Goal: Task Accomplishment & Management: Use online tool/utility

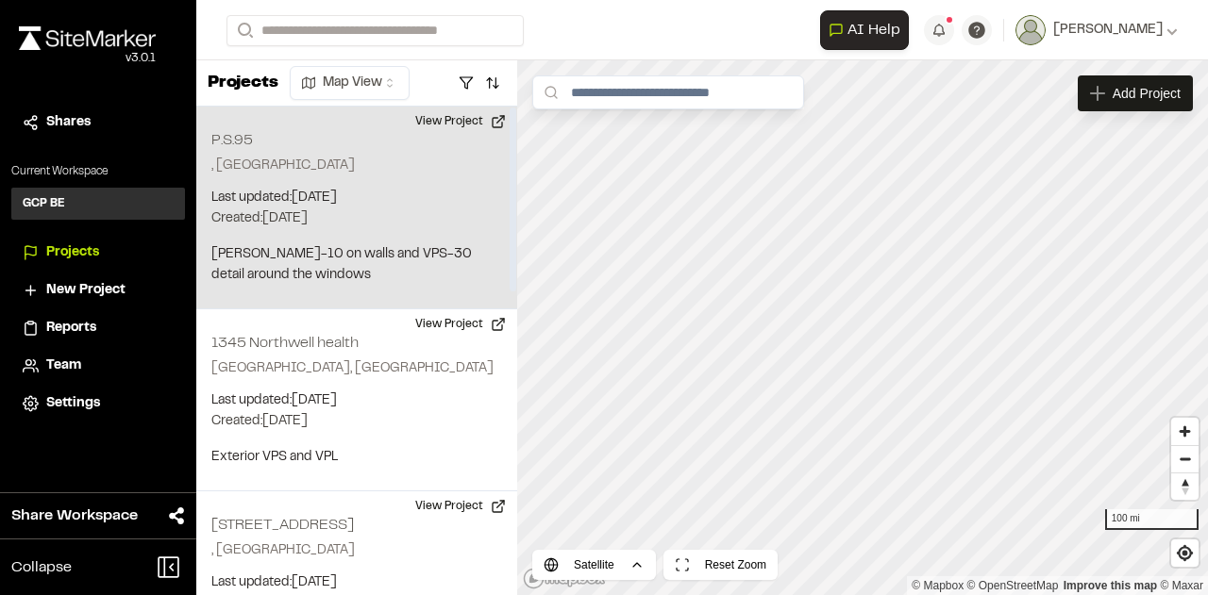
click at [307, 212] on p "Created: Aug 14, 2025" at bounding box center [356, 219] width 291 height 21
click at [464, 121] on button "View Project" at bounding box center [460, 122] width 113 height 30
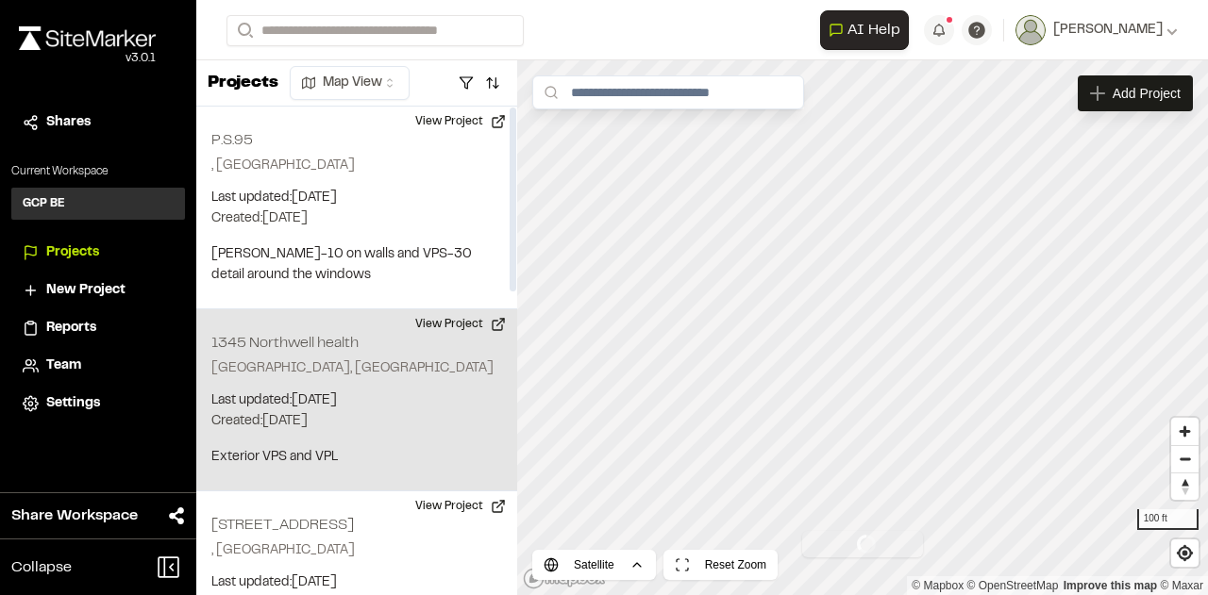
click at [351, 371] on p "Charleston, SC" at bounding box center [356, 369] width 291 height 21
click at [453, 322] on button "View Project" at bounding box center [460, 325] width 113 height 30
click at [328, 345] on h2 "1345 Northwell health" at bounding box center [284, 343] width 147 height 13
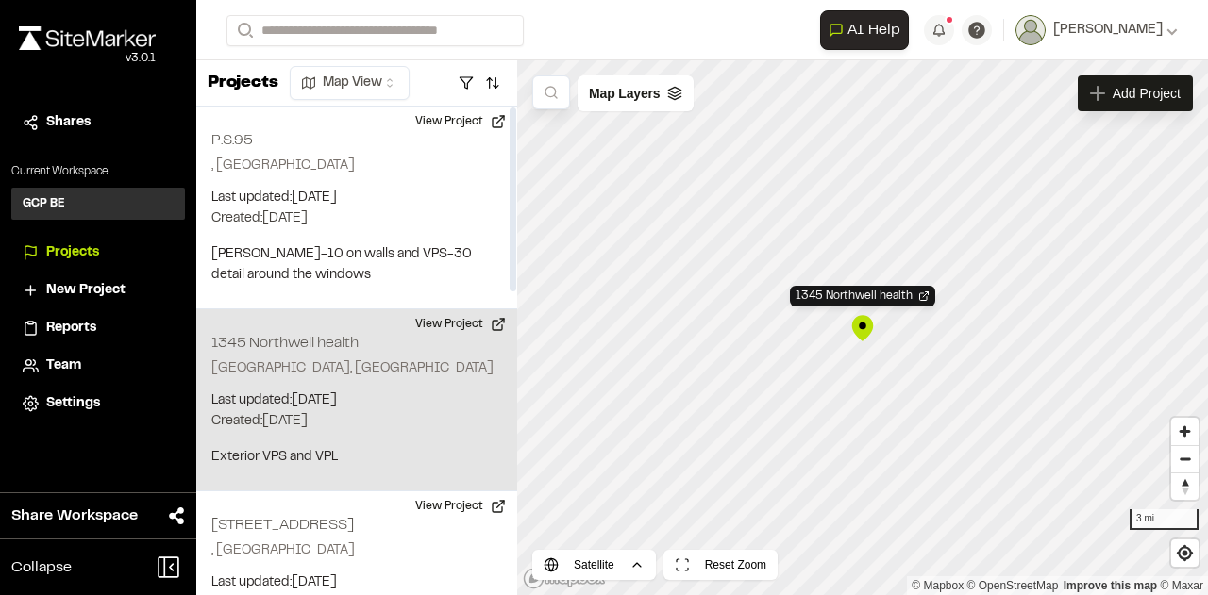
click at [309, 404] on p "Last updated: Aug 11, 2025" at bounding box center [356, 401] width 291 height 21
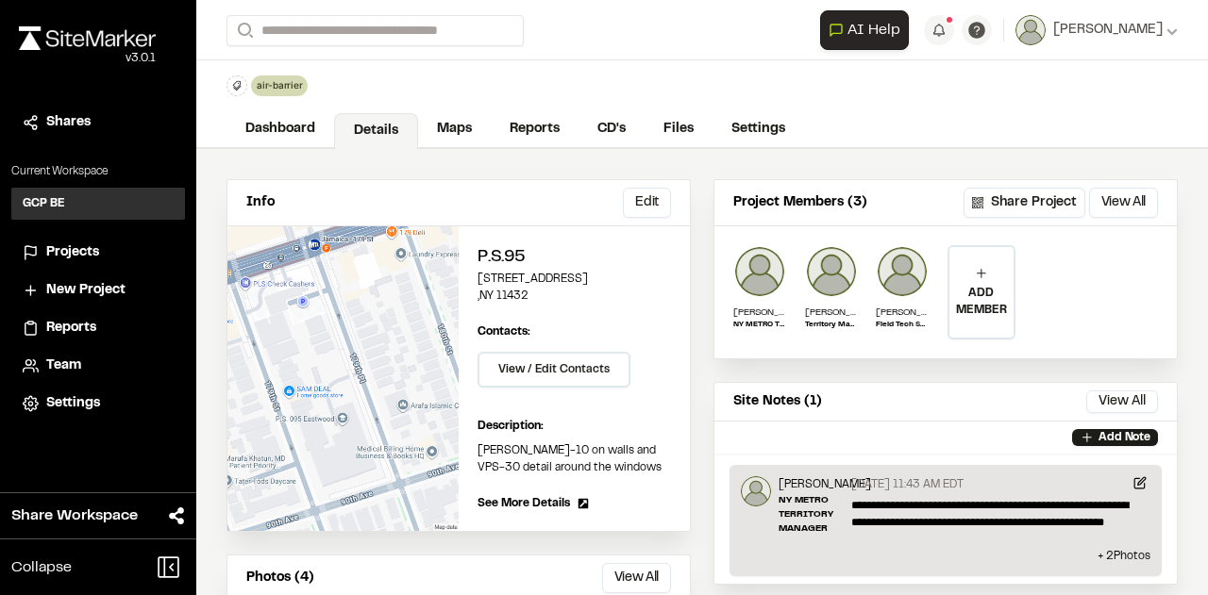
scroll to position [2, 0]
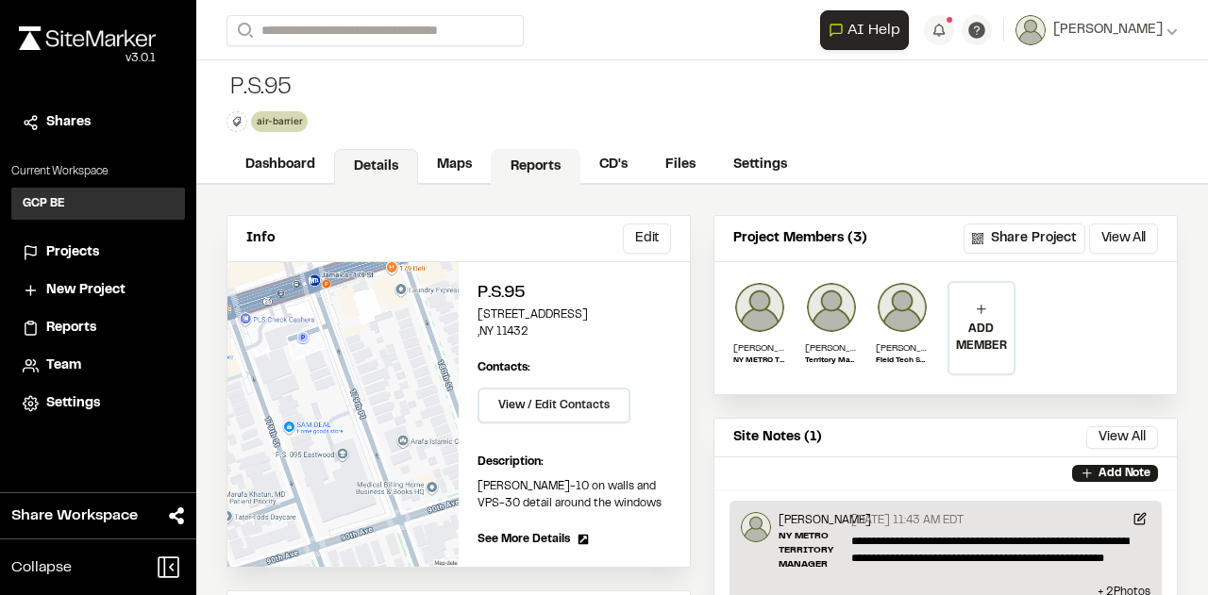
click at [531, 159] on link "Reports" at bounding box center [536, 167] width 90 height 36
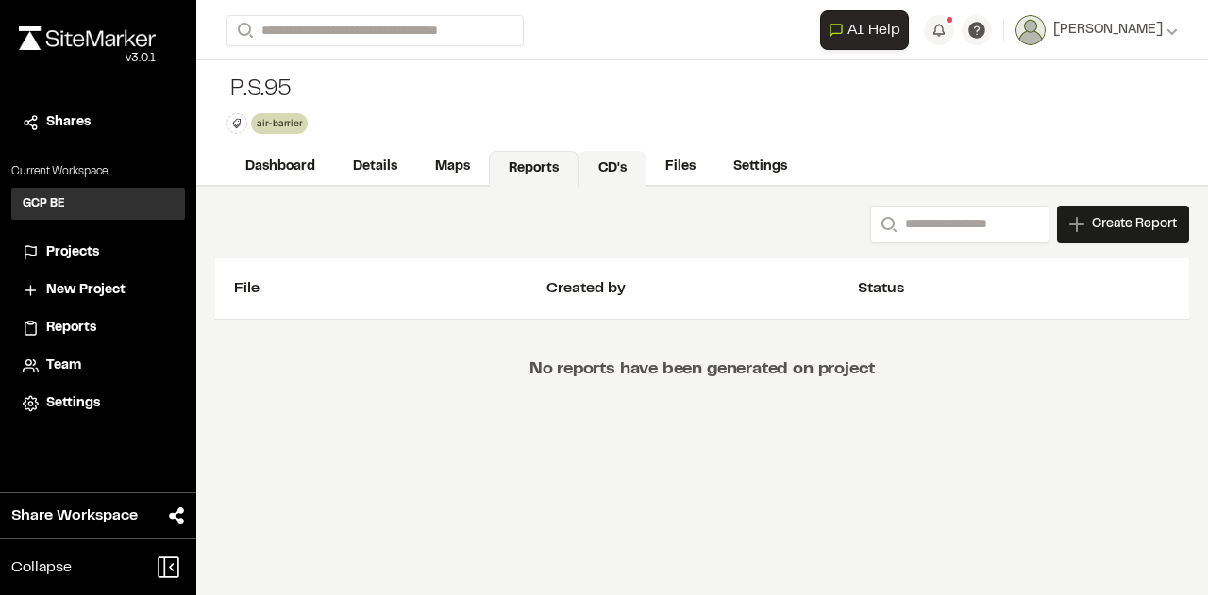
click at [607, 162] on link "CD's" at bounding box center [612, 169] width 68 height 36
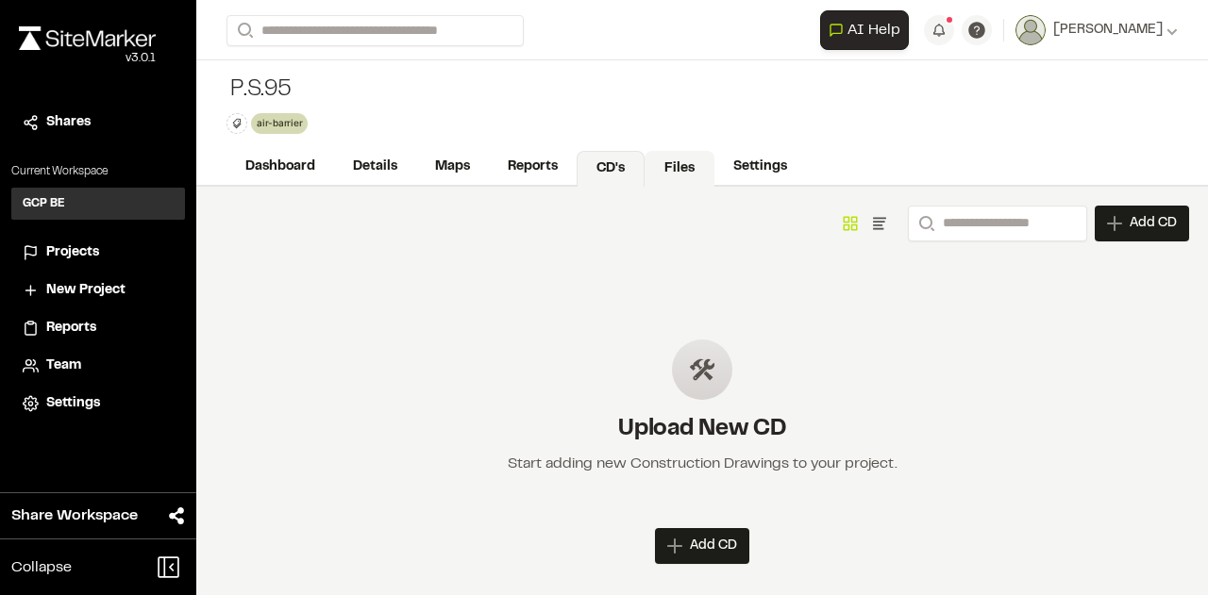
click at [686, 167] on link "Files" at bounding box center [679, 169] width 70 height 36
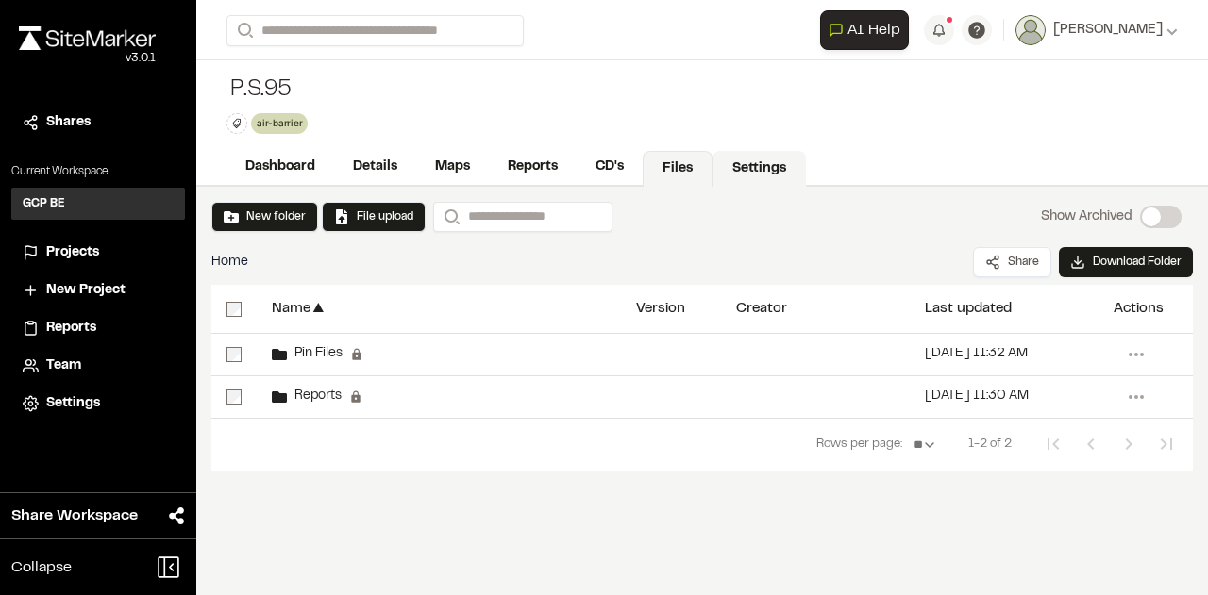
click at [737, 165] on link "Settings" at bounding box center [758, 169] width 93 height 36
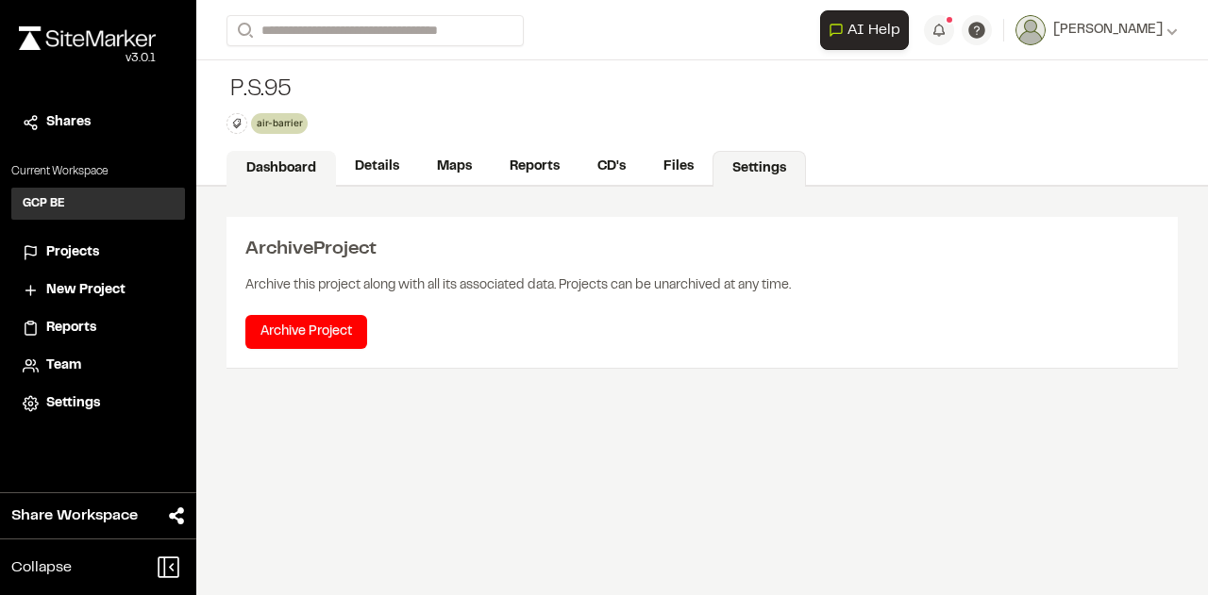
click at [298, 172] on link "Dashboard" at bounding box center [280, 169] width 109 height 36
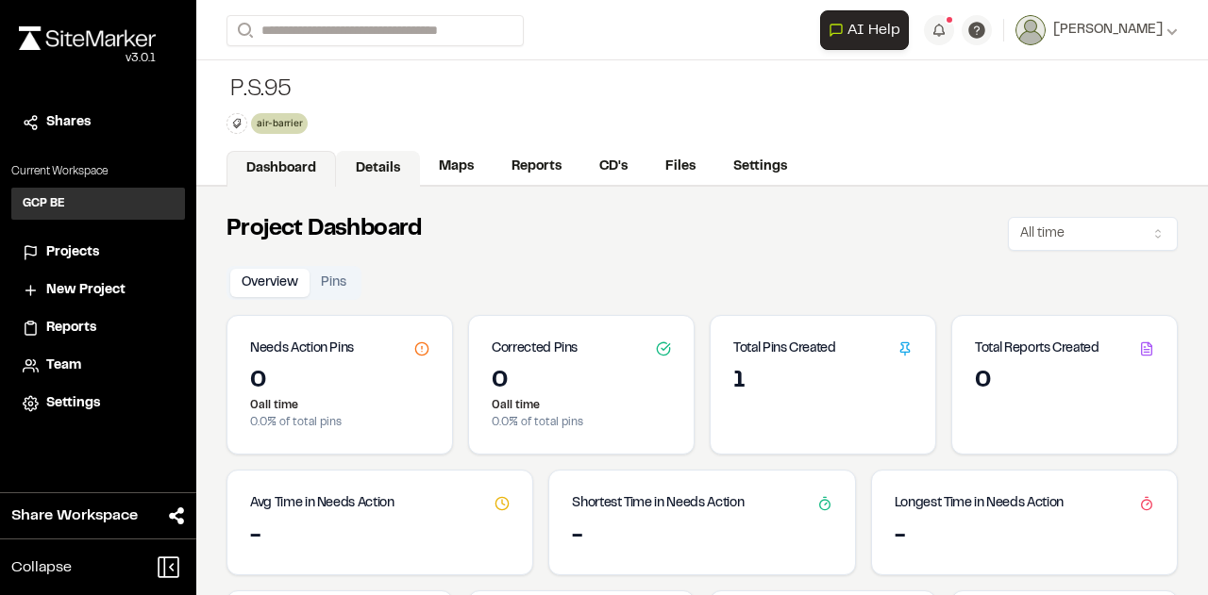
click at [364, 166] on link "Details" at bounding box center [378, 169] width 84 height 36
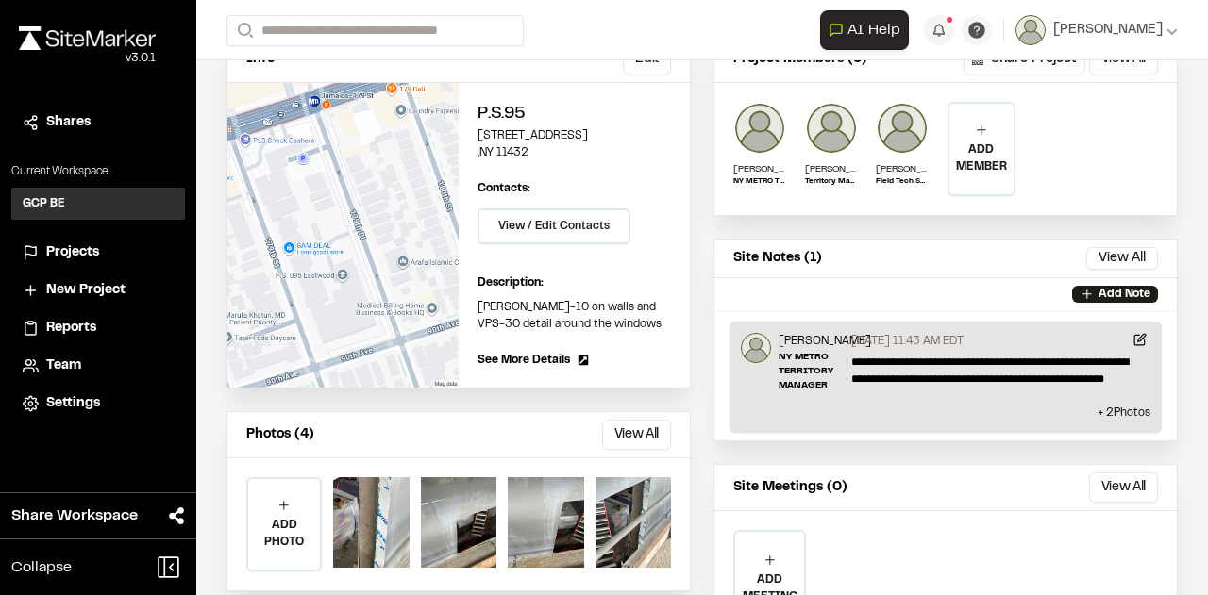
scroll to position [189, 0]
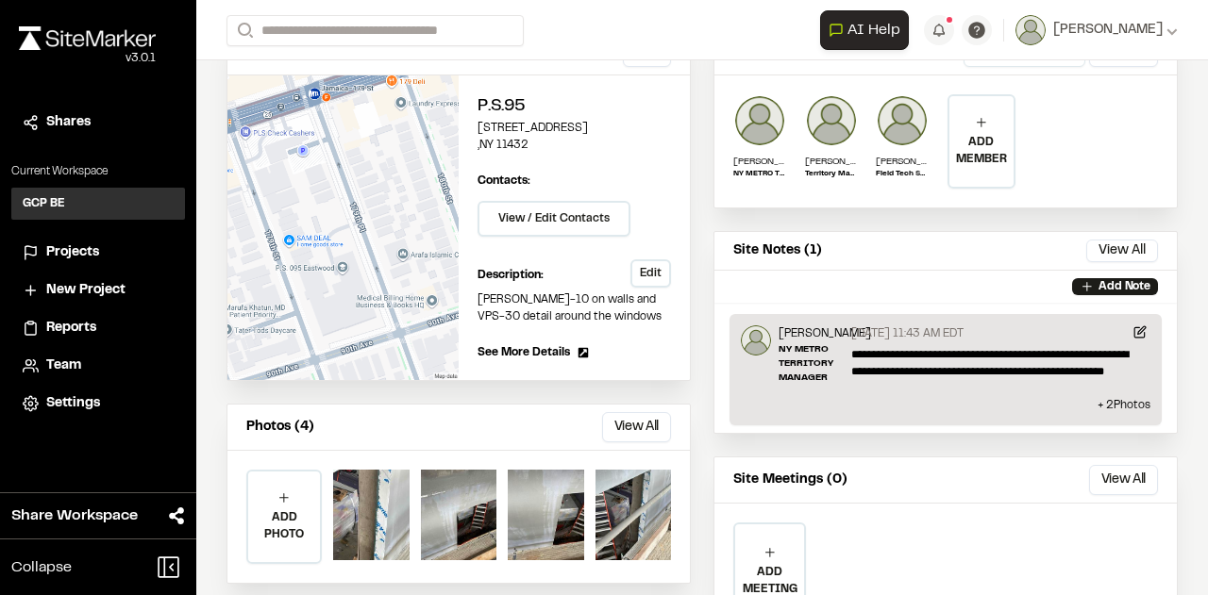
click at [642, 269] on button "Edit" at bounding box center [650, 273] width 41 height 28
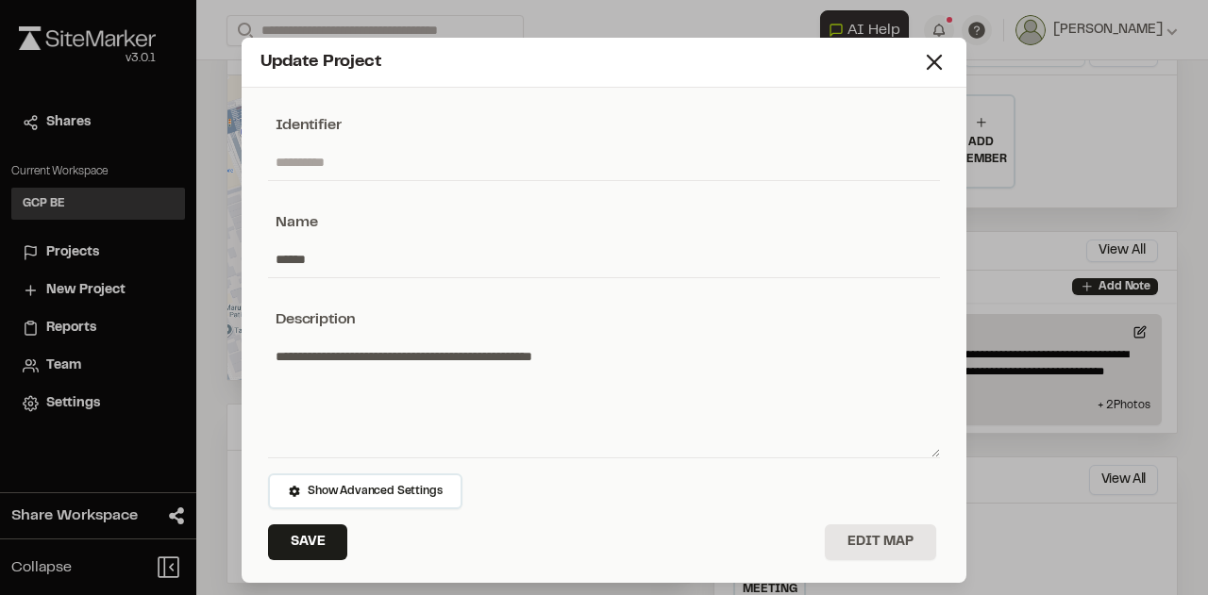
click at [320, 352] on textarea "**********" at bounding box center [604, 398] width 672 height 119
type textarea "**********"
click at [423, 497] on span "Show Advanced Settings" at bounding box center [375, 491] width 134 height 17
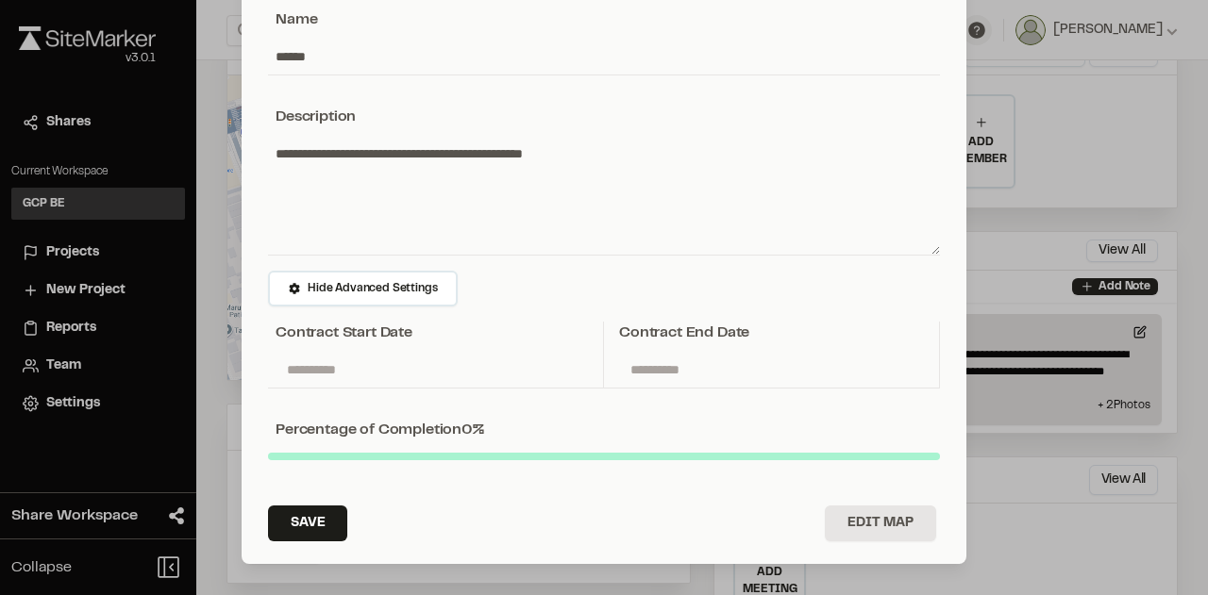
scroll to position [208, 0]
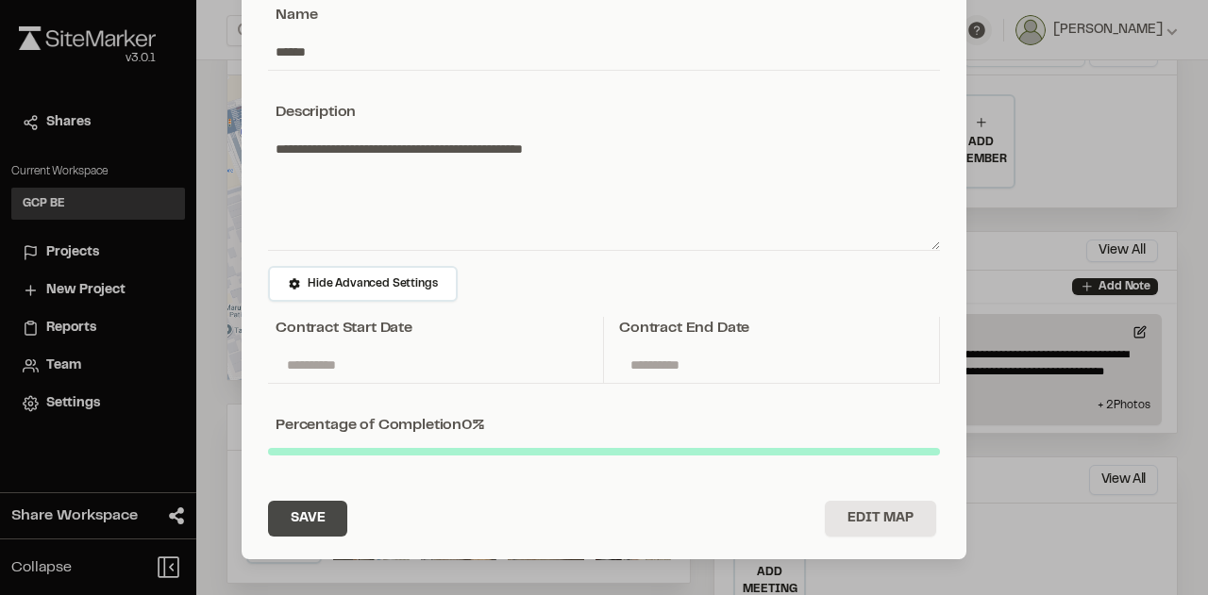
click at [313, 508] on button "Save" at bounding box center [307, 519] width 79 height 36
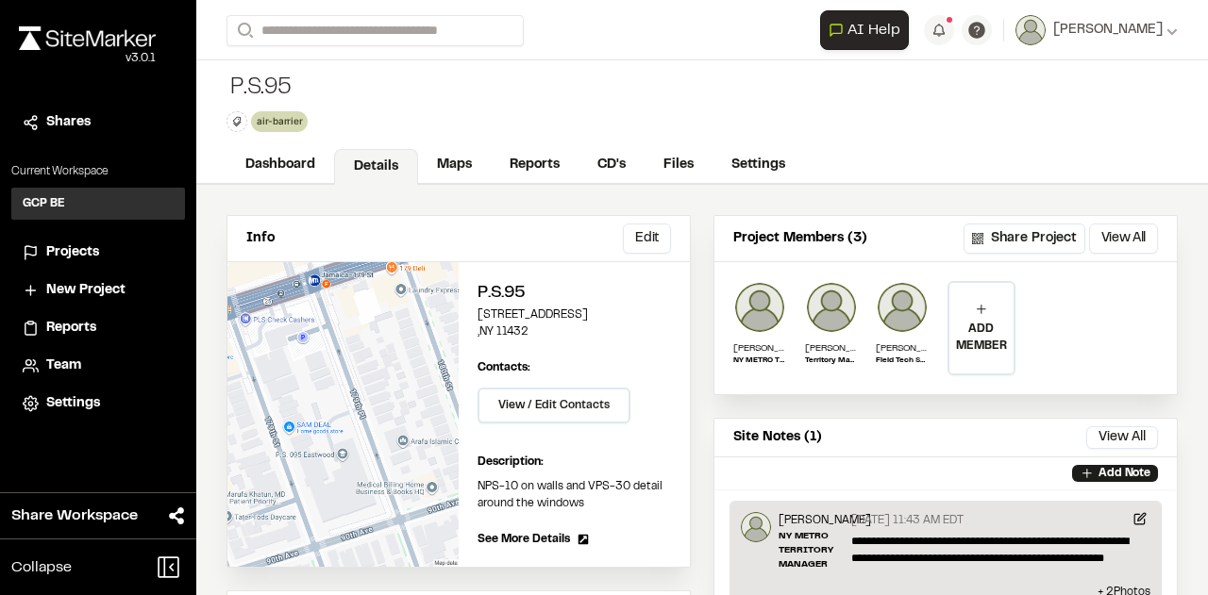
scroll to position [0, 0]
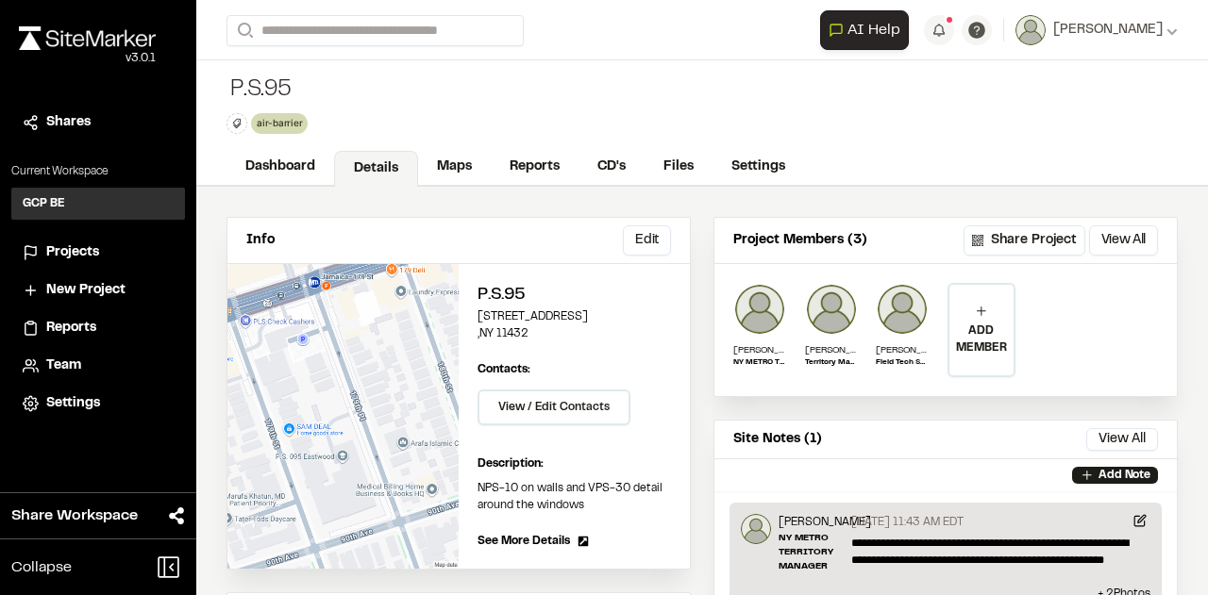
click at [237, 124] on icon at bounding box center [236, 123] width 11 height 11
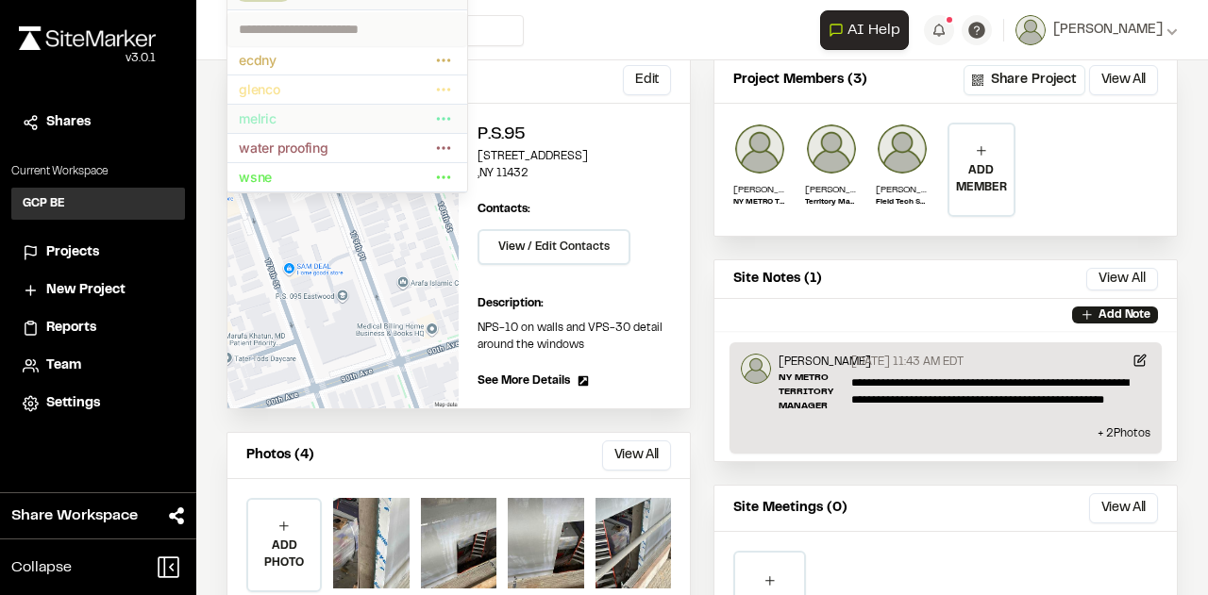
scroll to position [189, 0]
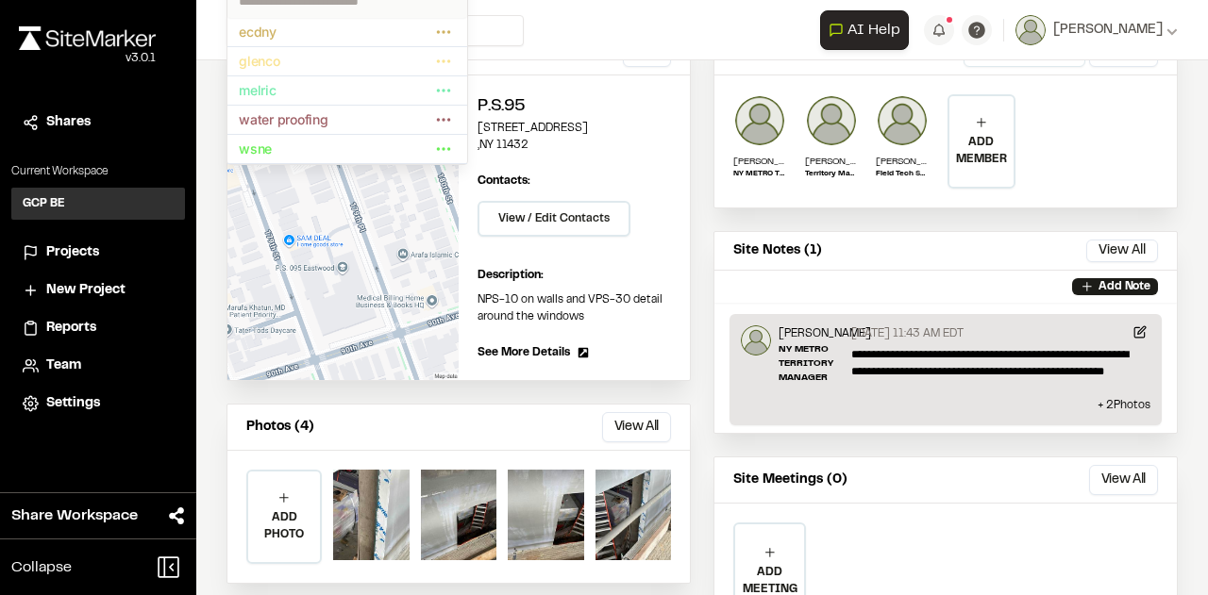
click at [1203, 8] on div at bounding box center [604, 297] width 1208 height 595
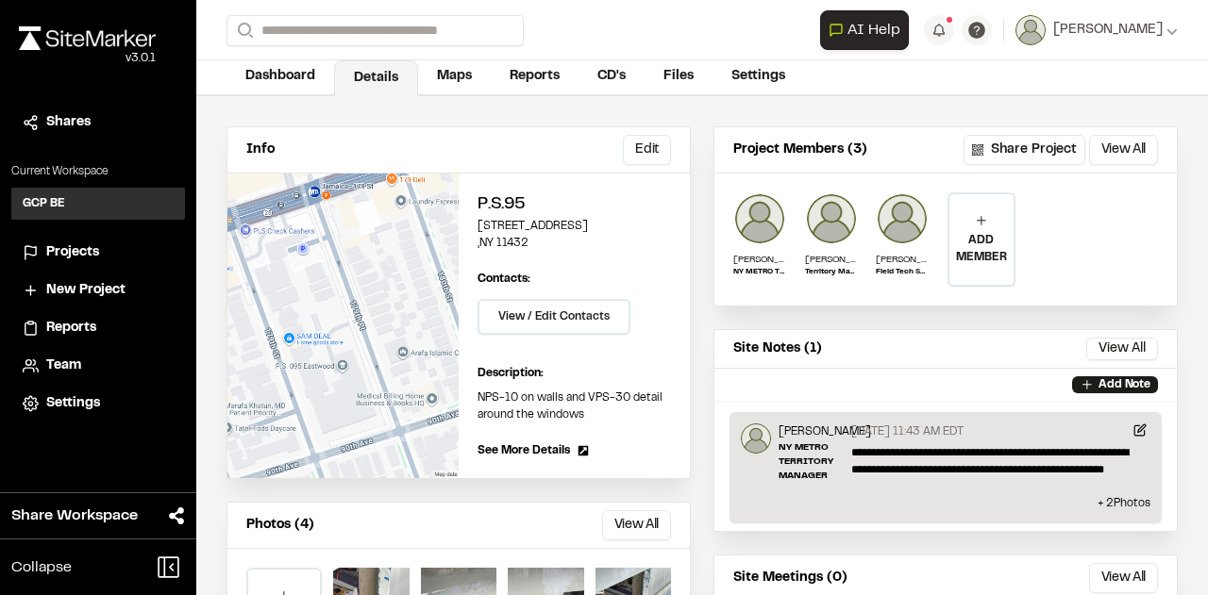
scroll to position [0, 0]
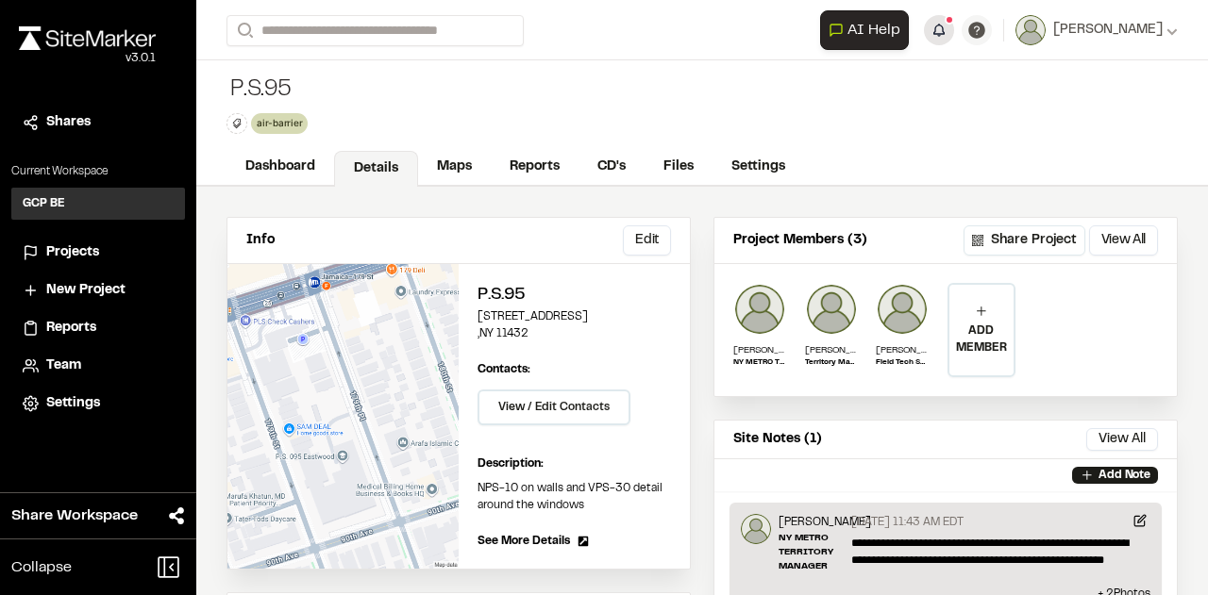
click at [949, 29] on button "button" at bounding box center [939, 30] width 30 height 30
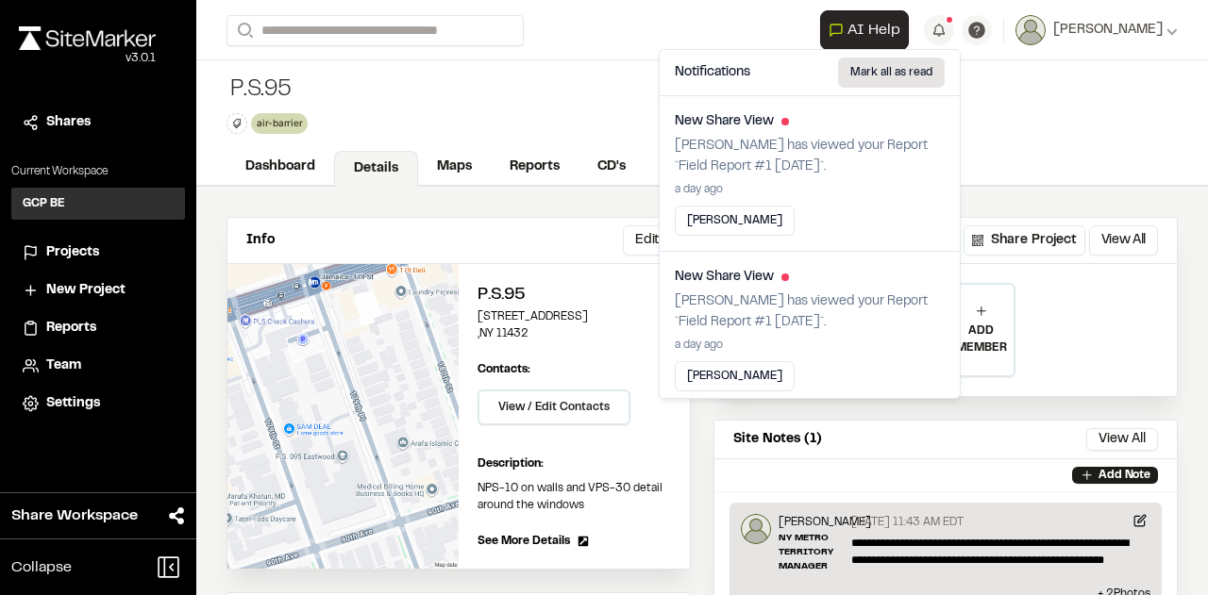
click at [893, 78] on button "Mark all as read" at bounding box center [891, 73] width 107 height 30
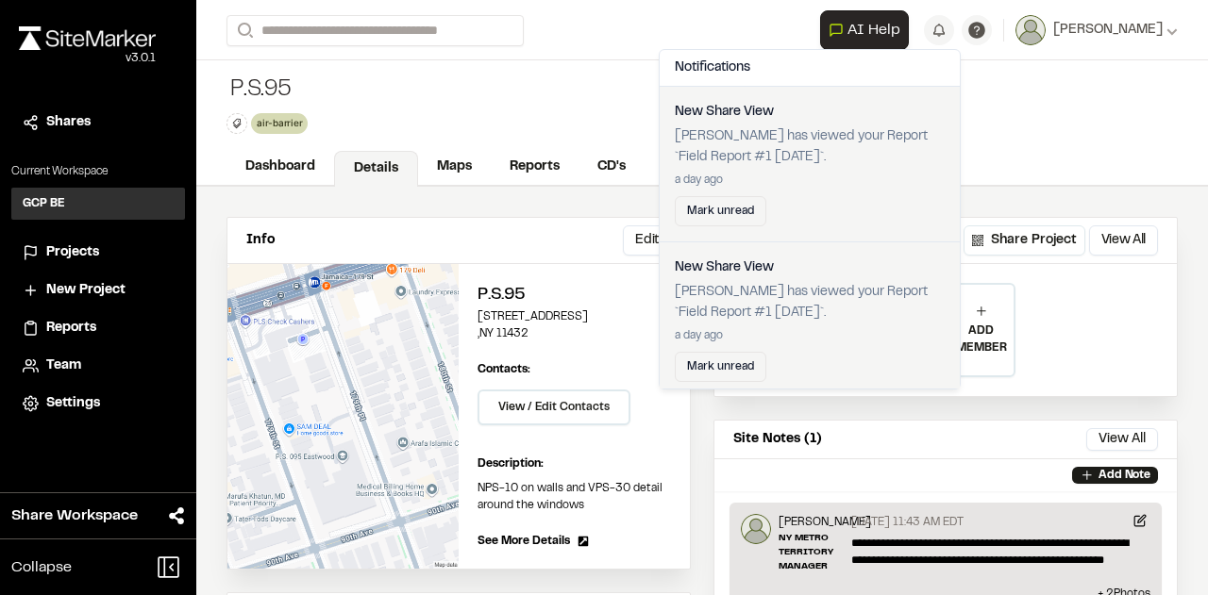
click at [1049, 99] on div "P.S.95 air-barrier Delete Rename Edit Color Delete Tag Are you sure you want to…" at bounding box center [702, 104] width 1012 height 89
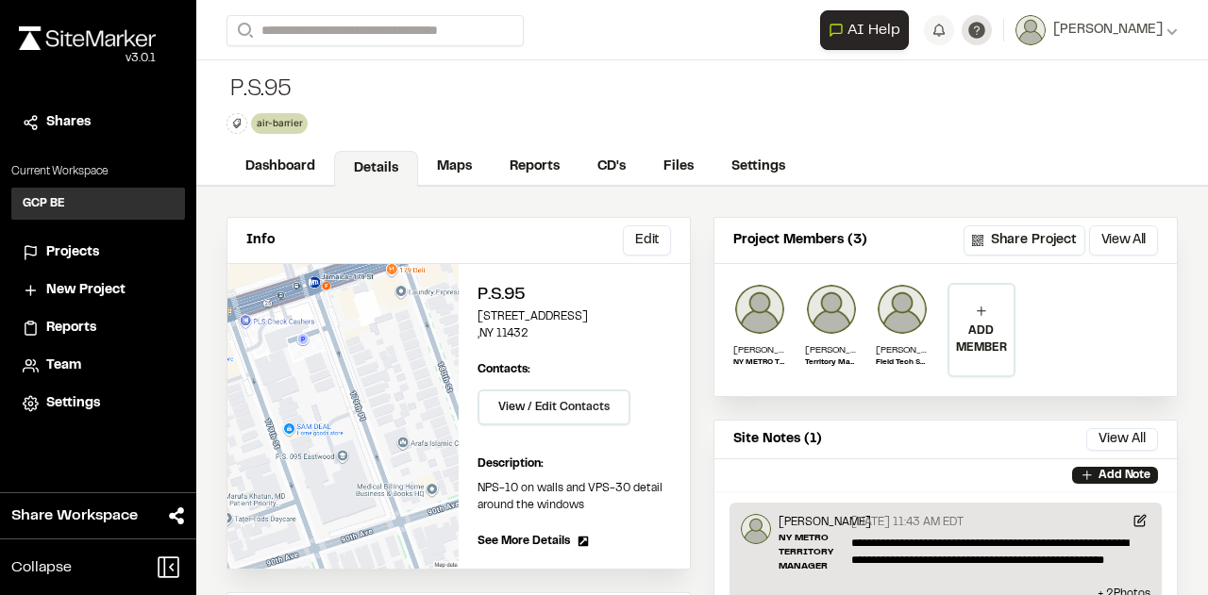
click at [981, 29] on icon at bounding box center [976, 30] width 17 height 17
click at [883, 97] on span "FAQ" at bounding box center [870, 100] width 26 height 21
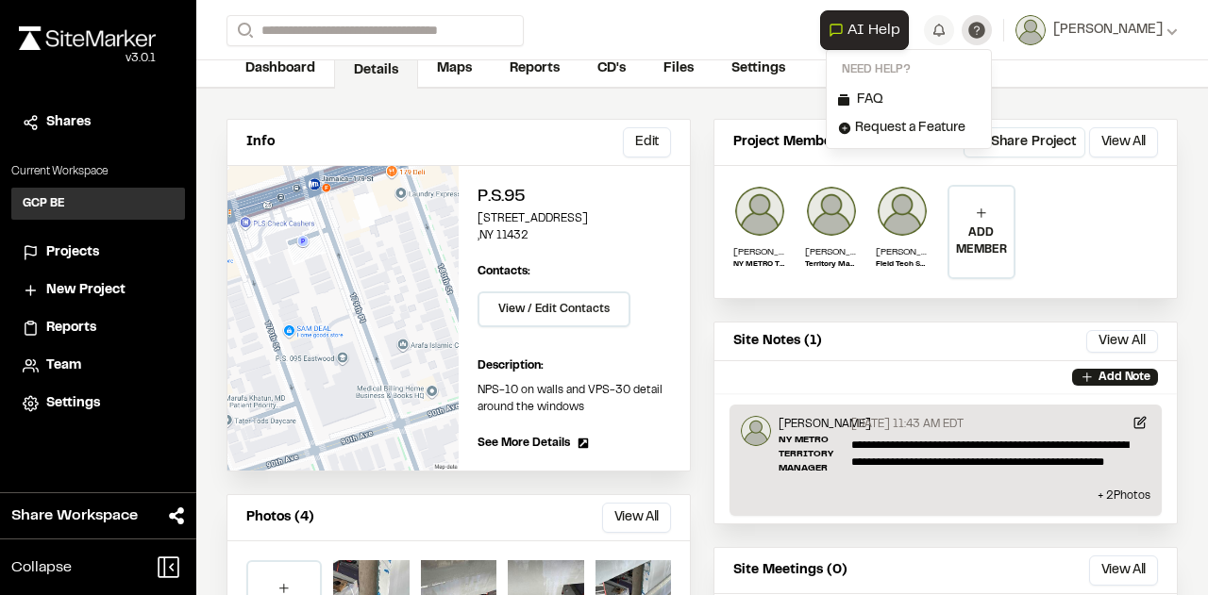
scroll to position [94, 0]
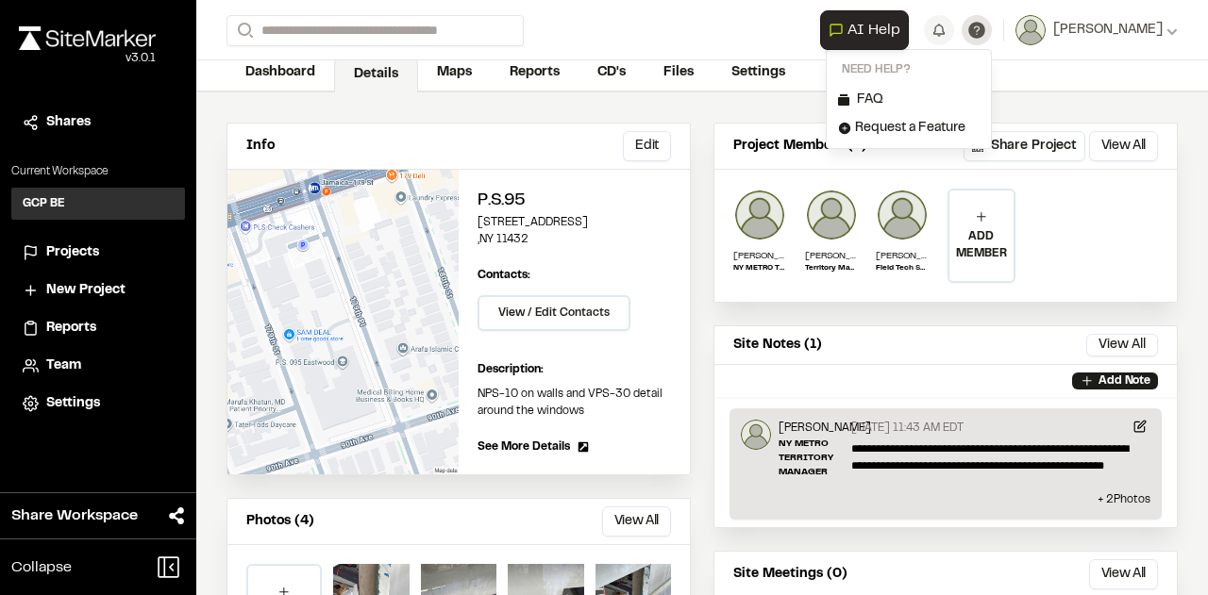
click at [1110, 104] on div "Info Edit Edit P.S.[STREET_ADDRESS] Edit Contacts: View / Edit Contacts Manage …" at bounding box center [702, 439] width 1012 height 695
click at [1108, 142] on button "View All" at bounding box center [1123, 146] width 69 height 30
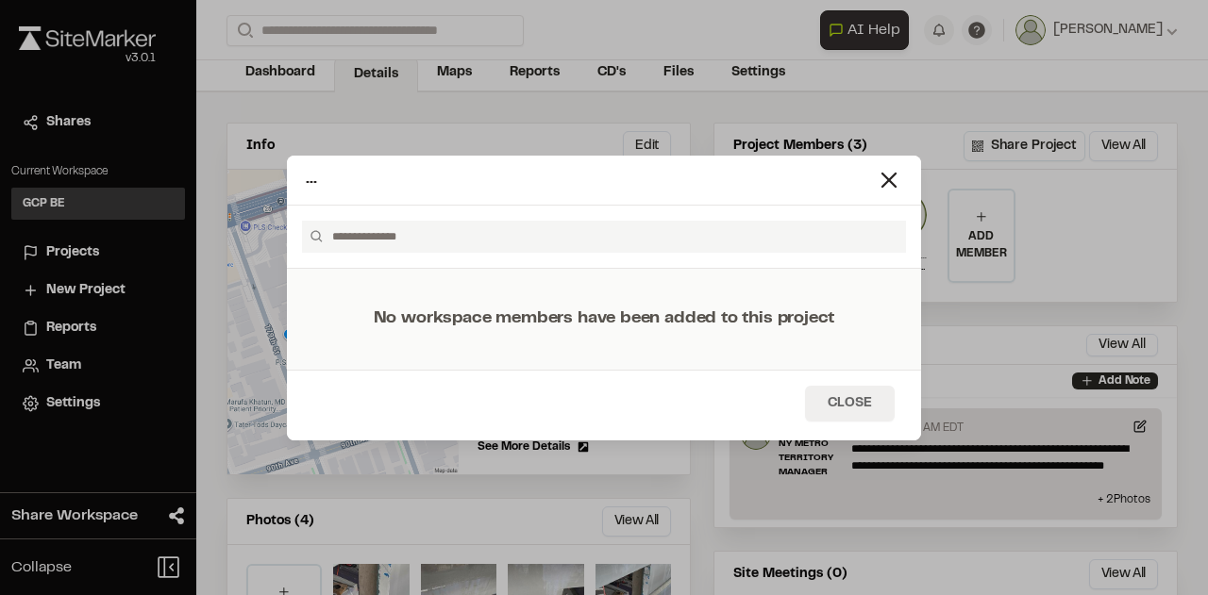
click at [846, 400] on button "Close" at bounding box center [850, 404] width 90 height 36
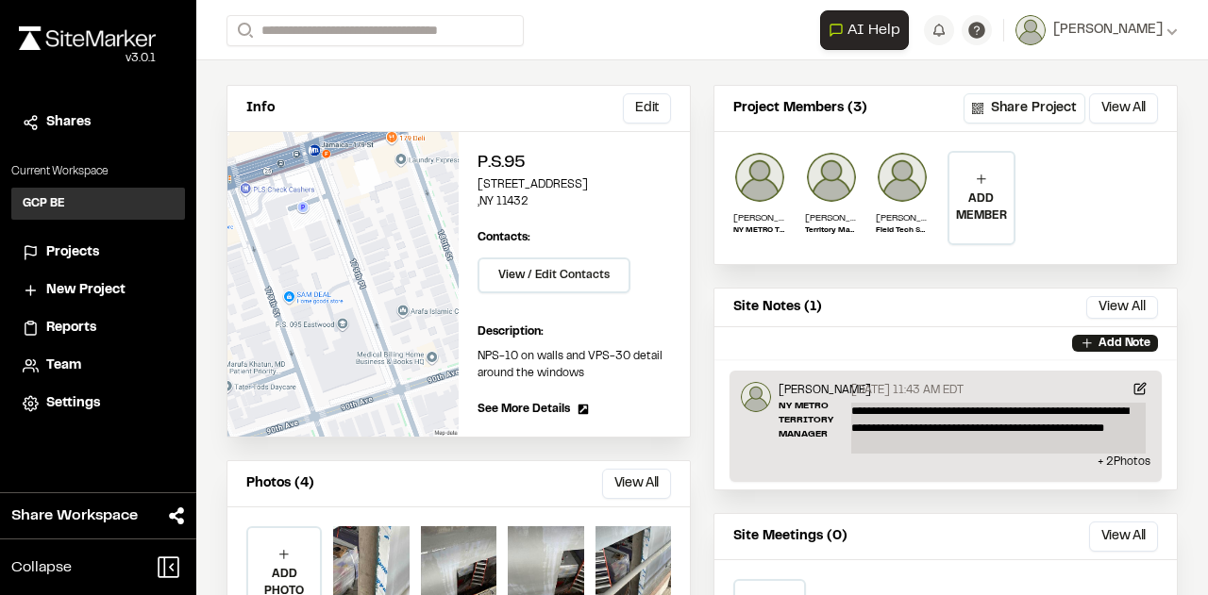
scroll to position [2, 0]
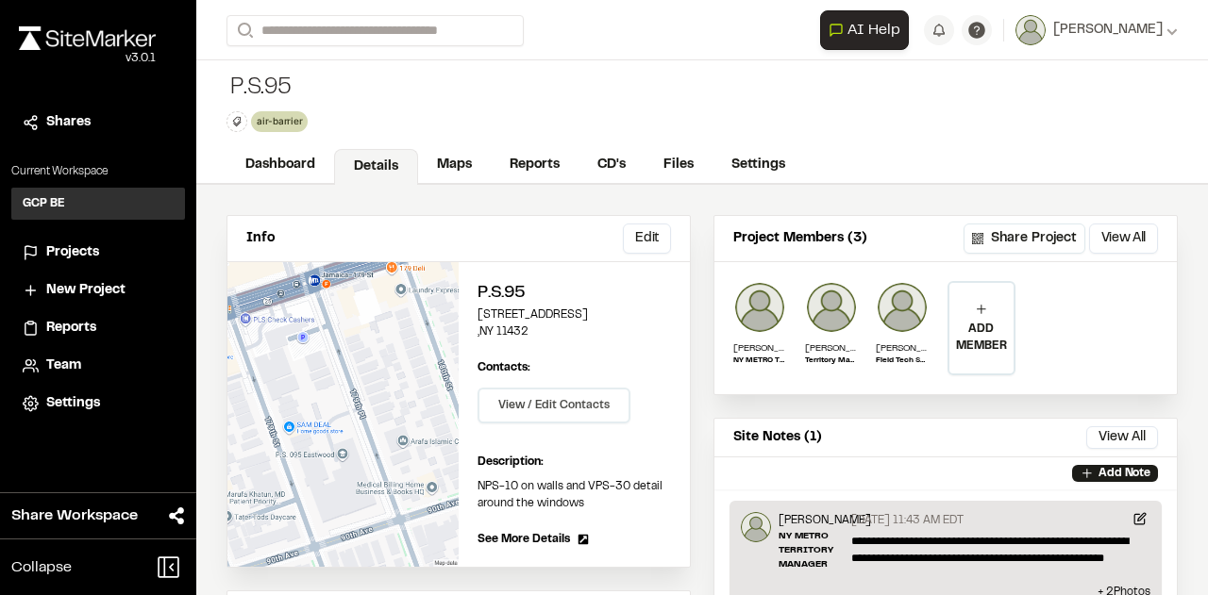
click at [565, 401] on button "View / Edit Contacts" at bounding box center [553, 406] width 153 height 36
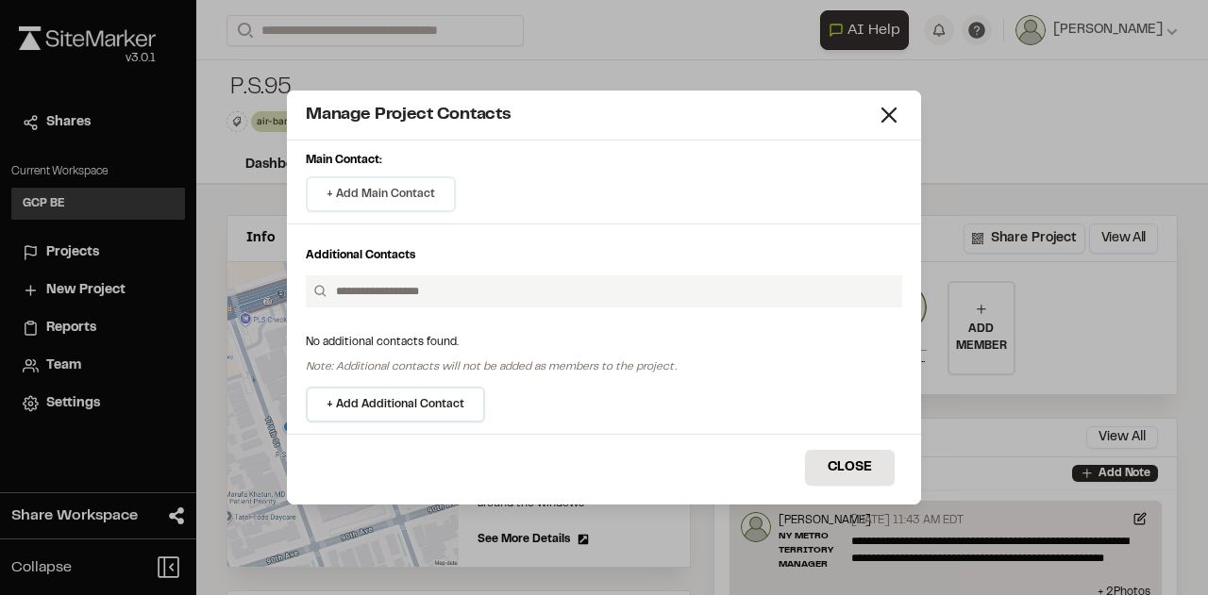
click at [399, 194] on button "+ Add Main Contact" at bounding box center [381, 194] width 150 height 36
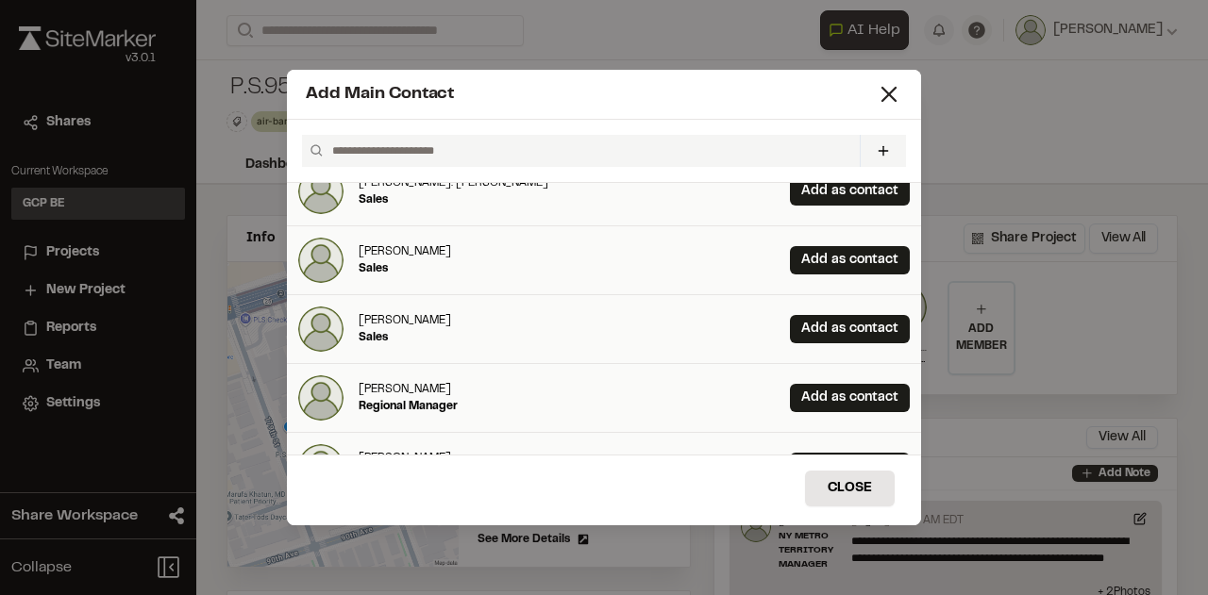
scroll to position [473, 0]
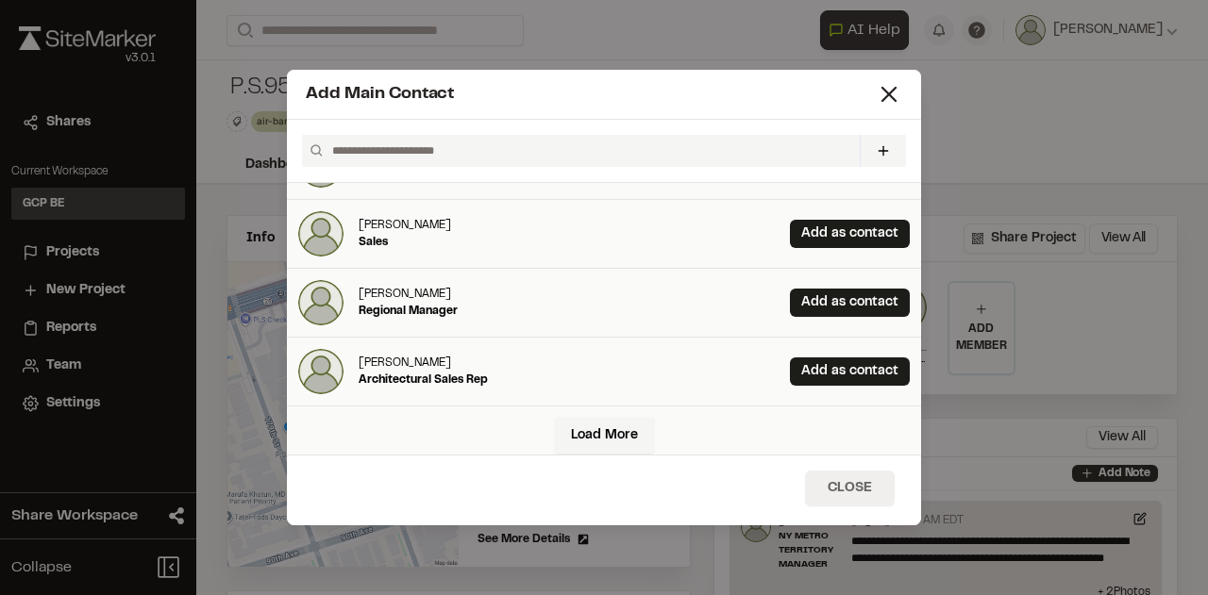
click at [836, 490] on button "Close" at bounding box center [850, 489] width 90 height 36
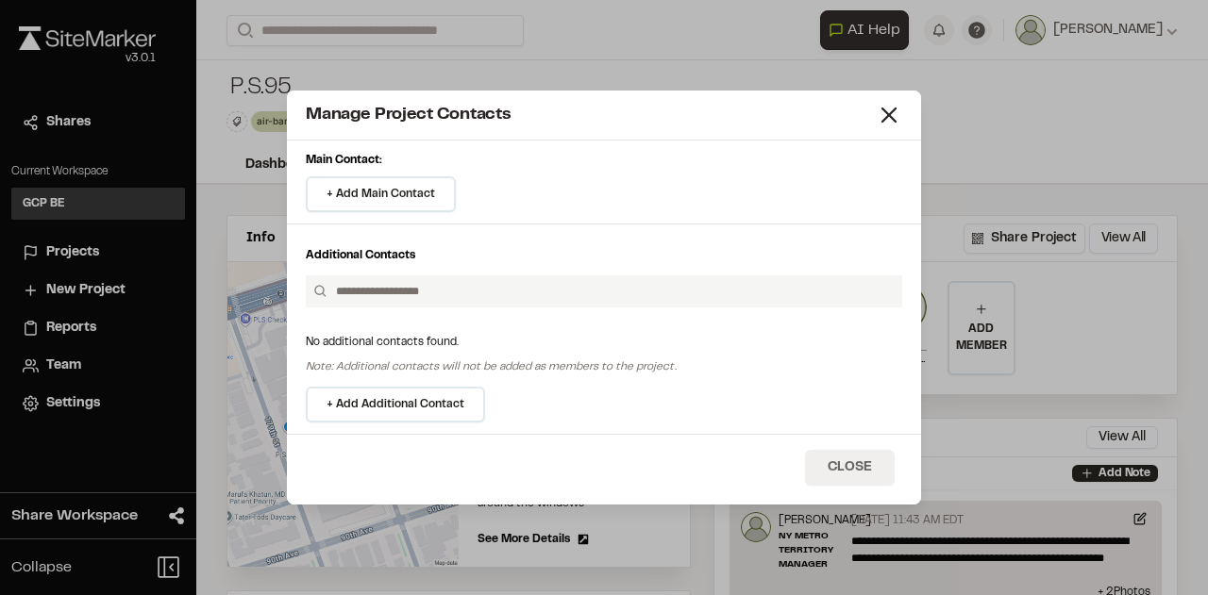
click at [853, 465] on button "Close" at bounding box center [850, 468] width 90 height 36
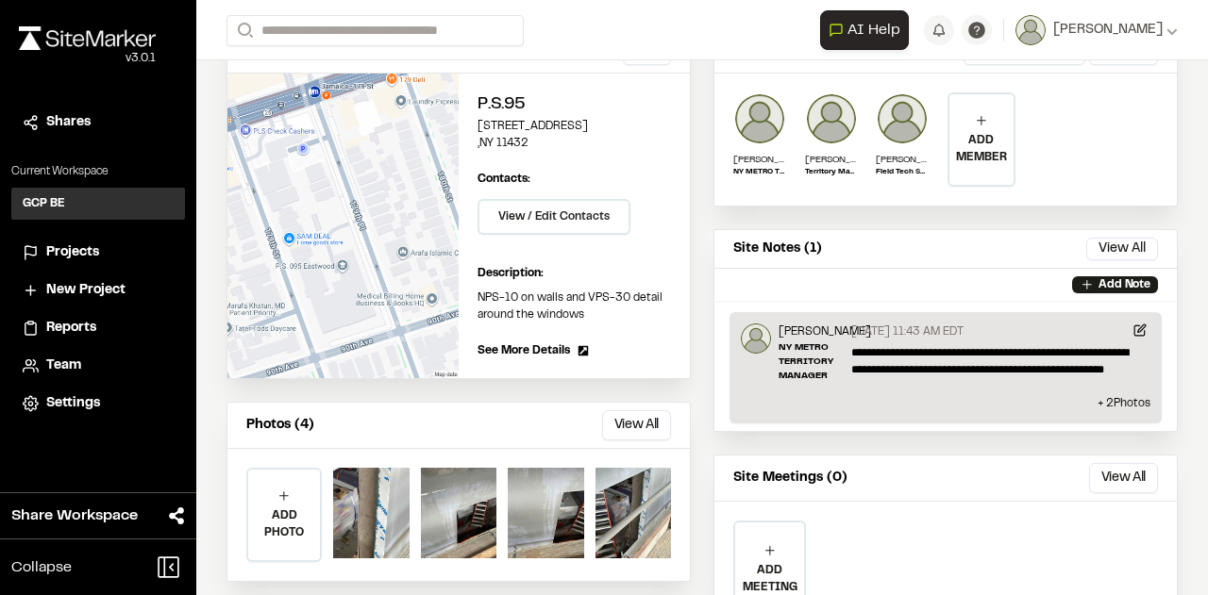
scroll to position [96, 0]
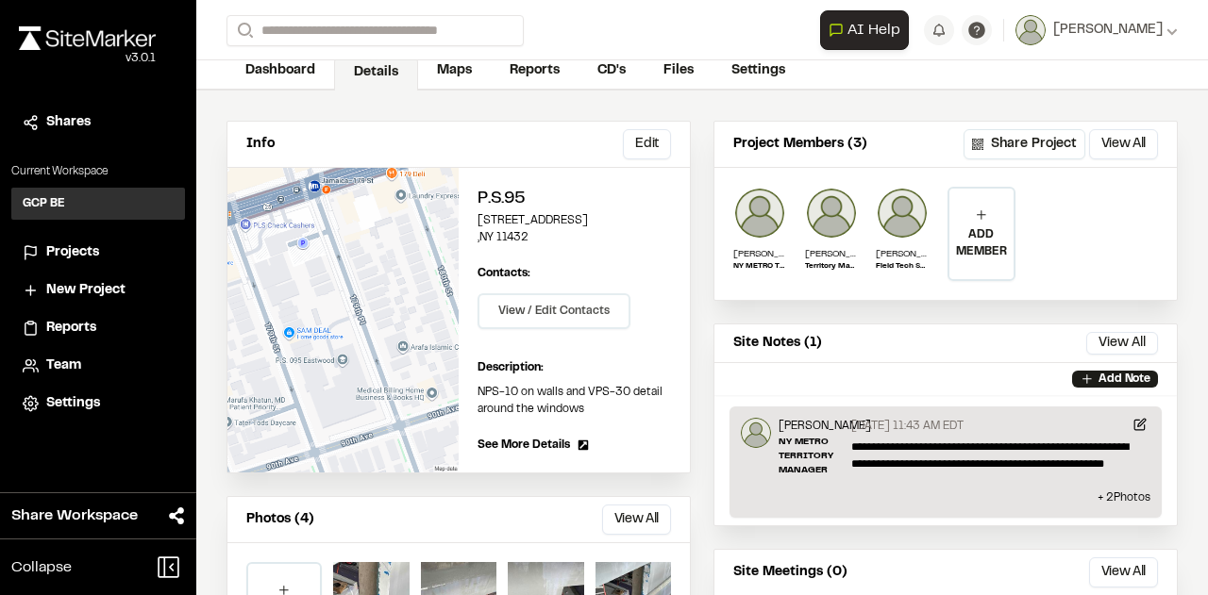
click at [601, 314] on button "View / Edit Contacts" at bounding box center [553, 311] width 153 height 36
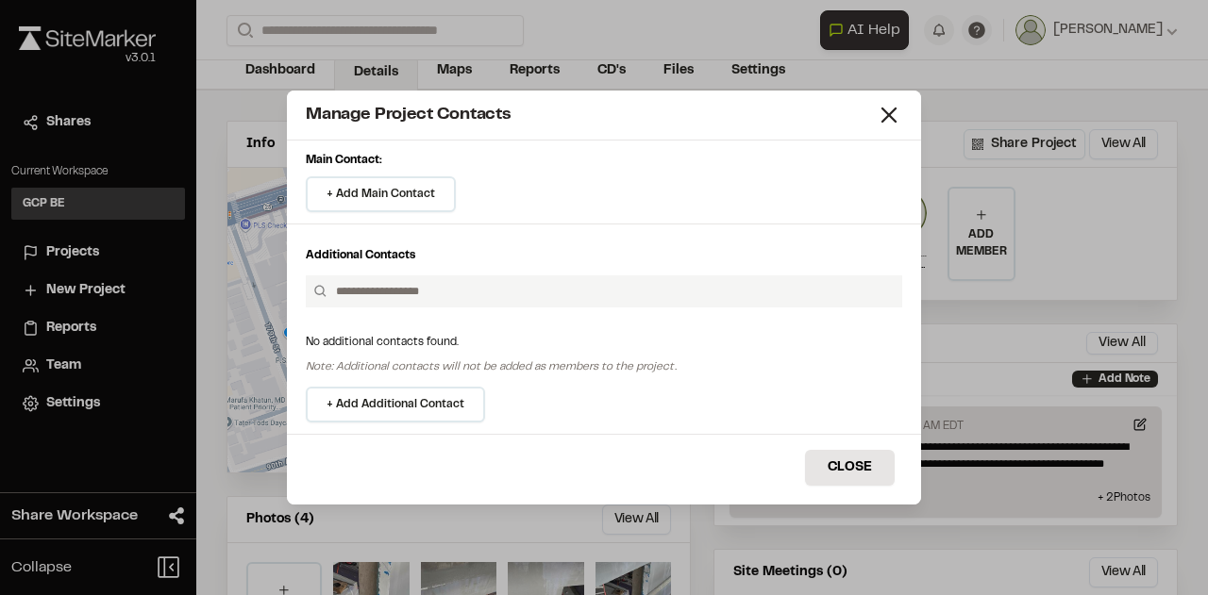
click at [385, 193] on button "+ Add Main Contact" at bounding box center [381, 194] width 150 height 36
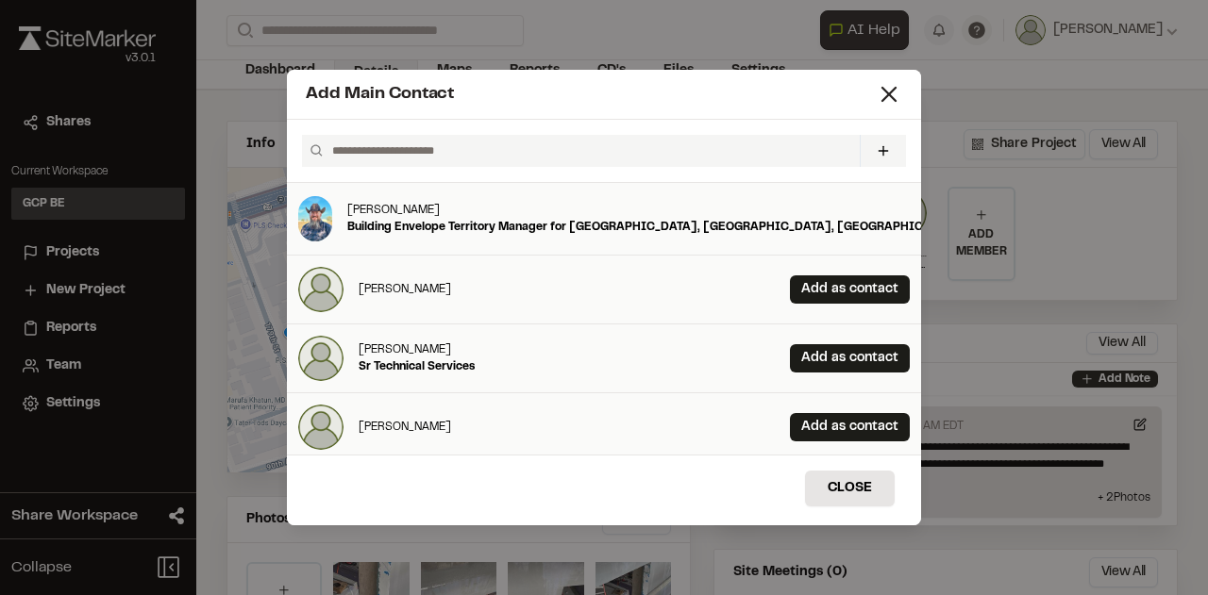
click at [398, 150] on input "text" at bounding box center [588, 151] width 527 height 32
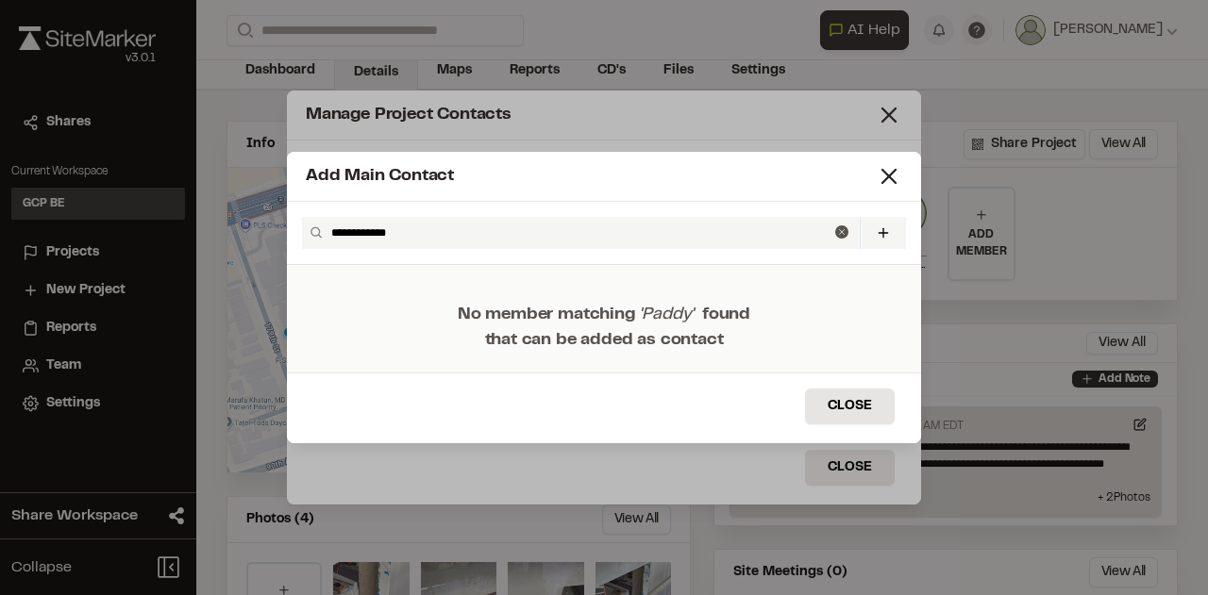
type input "**********"
click at [878, 234] on icon at bounding box center [883, 233] width 15 height 15
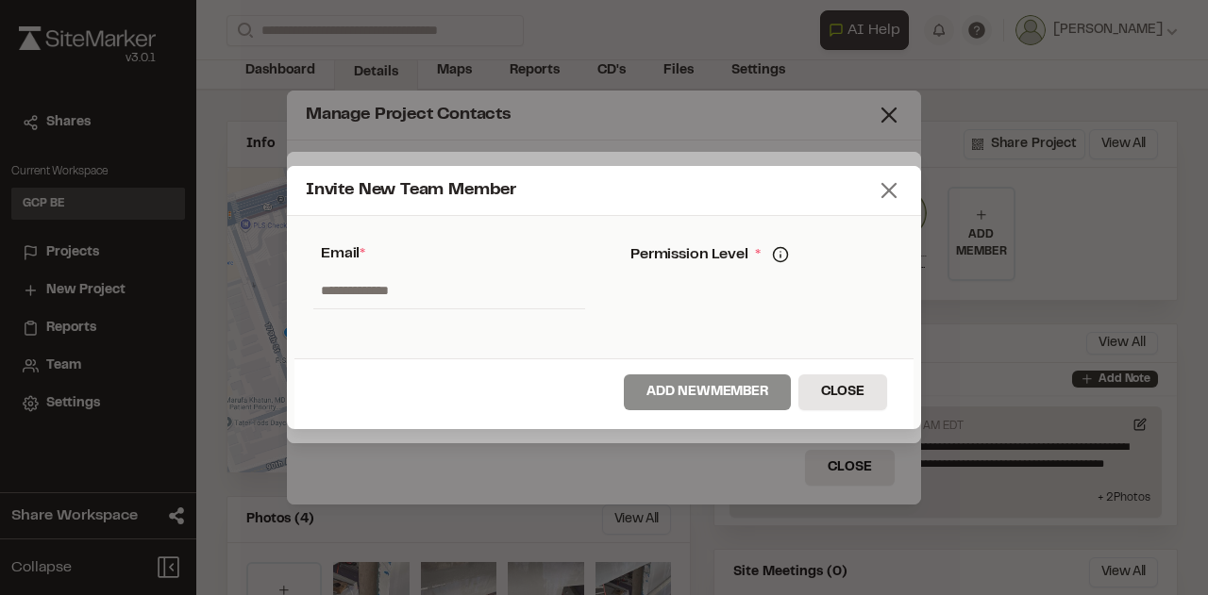
click at [893, 190] on icon at bounding box center [889, 190] width 26 height 26
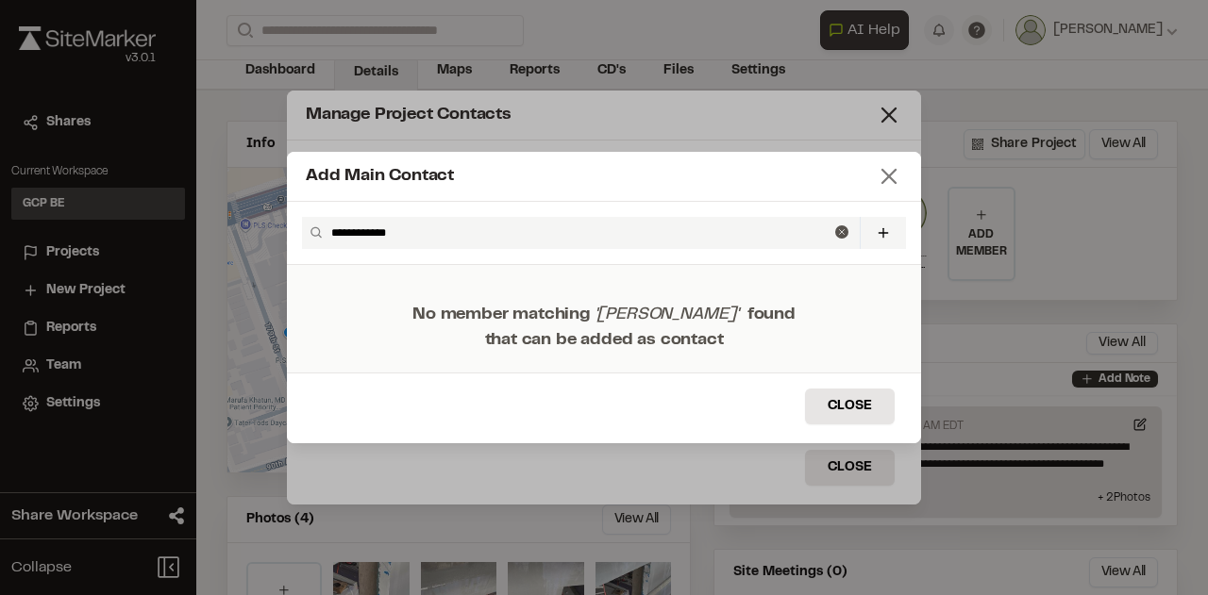
click at [889, 176] on line at bounding box center [888, 176] width 13 height 13
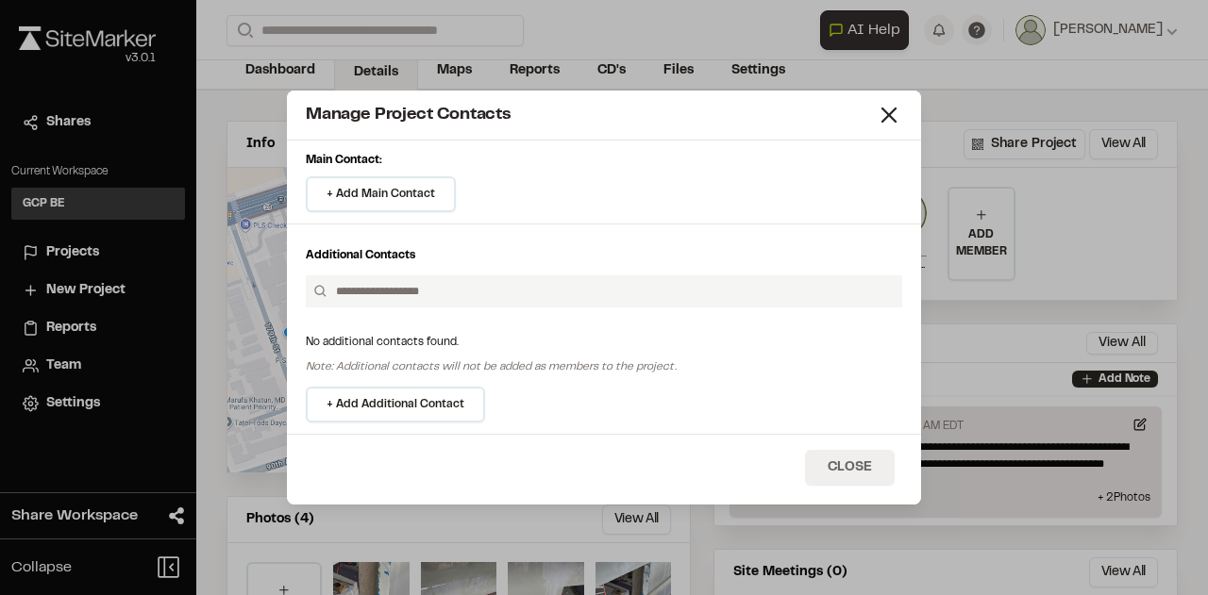
click at [854, 462] on button "Close" at bounding box center [850, 468] width 90 height 36
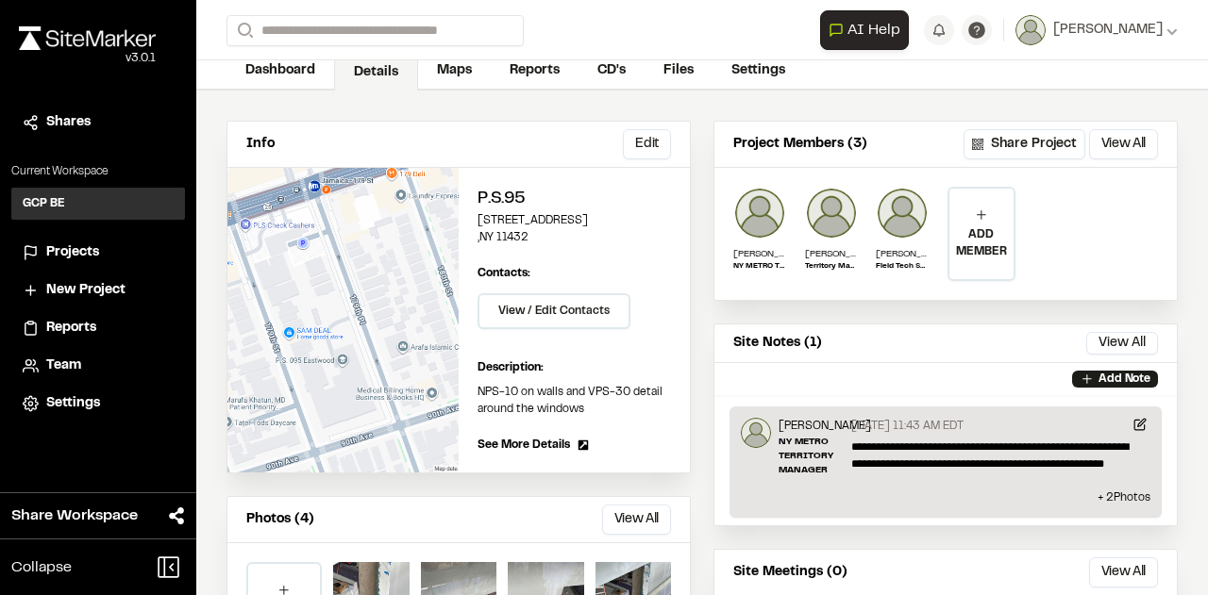
click at [556, 440] on span "See More Details" at bounding box center [523, 445] width 92 height 17
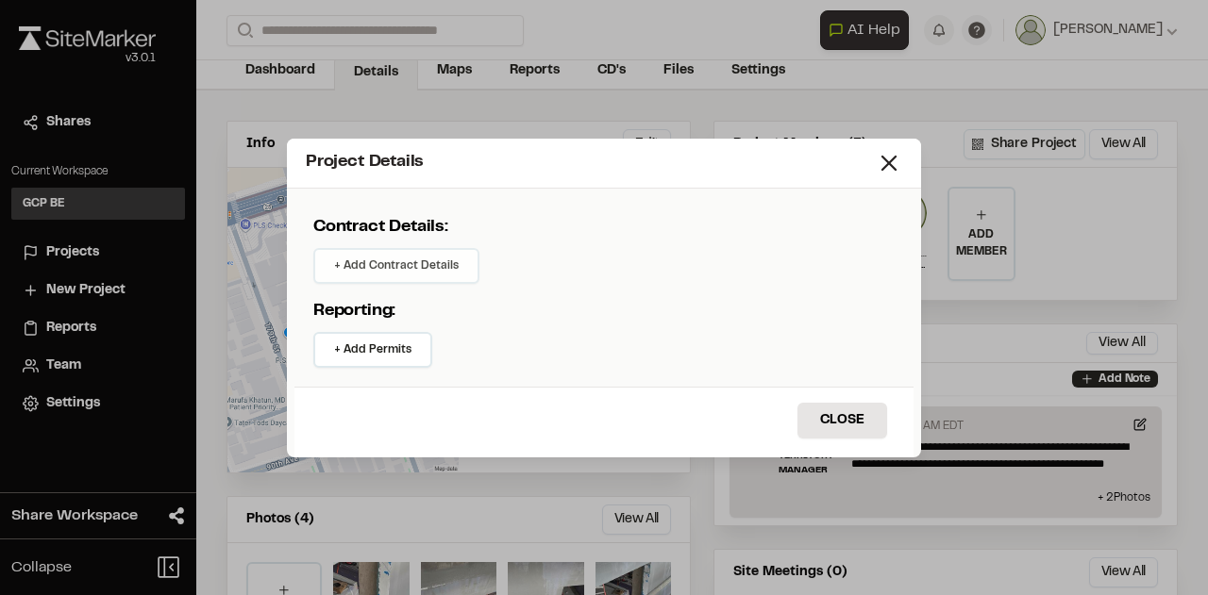
click at [367, 262] on button "+ Add Contract Details" at bounding box center [396, 266] width 166 height 36
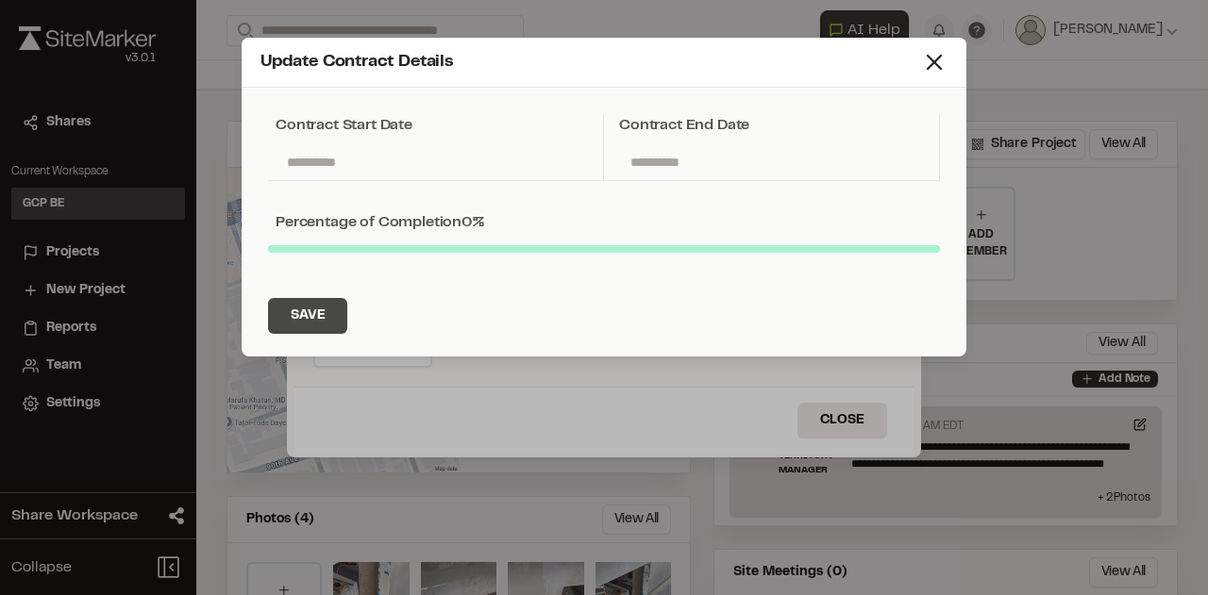
click at [315, 312] on button "Save" at bounding box center [307, 316] width 79 height 36
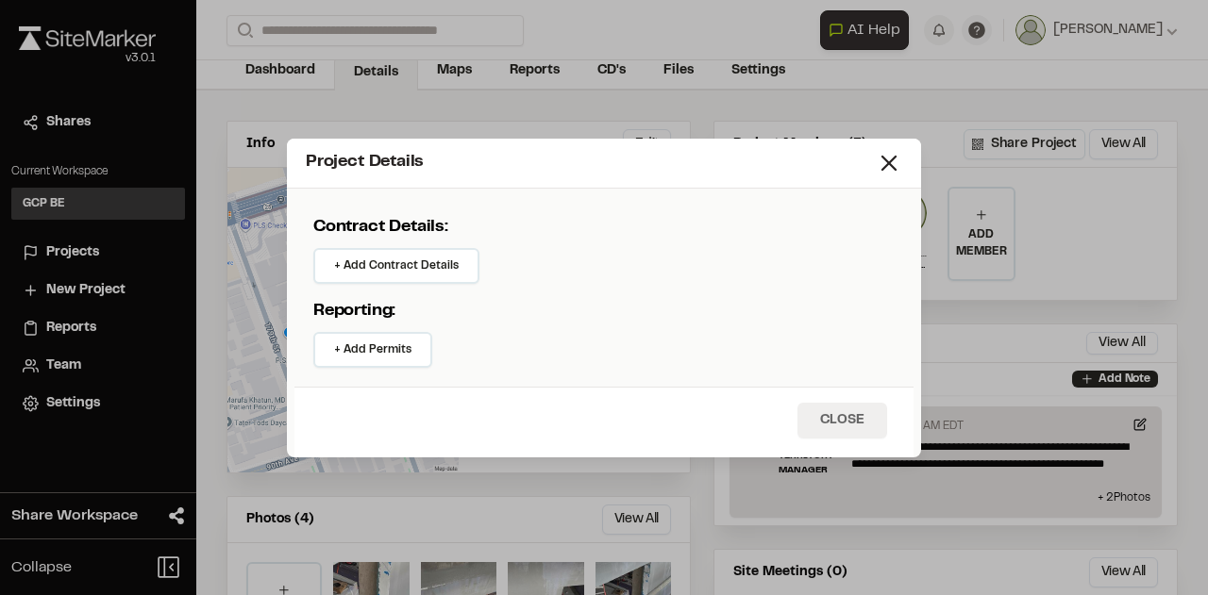
click at [865, 424] on button "Close" at bounding box center [842, 421] width 90 height 36
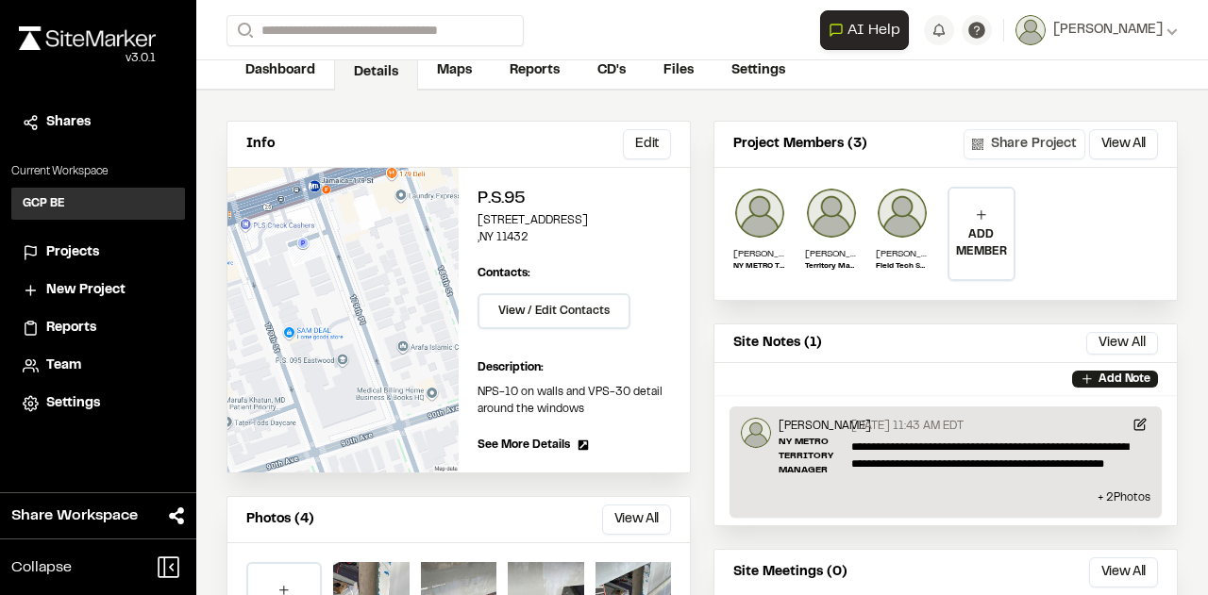
click at [1023, 144] on button "Share Project" at bounding box center [1024, 144] width 122 height 30
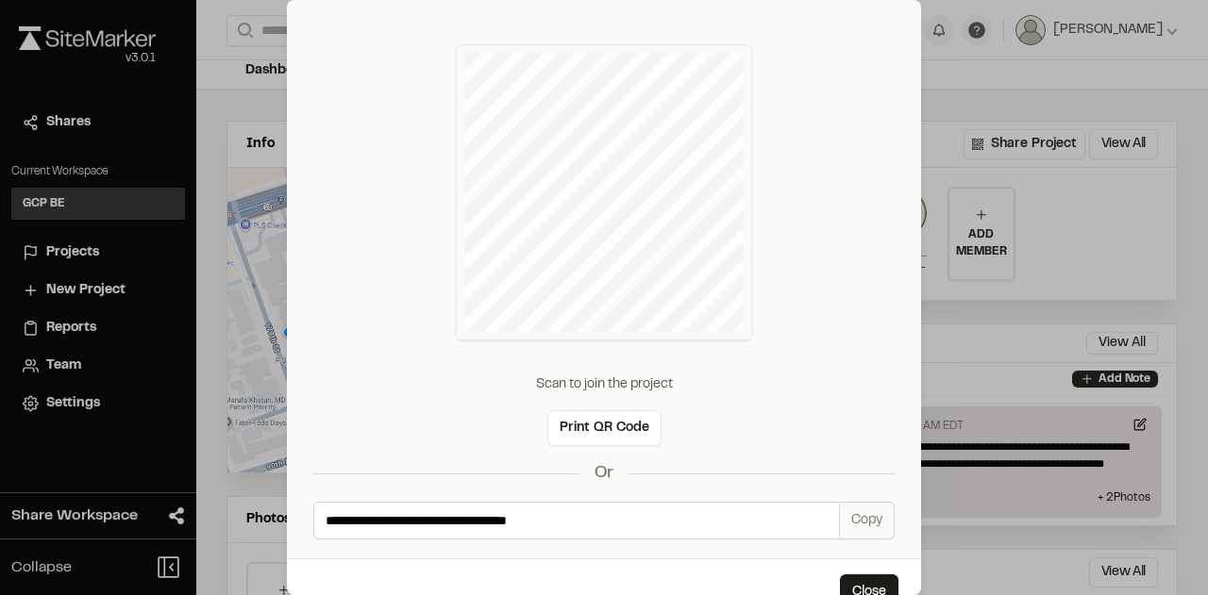
scroll to position [77, 0]
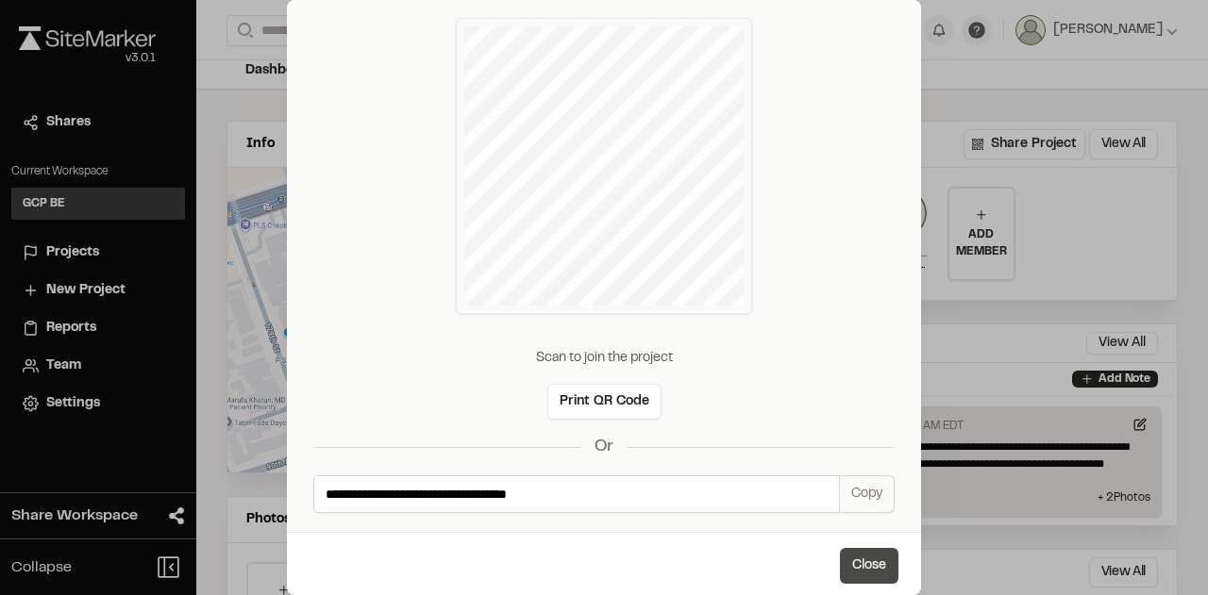
click at [865, 561] on button "Close" at bounding box center [869, 566] width 59 height 36
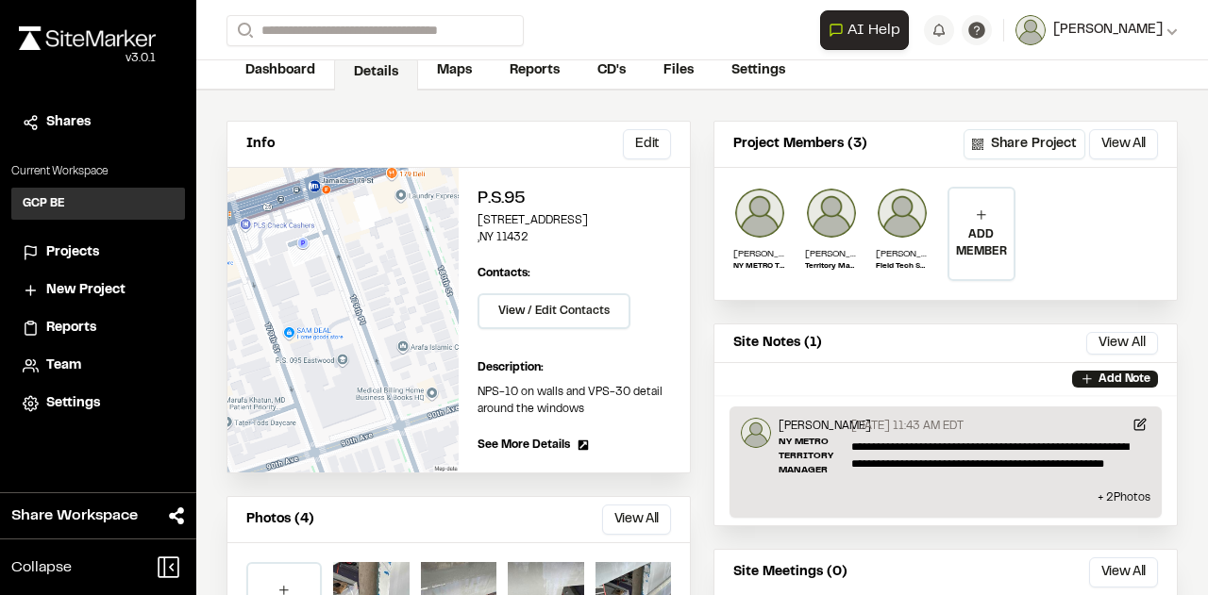
click at [1103, 30] on span "[PERSON_NAME]" at bounding box center [1107, 30] width 109 height 21
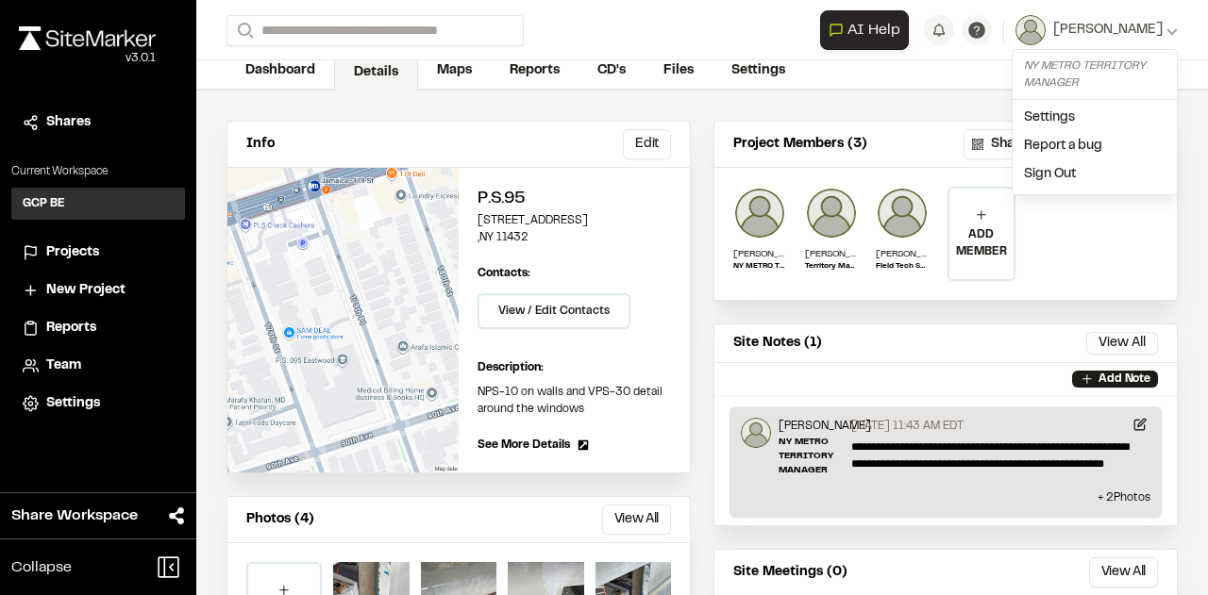
click at [1176, 131] on div "Info Edit Edit P.S.95 88-31 179th Street , NY 11432 Edit Contacts: View / Edit …" at bounding box center [702, 438] width 1012 height 695
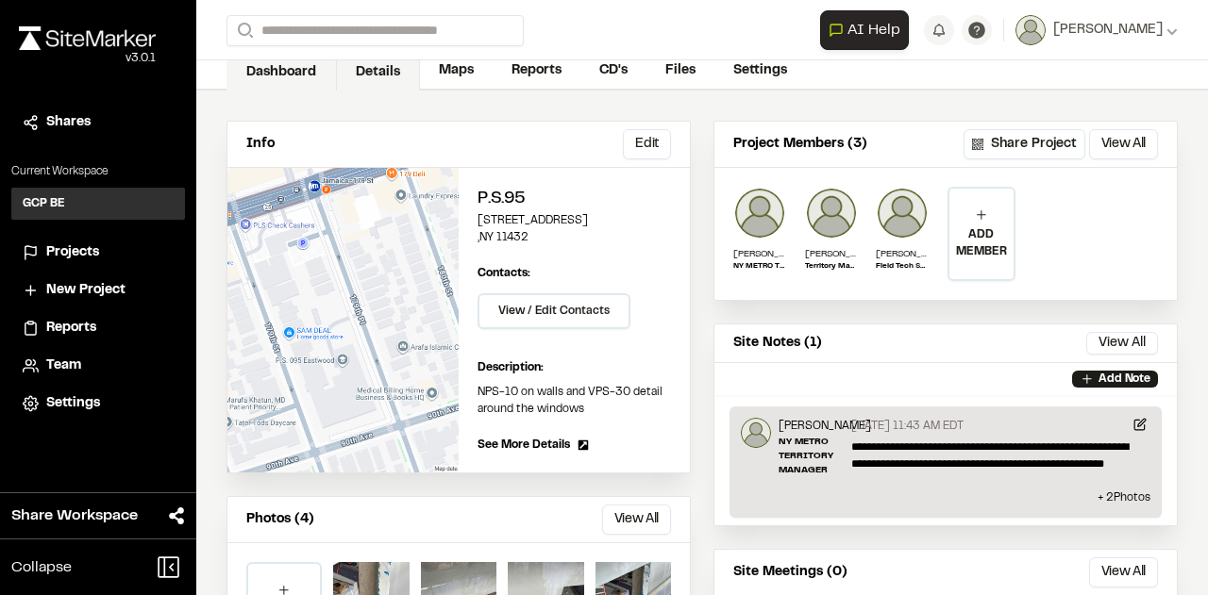
click at [314, 65] on link "Dashboard" at bounding box center [280, 73] width 109 height 36
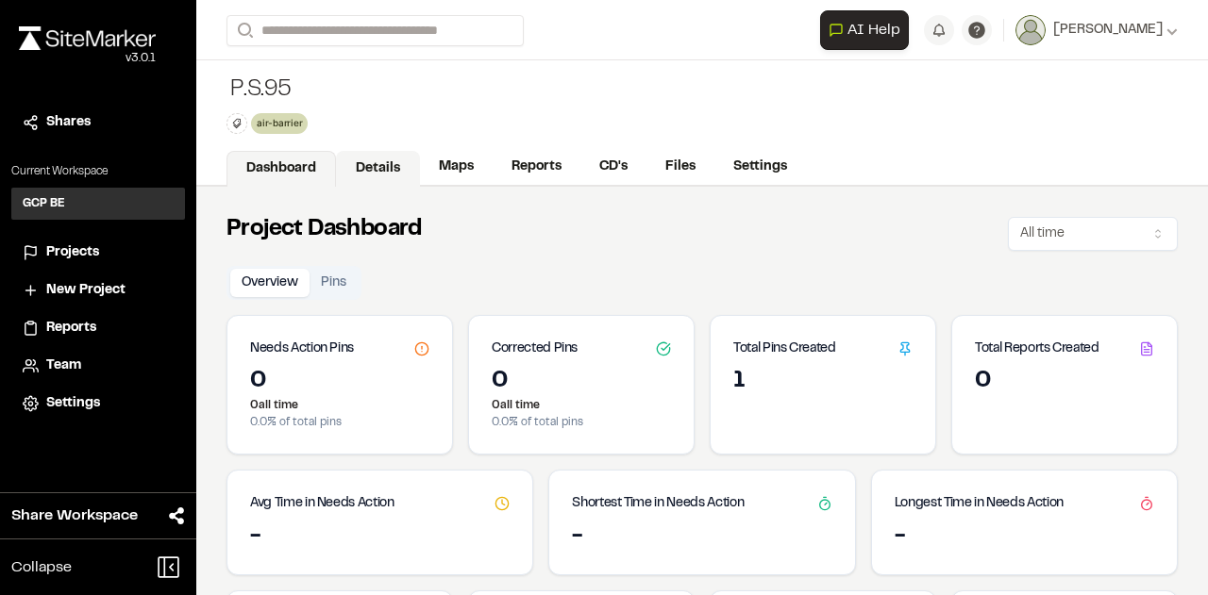
click at [382, 160] on link "Details" at bounding box center [378, 169] width 84 height 36
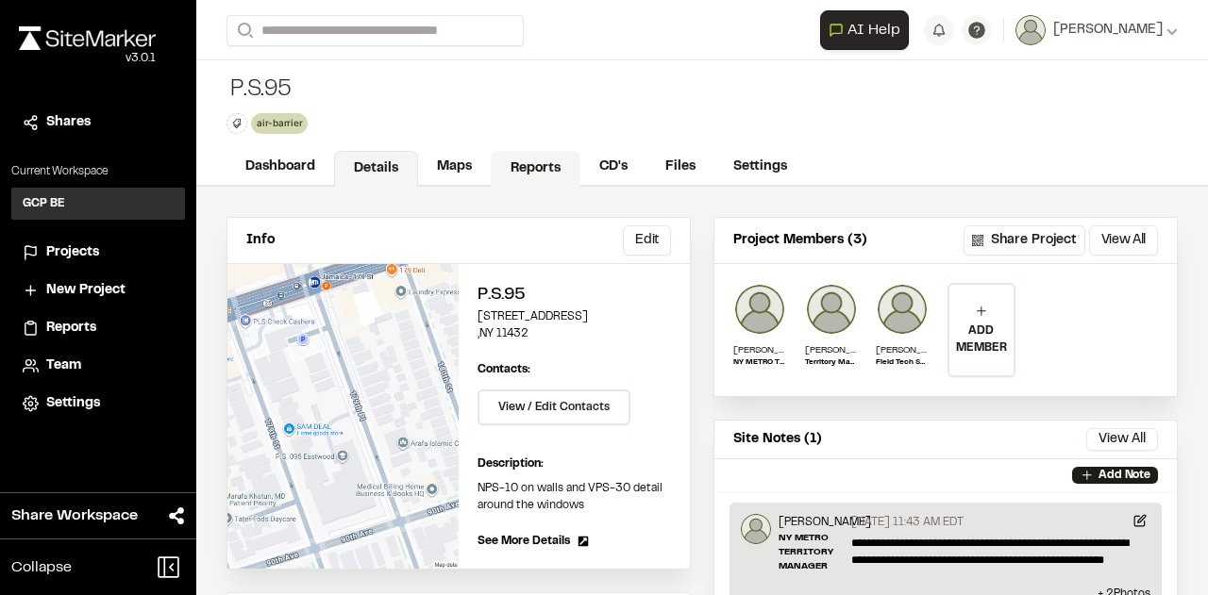
click at [558, 167] on link "Reports" at bounding box center [536, 169] width 90 height 36
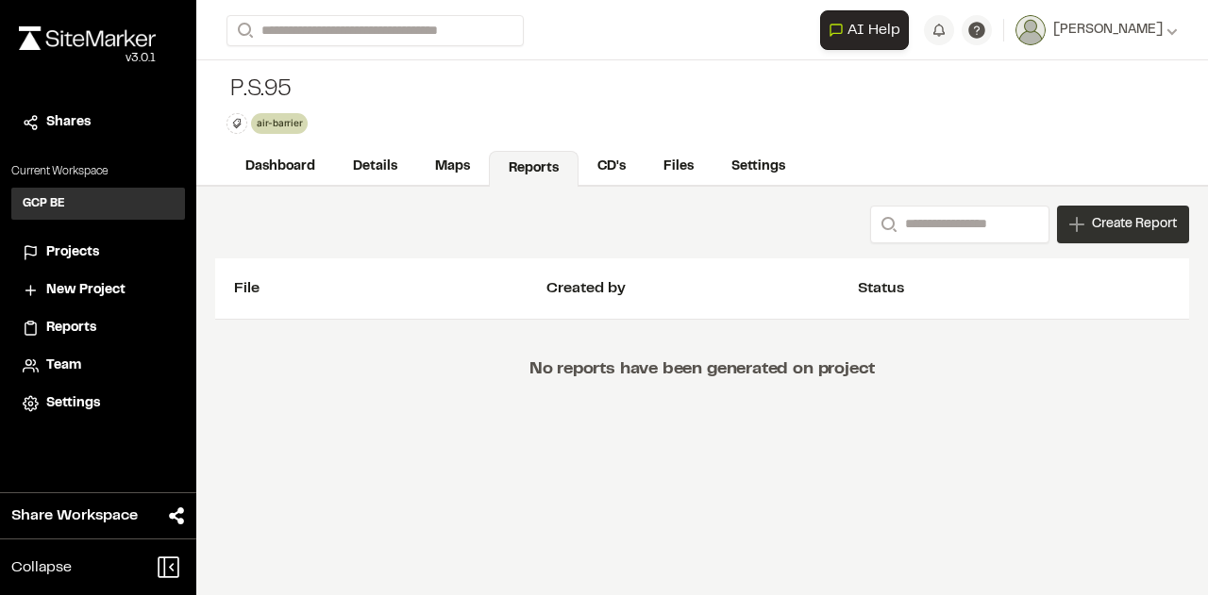
click at [1138, 224] on span "Create Report" at bounding box center [1134, 224] width 85 height 21
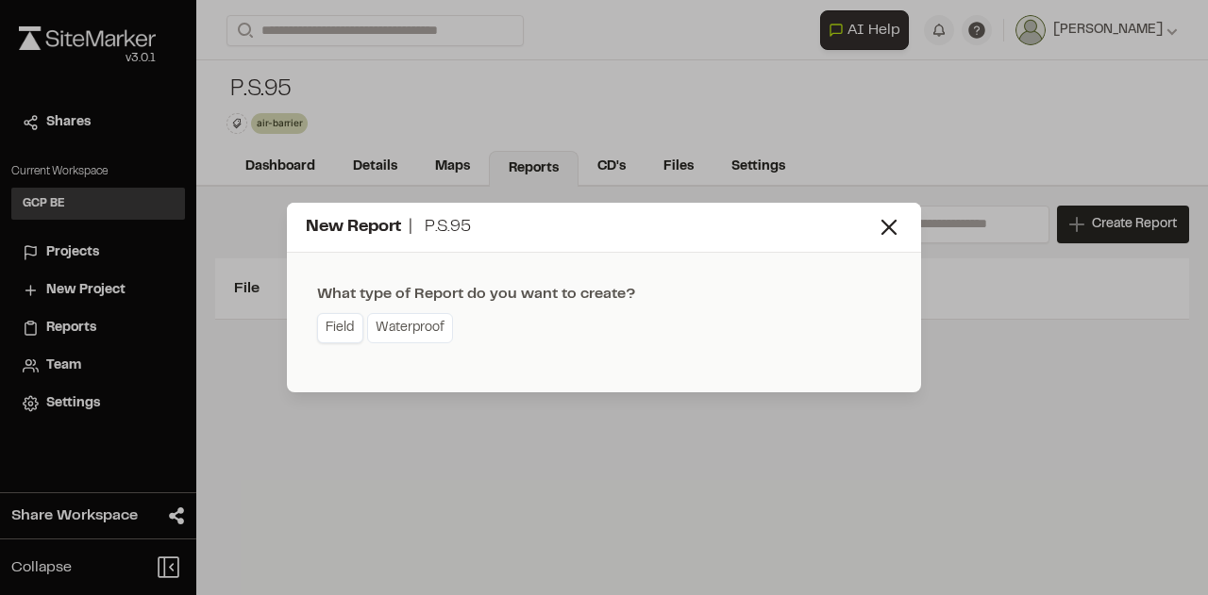
click at [348, 324] on link "Field" at bounding box center [340, 328] width 46 height 30
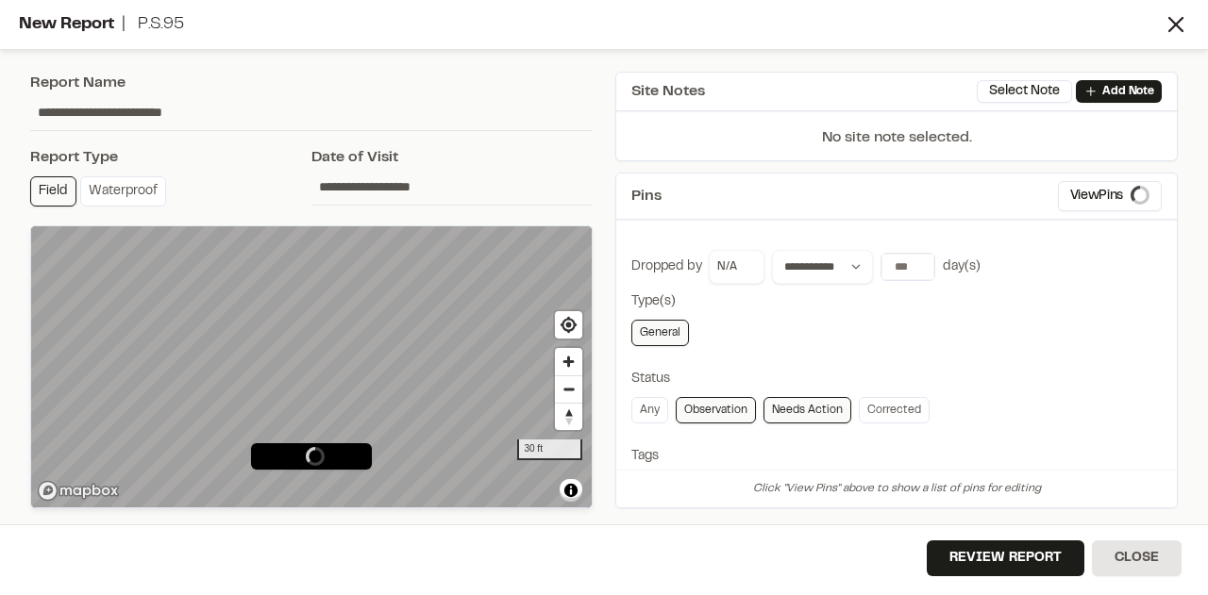
type input "**********"
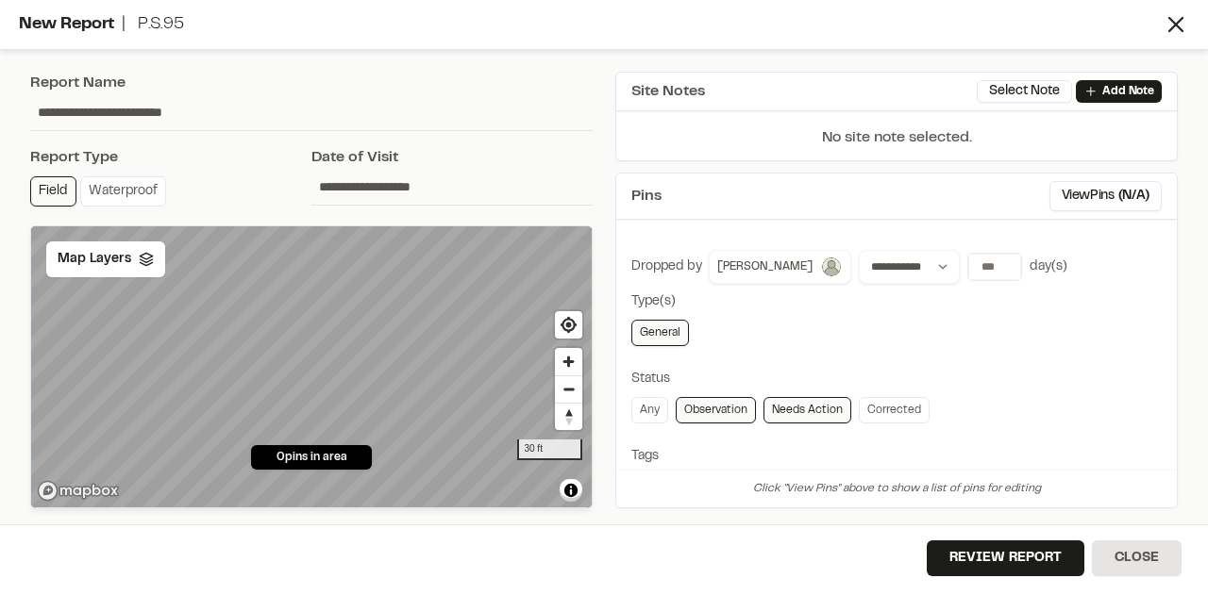
click at [707, 410] on link "Observation" at bounding box center [716, 410] width 80 height 26
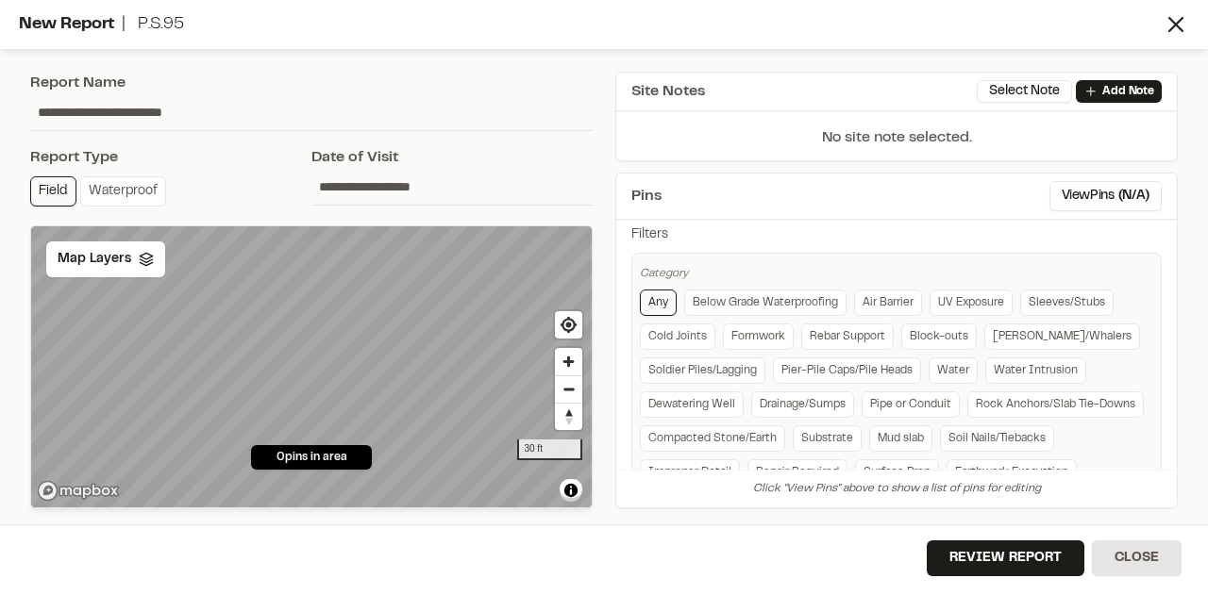
scroll to position [472, 0]
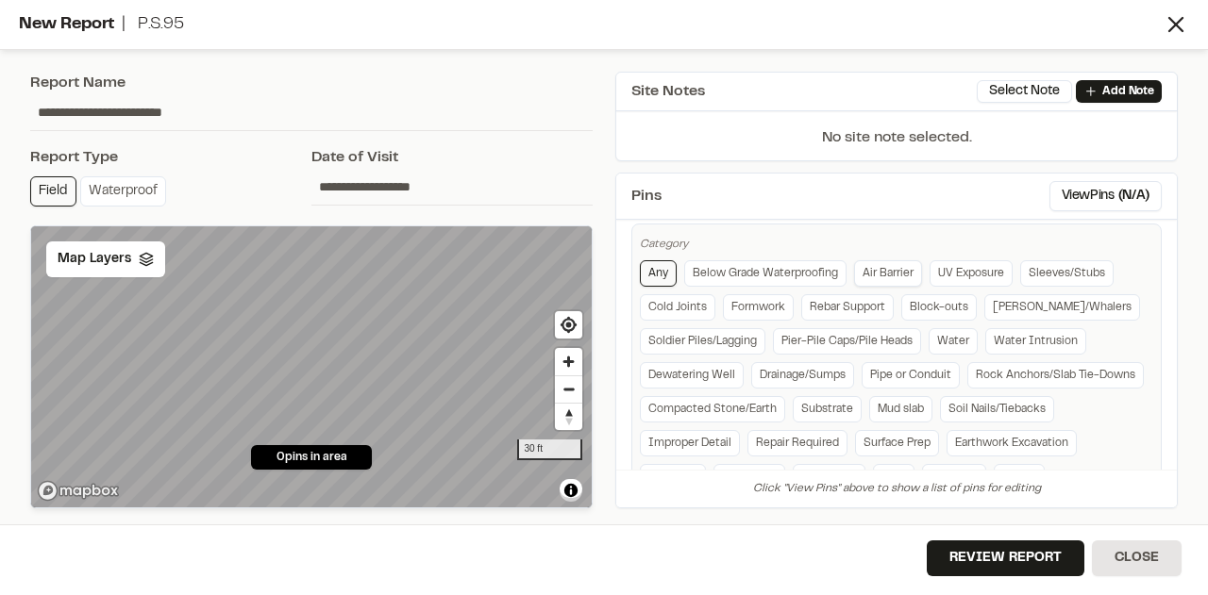
click at [889, 273] on link "Air Barrier" at bounding box center [888, 273] width 68 height 26
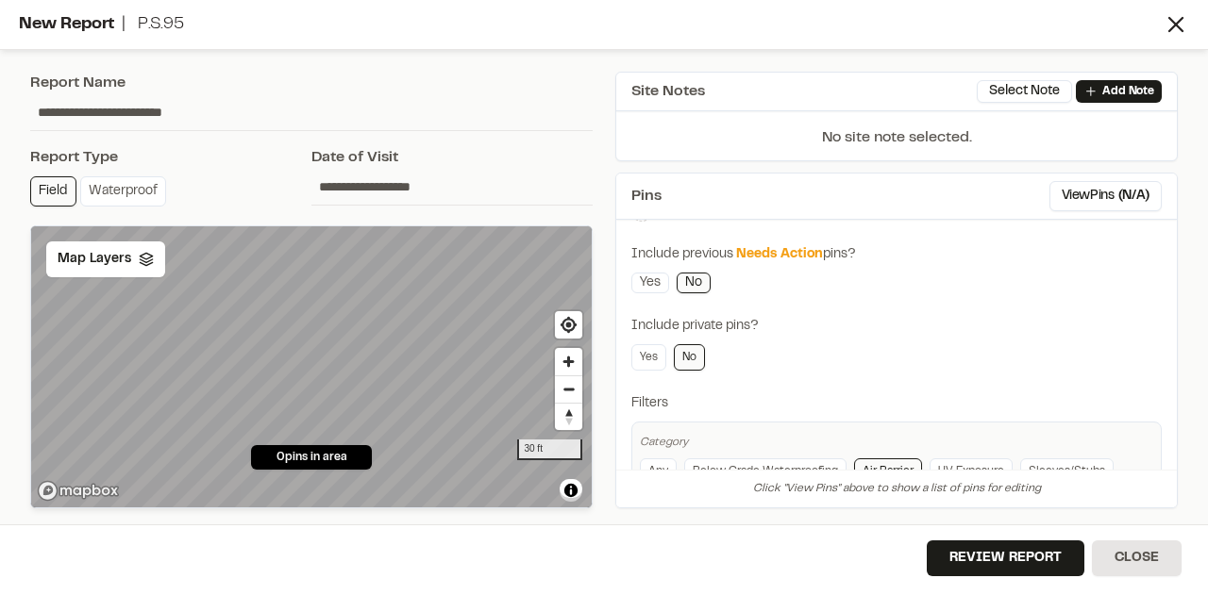
scroll to position [180, 0]
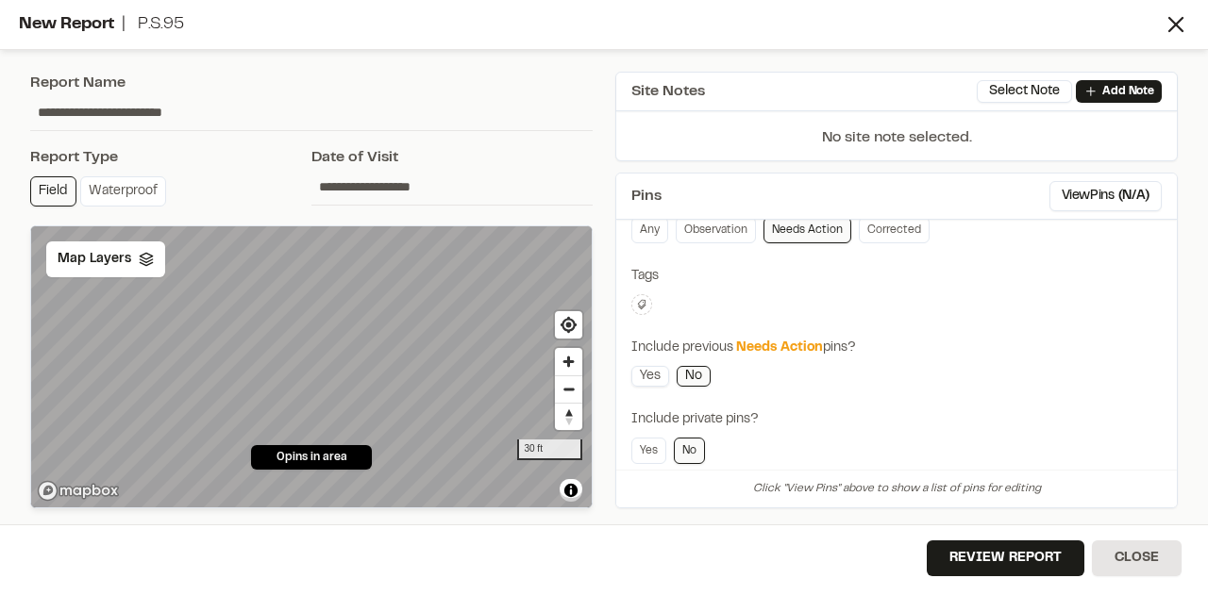
click at [652, 373] on link "Yes" at bounding box center [650, 376] width 38 height 21
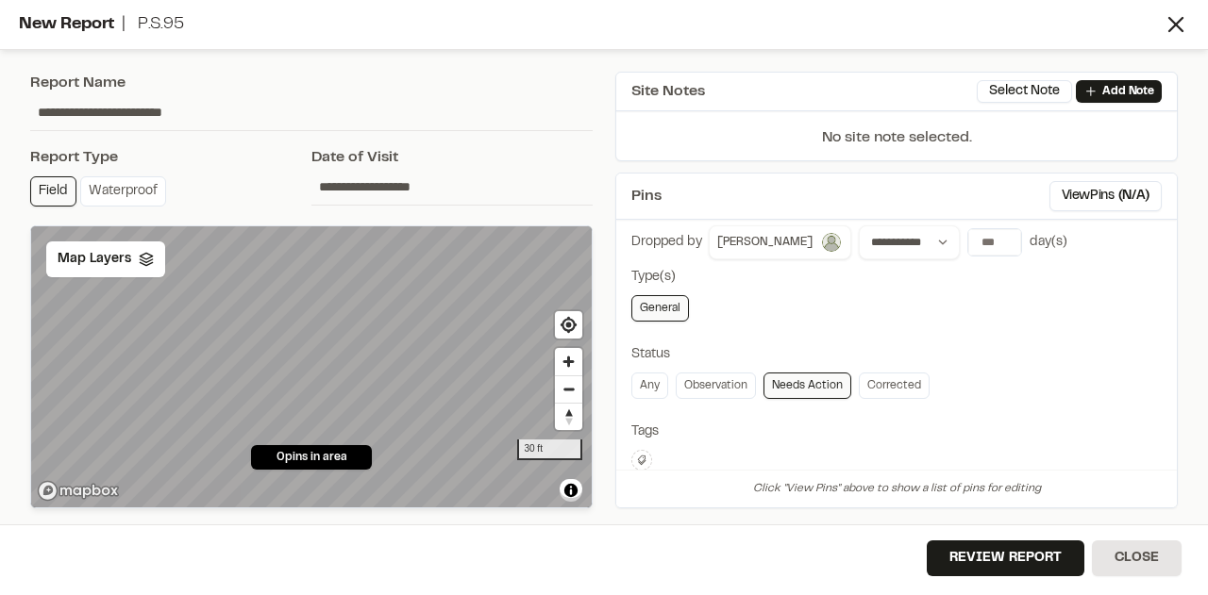
scroll to position [0, 0]
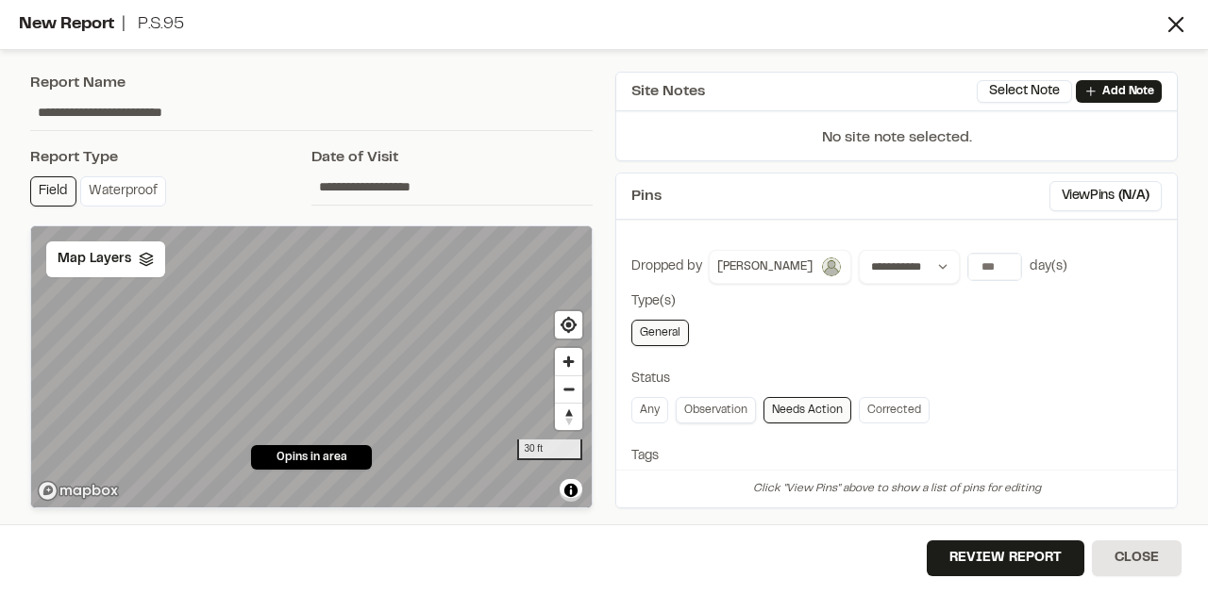
click at [712, 403] on link "Observation" at bounding box center [716, 410] width 80 height 26
click at [812, 407] on link "Needs Action" at bounding box center [807, 410] width 88 height 26
click at [1046, 95] on button "Select Note" at bounding box center [1024, 91] width 95 height 23
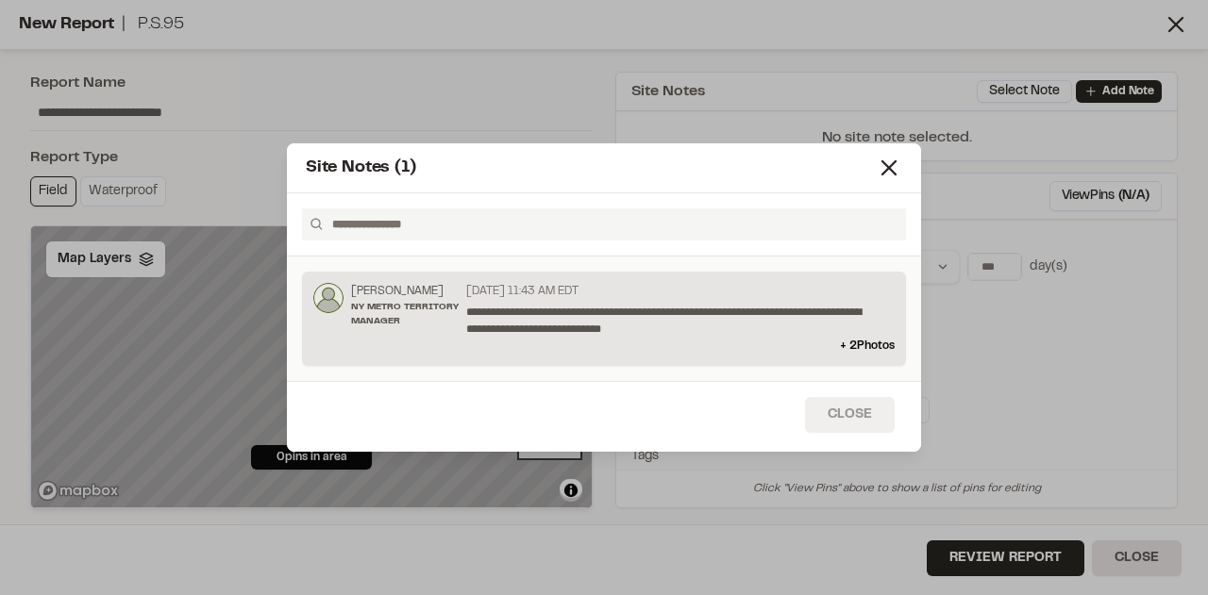
click at [860, 416] on button "Close" at bounding box center [850, 415] width 90 height 36
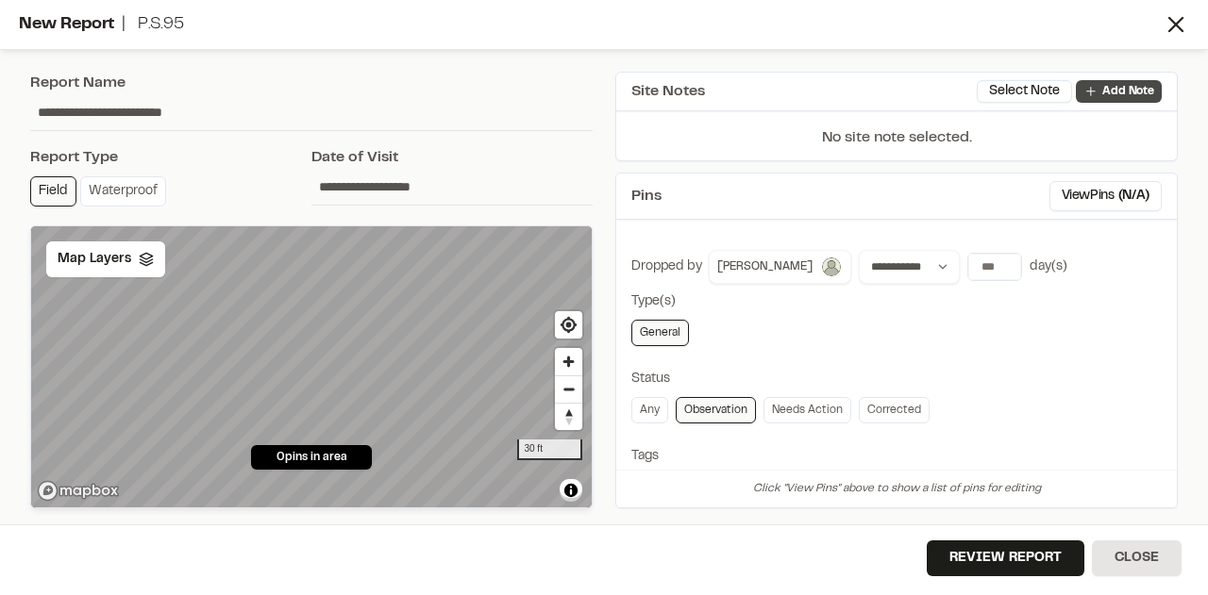
click at [1113, 91] on p "Add Note" at bounding box center [1128, 91] width 52 height 17
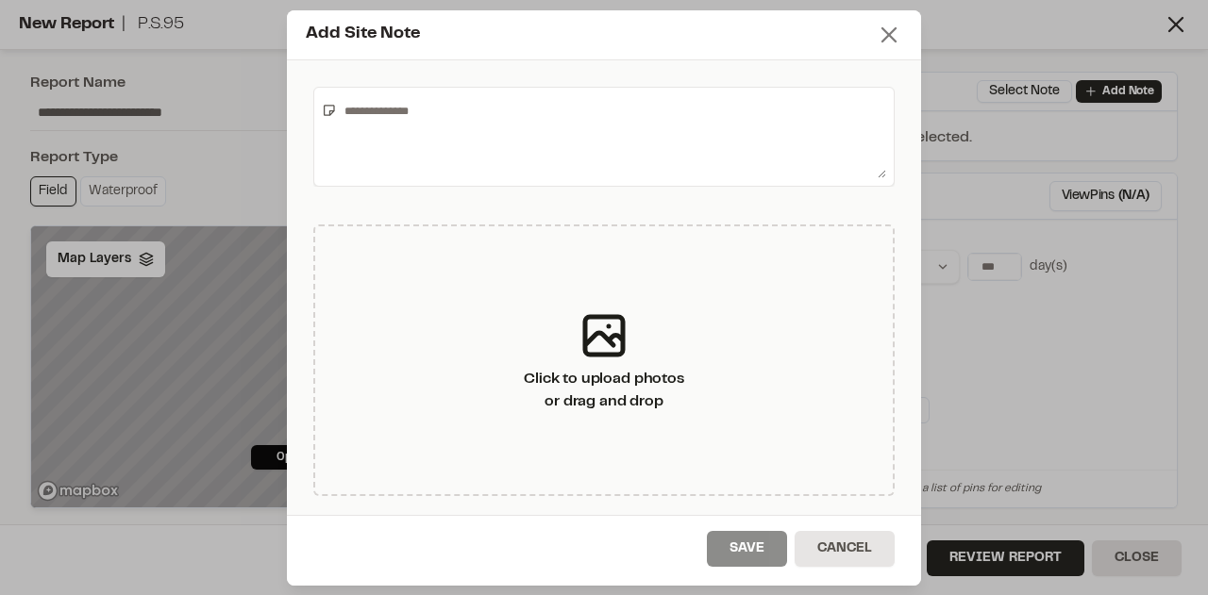
click at [885, 39] on icon at bounding box center [889, 35] width 26 height 26
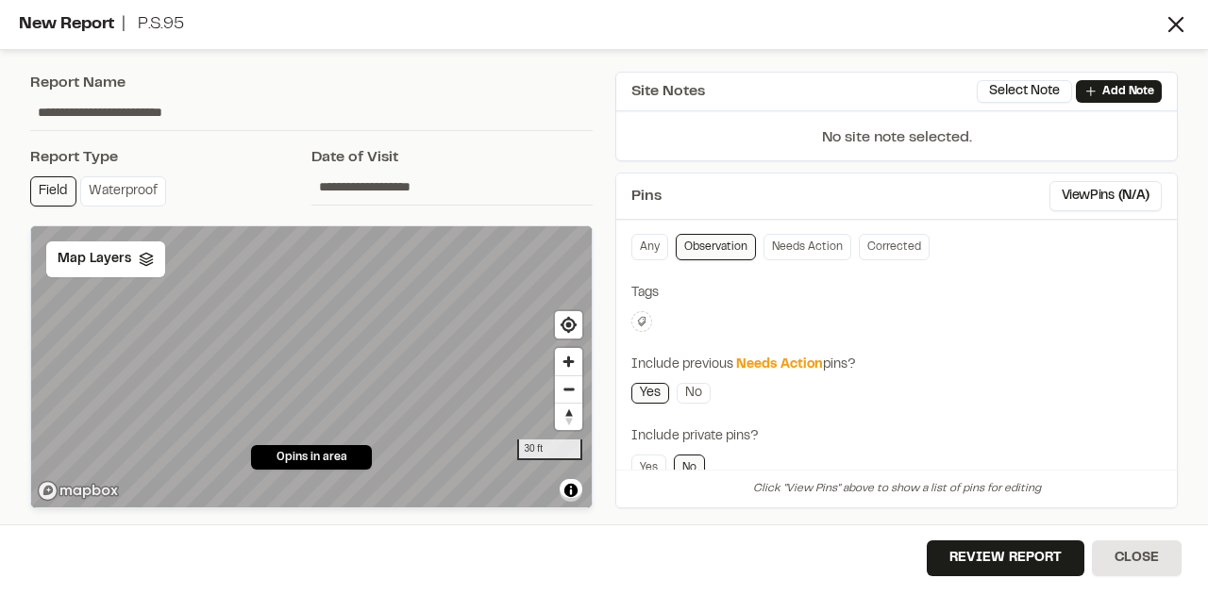
scroll to position [189, 0]
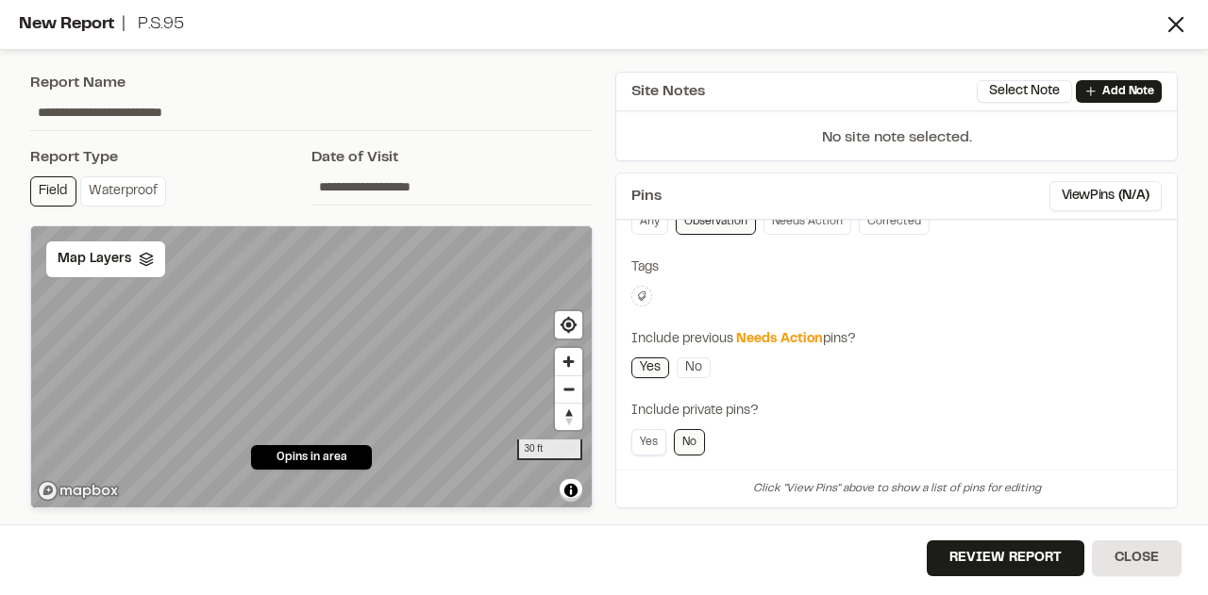
click at [661, 441] on link "Yes" at bounding box center [648, 442] width 35 height 26
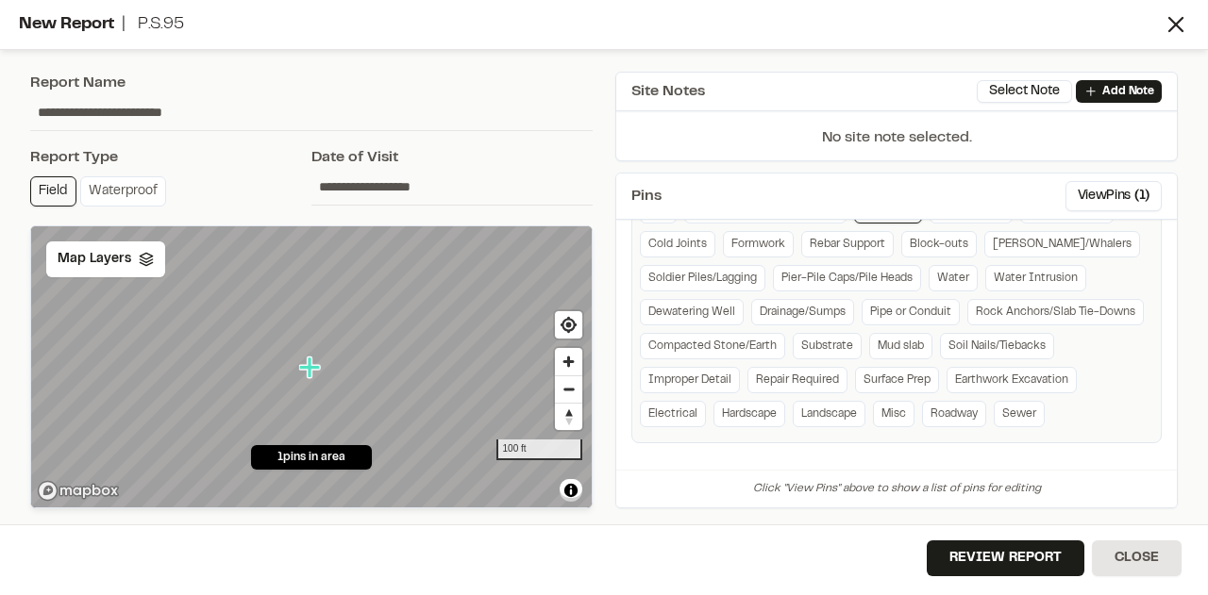
scroll to position [558, 0]
click at [1107, 193] on button "View Pins ( 1 )" at bounding box center [1113, 196] width 96 height 30
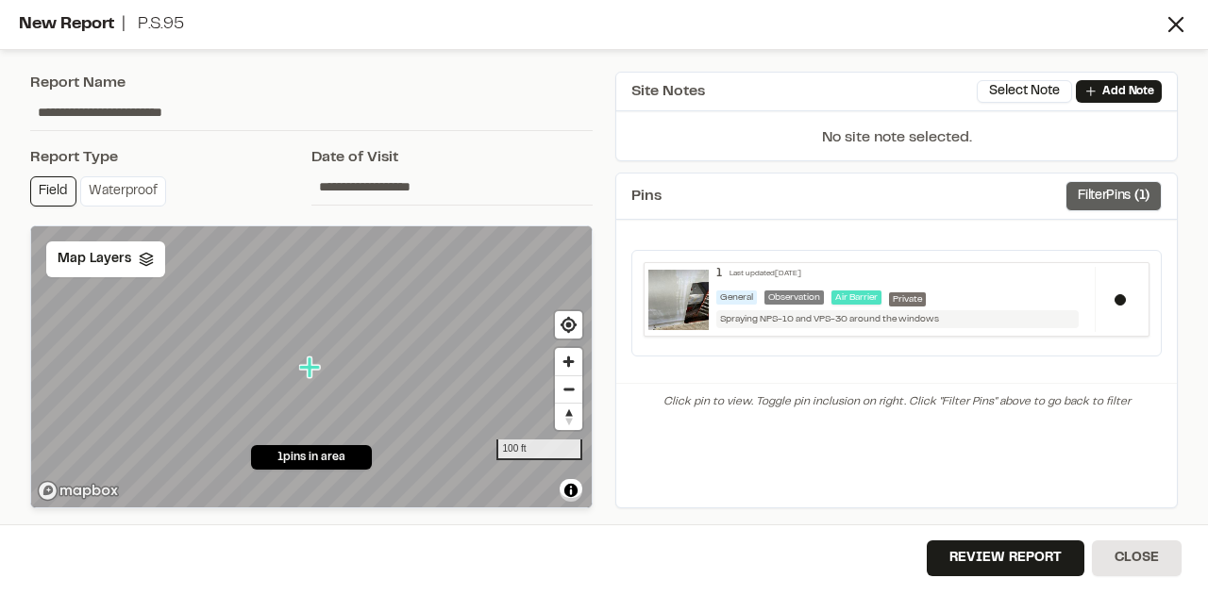
scroll to position [0, 0]
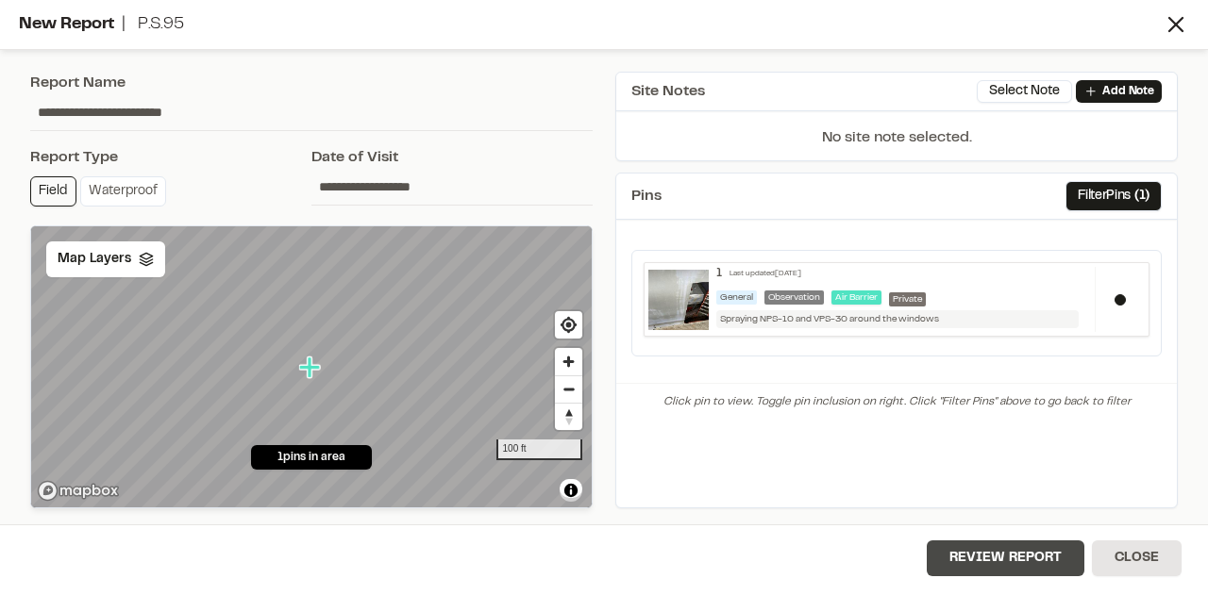
click at [1017, 551] on button "Review Report" at bounding box center [1006, 559] width 158 height 36
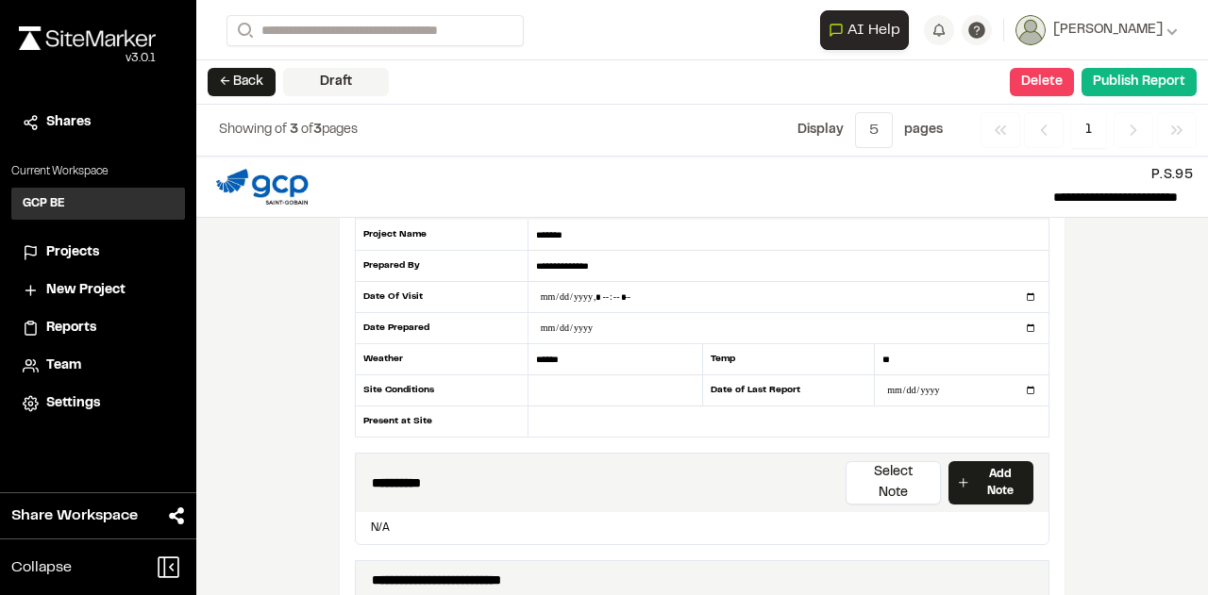
scroll to position [94, 0]
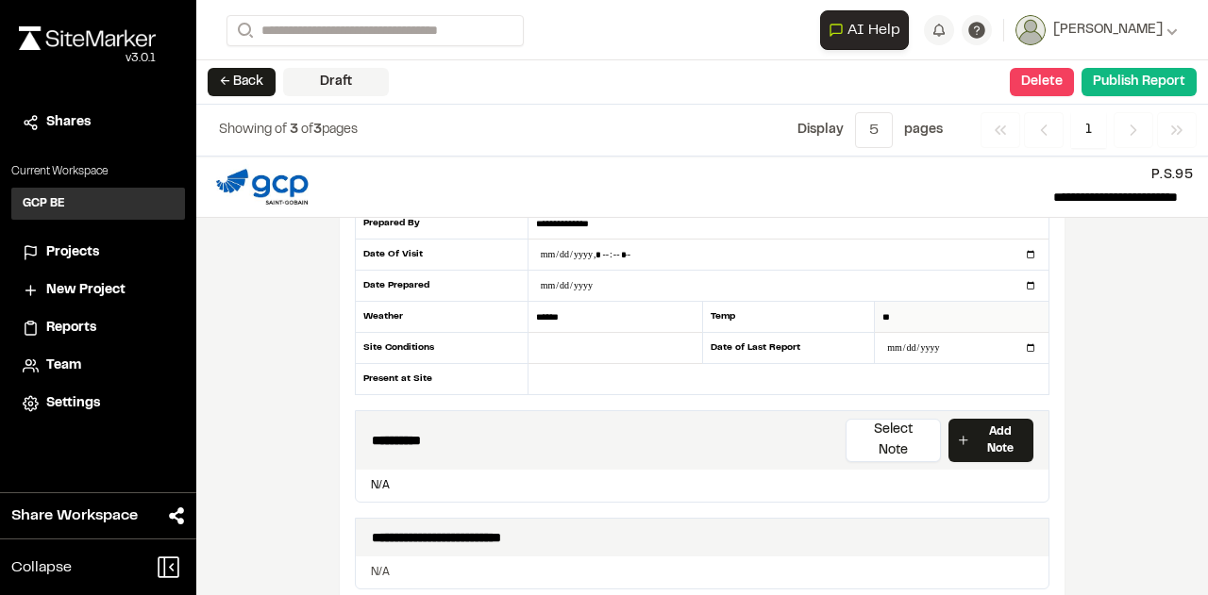
click at [898, 318] on input "**" at bounding box center [962, 317] width 174 height 31
type input "*"
type input "**"
click at [560, 316] on input "******" at bounding box center [615, 317] width 174 height 31
type input "*"
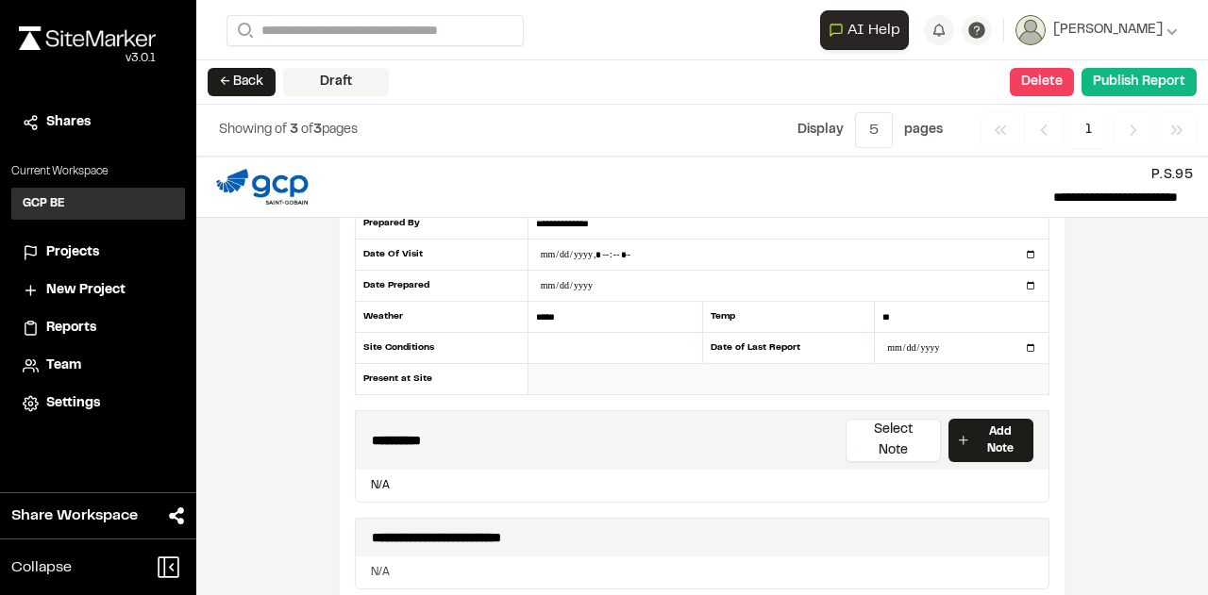
type input "*****"
click at [562, 375] on input "text" at bounding box center [788, 379] width 520 height 30
type input "**********"
click at [1027, 348] on input "date" at bounding box center [962, 348] width 174 height 30
type input "**********"
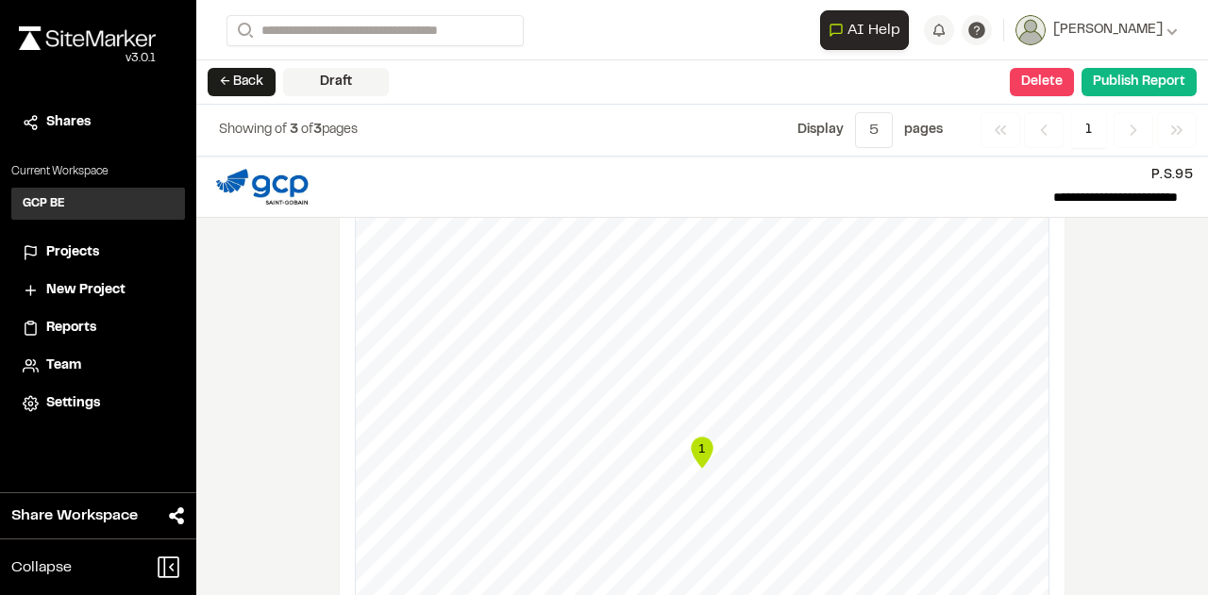
scroll to position [1038, 0]
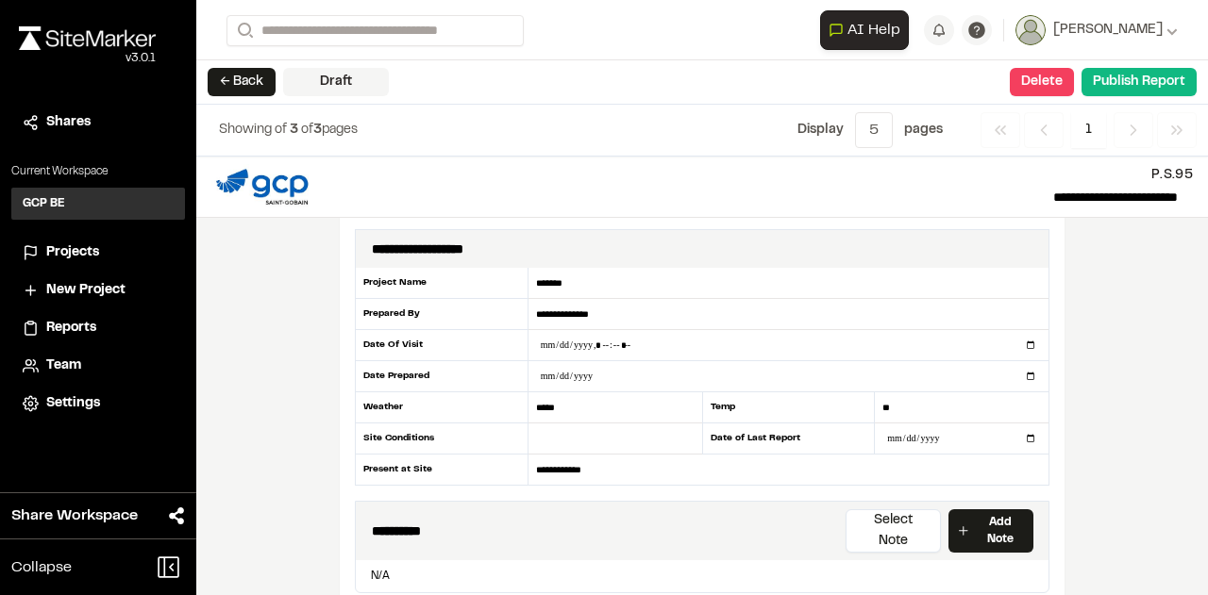
scroll to position [0, 0]
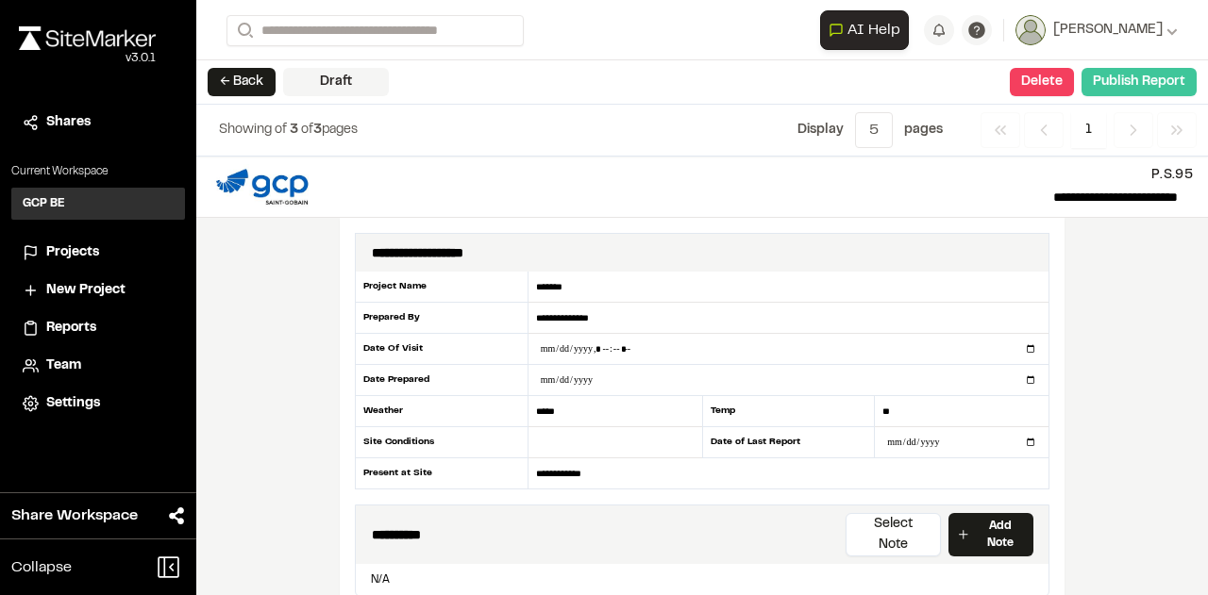
click at [1134, 82] on button "Publish Report" at bounding box center [1138, 82] width 115 height 28
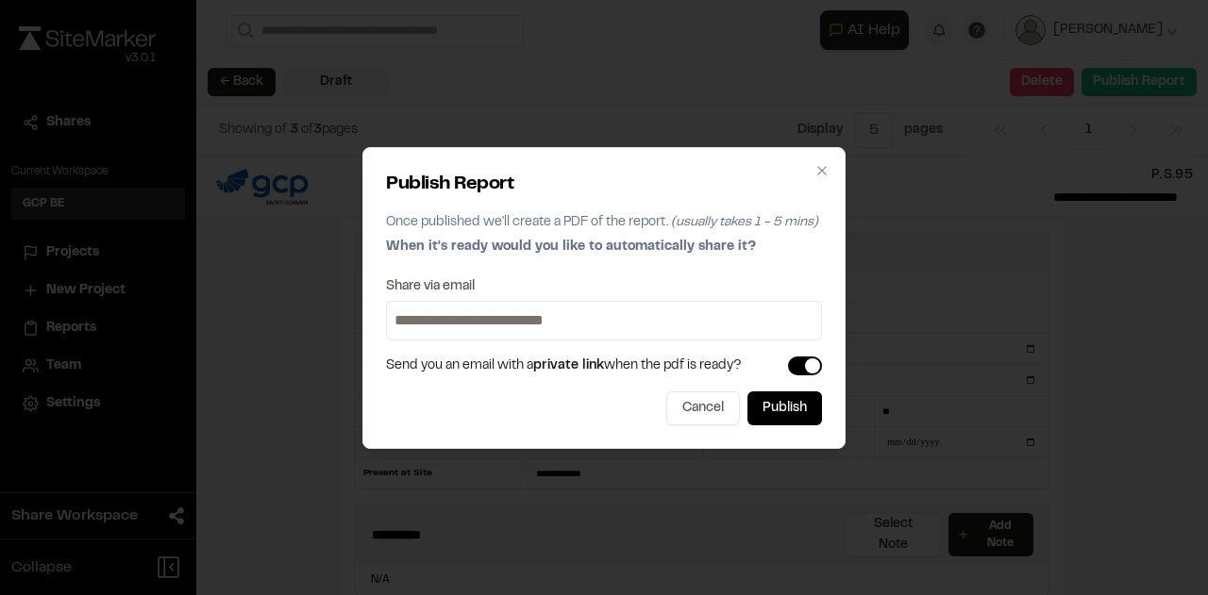
click at [484, 322] on input at bounding box center [604, 321] width 427 height 30
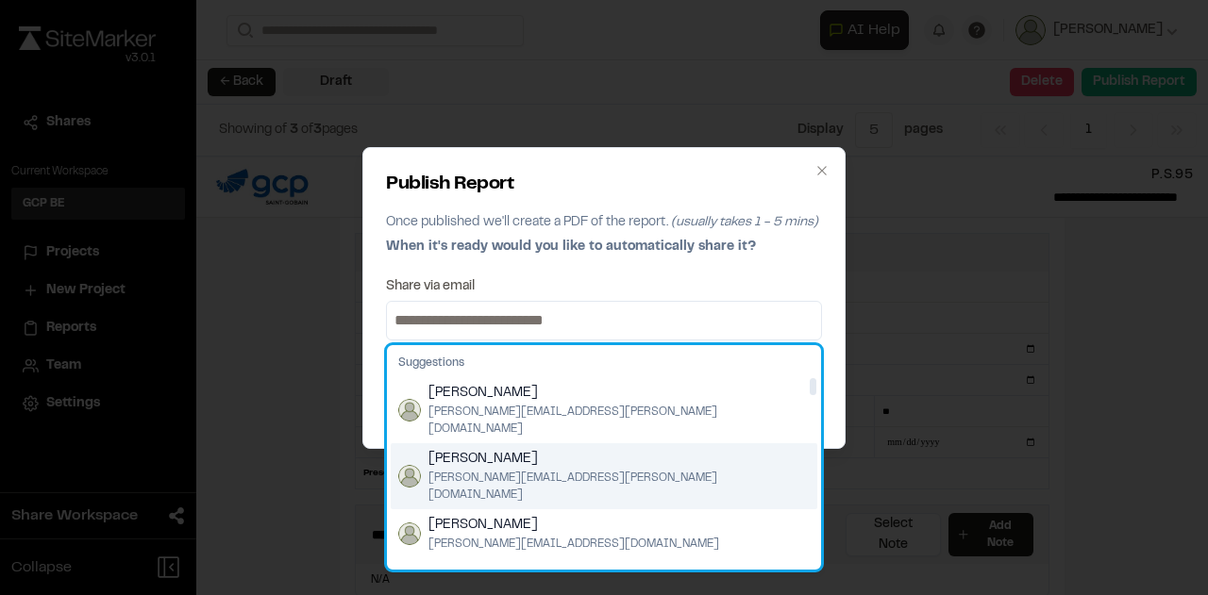
click at [442, 449] on span "[PERSON_NAME]" at bounding box center [618, 459] width 381 height 21
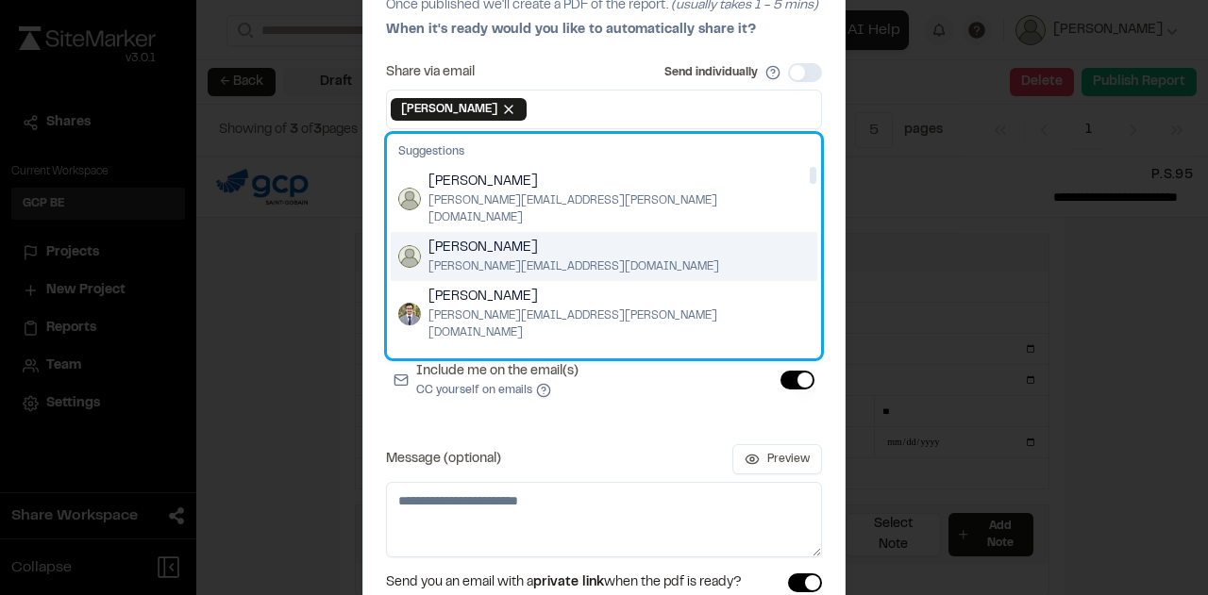
click at [470, 238] on span "[PERSON_NAME]" at bounding box center [573, 248] width 291 height 21
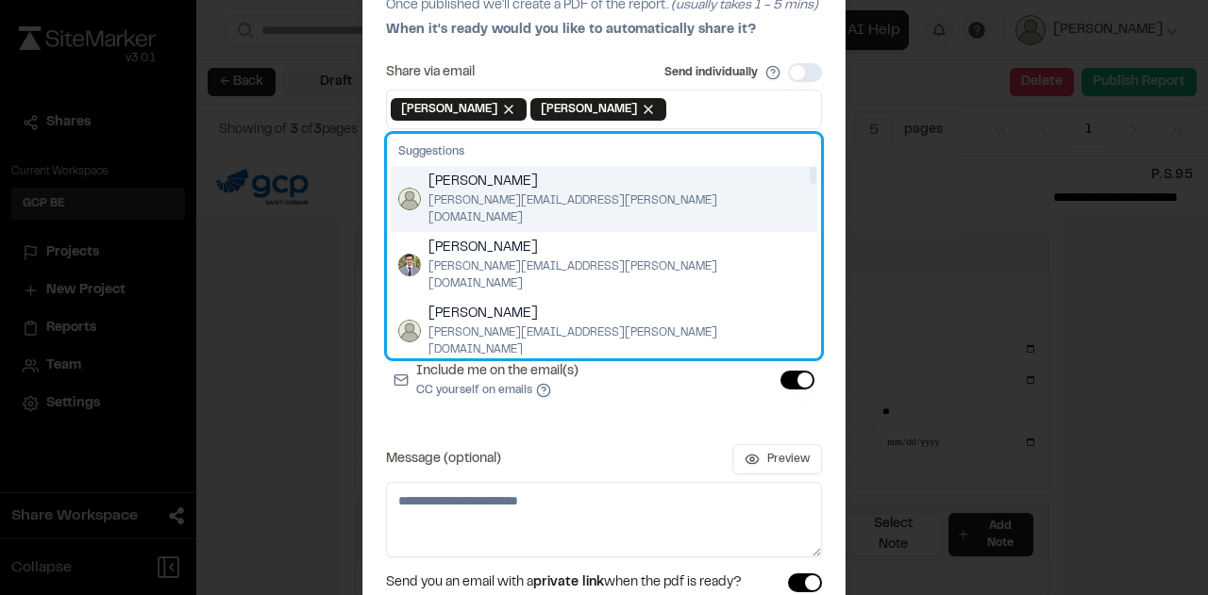
click at [488, 186] on span "Craig Boucher" at bounding box center [618, 182] width 381 height 21
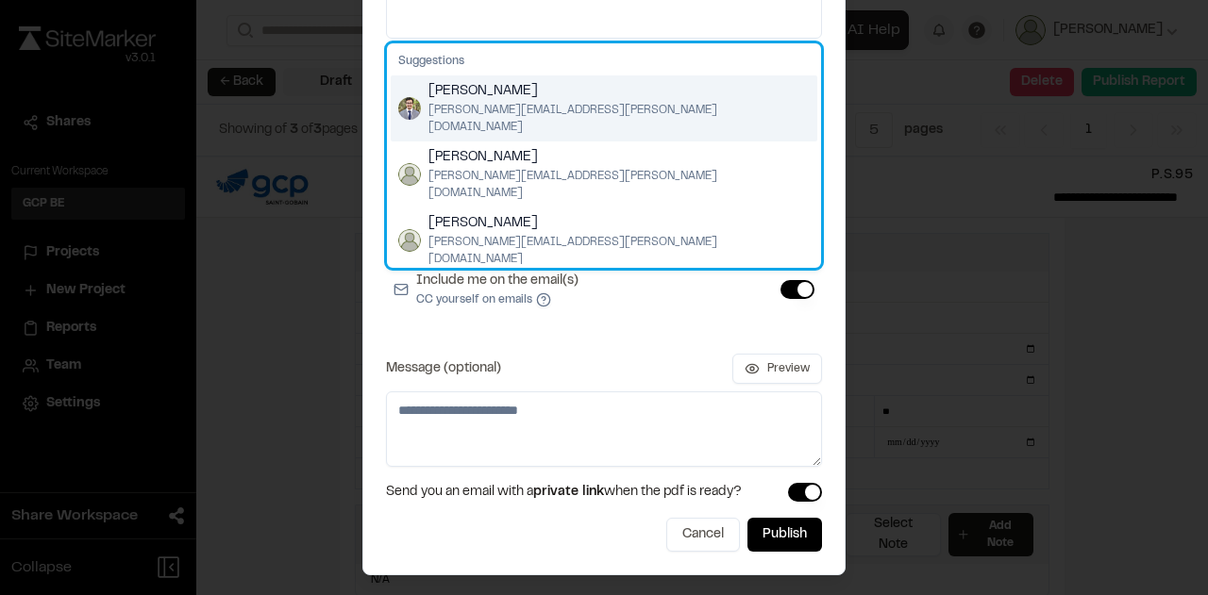
scroll to position [107, 0]
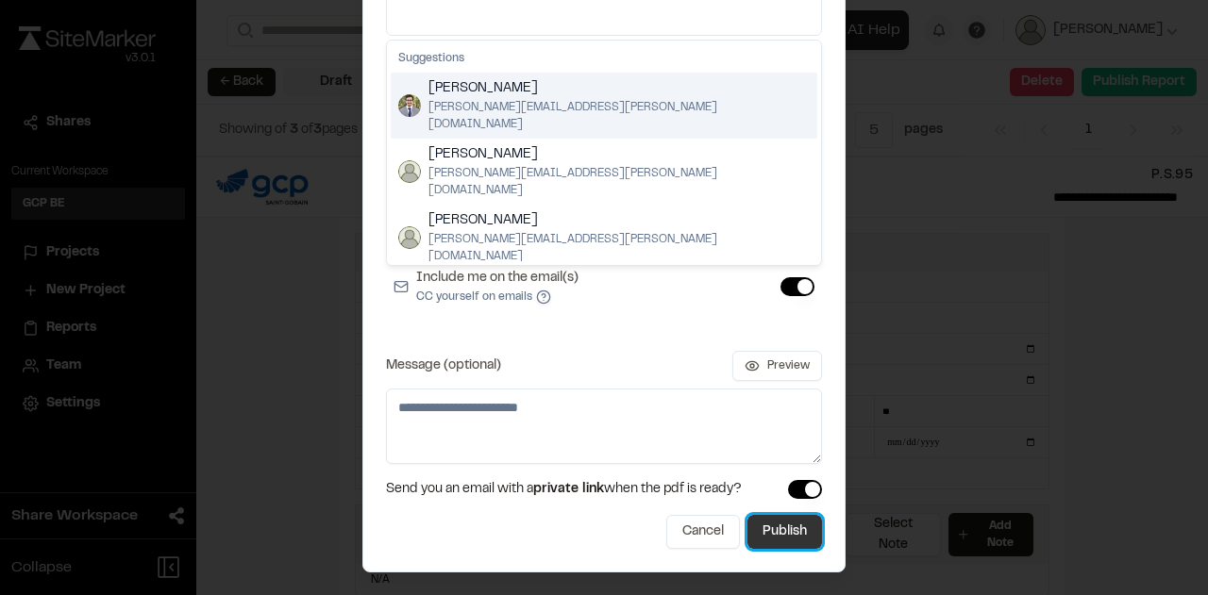
click at [770, 518] on button "Publish" at bounding box center [784, 532] width 75 height 34
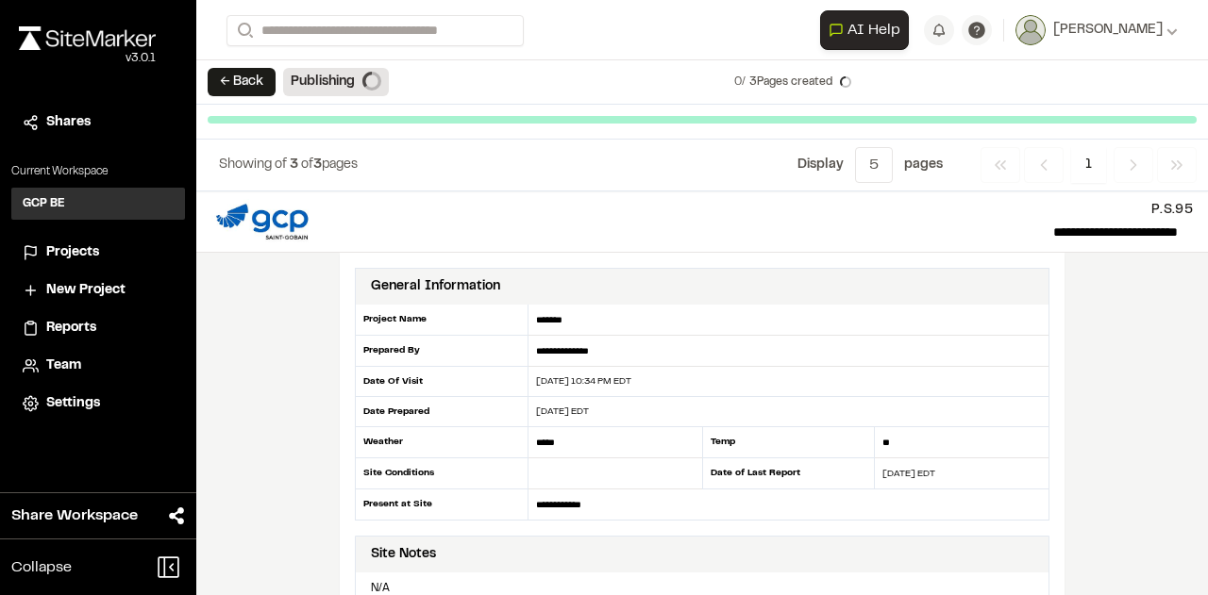
click at [68, 252] on span "Projects" at bounding box center [72, 253] width 53 height 21
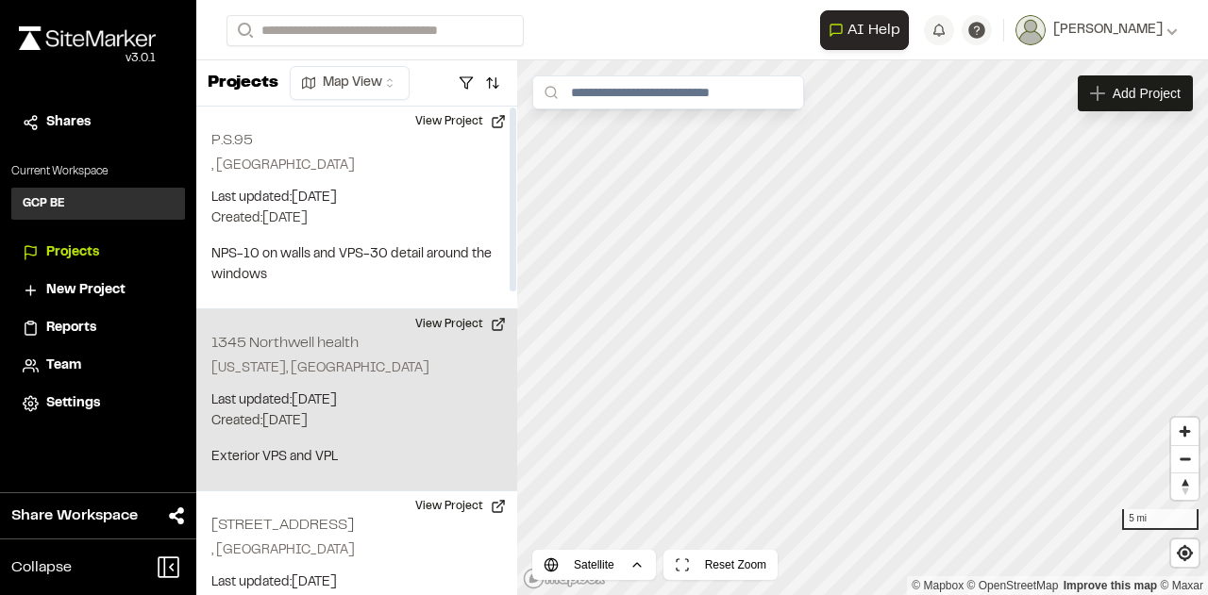
click at [320, 375] on p "New York, NY" at bounding box center [356, 369] width 291 height 21
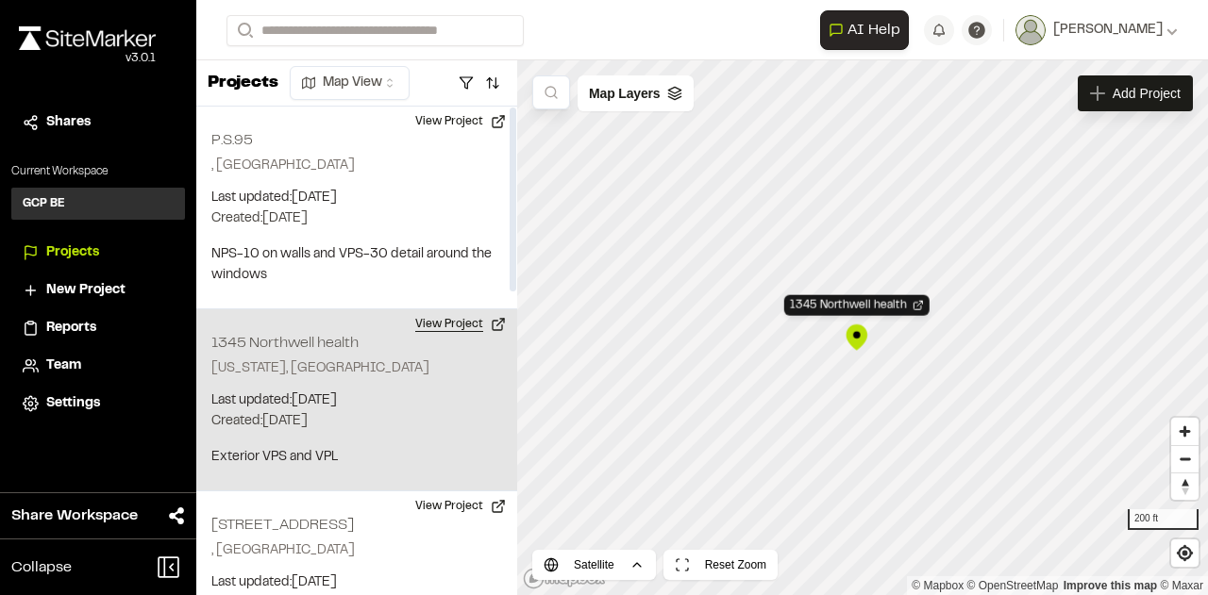
click at [468, 320] on button "View Project" at bounding box center [460, 325] width 113 height 30
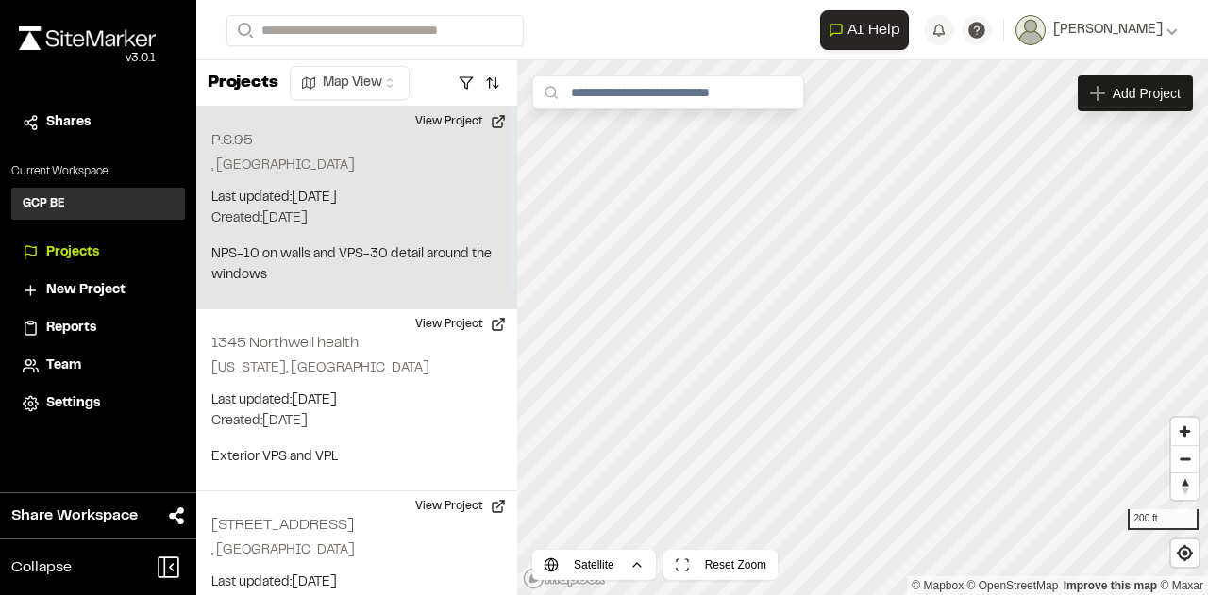
click at [293, 190] on p "Last updated: Aug 14, 2025" at bounding box center [356, 198] width 291 height 21
click at [445, 122] on button "View Project" at bounding box center [460, 122] width 113 height 30
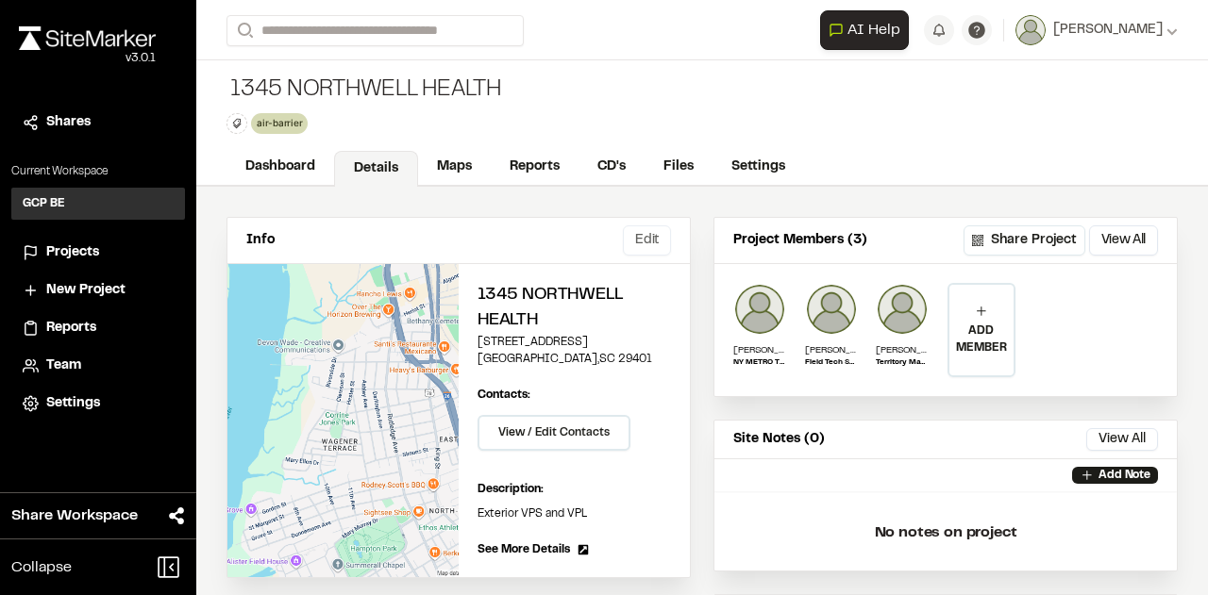
click at [640, 241] on button "Edit" at bounding box center [647, 241] width 48 height 30
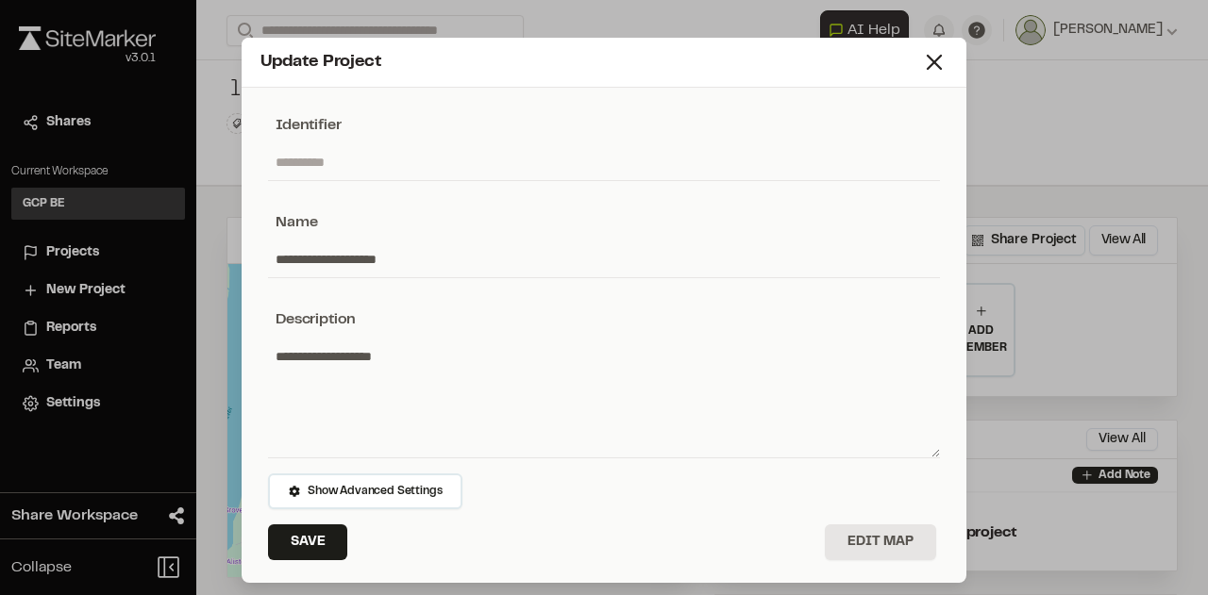
click at [931, 70] on icon at bounding box center [934, 62] width 26 height 26
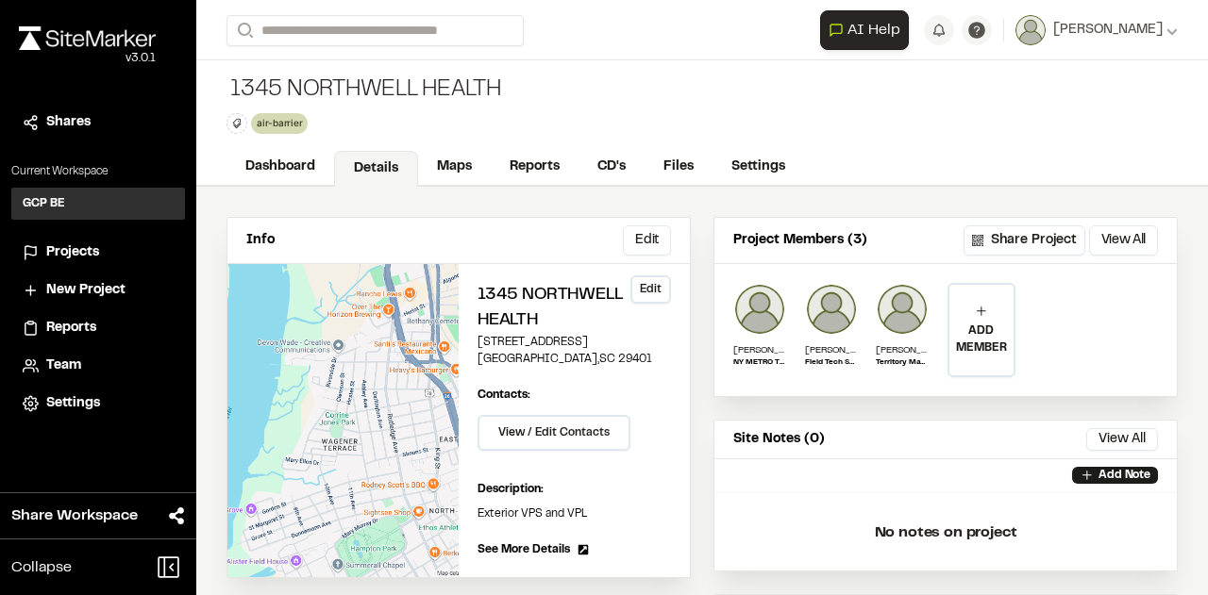
click at [633, 288] on button "Edit" at bounding box center [650, 290] width 41 height 28
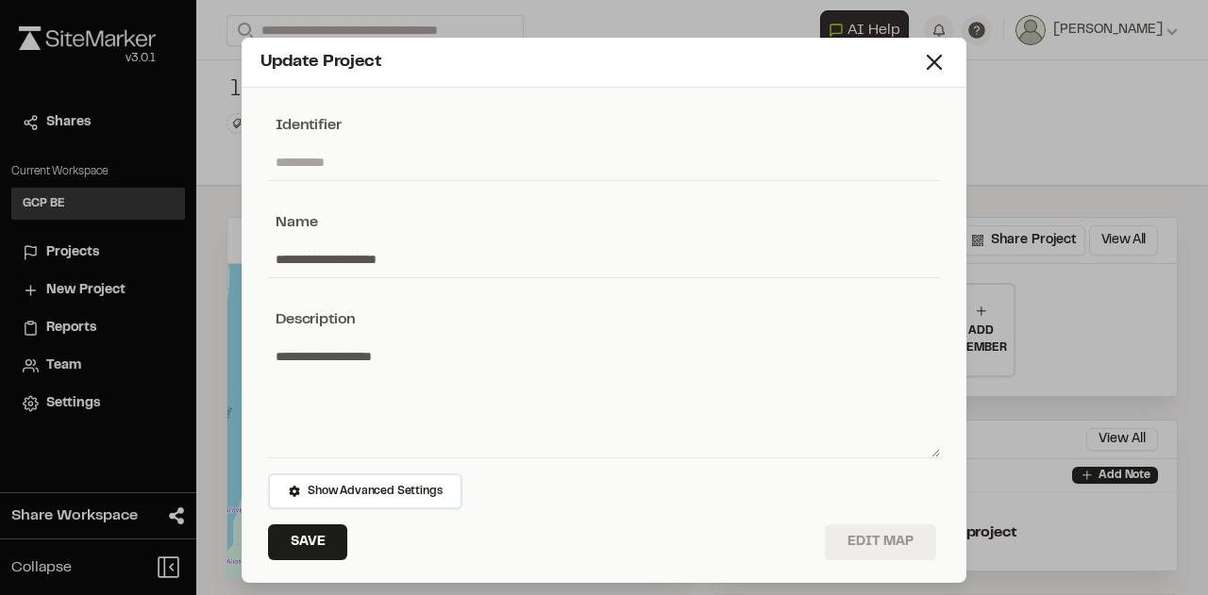
click at [861, 541] on button "Edit Map" at bounding box center [880, 543] width 111 height 36
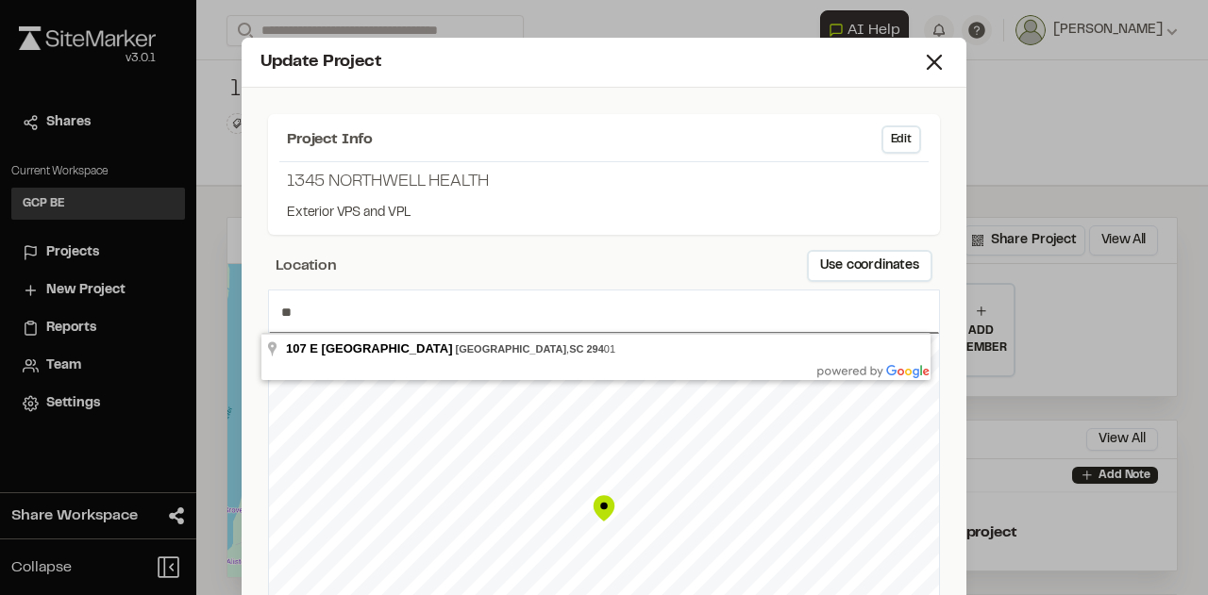
type input "*"
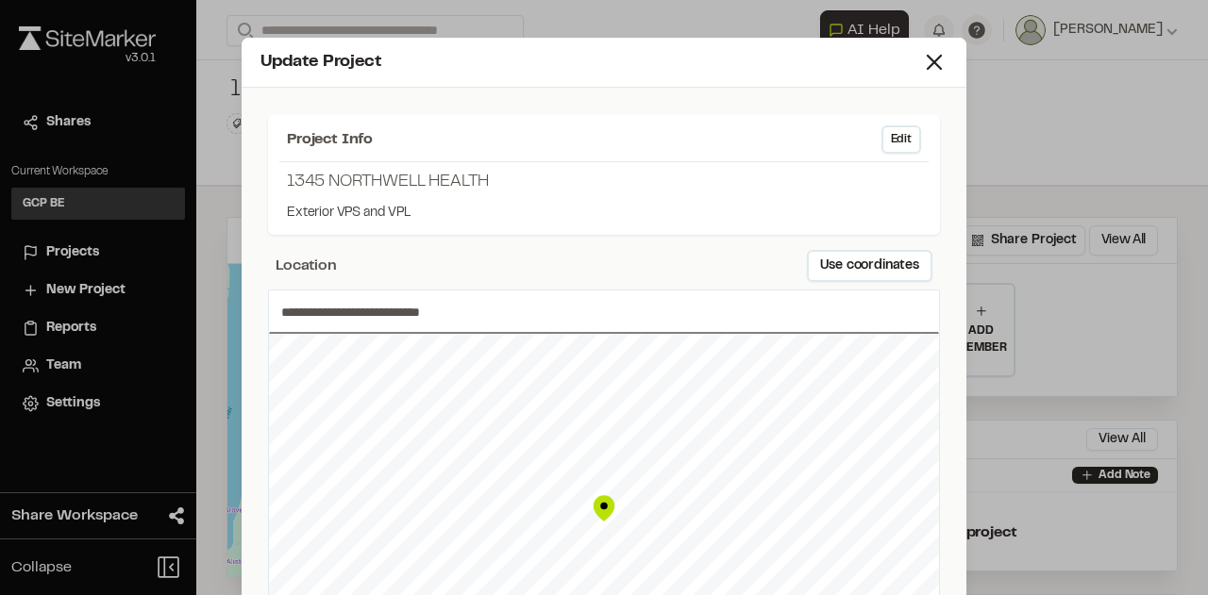
type input "**********"
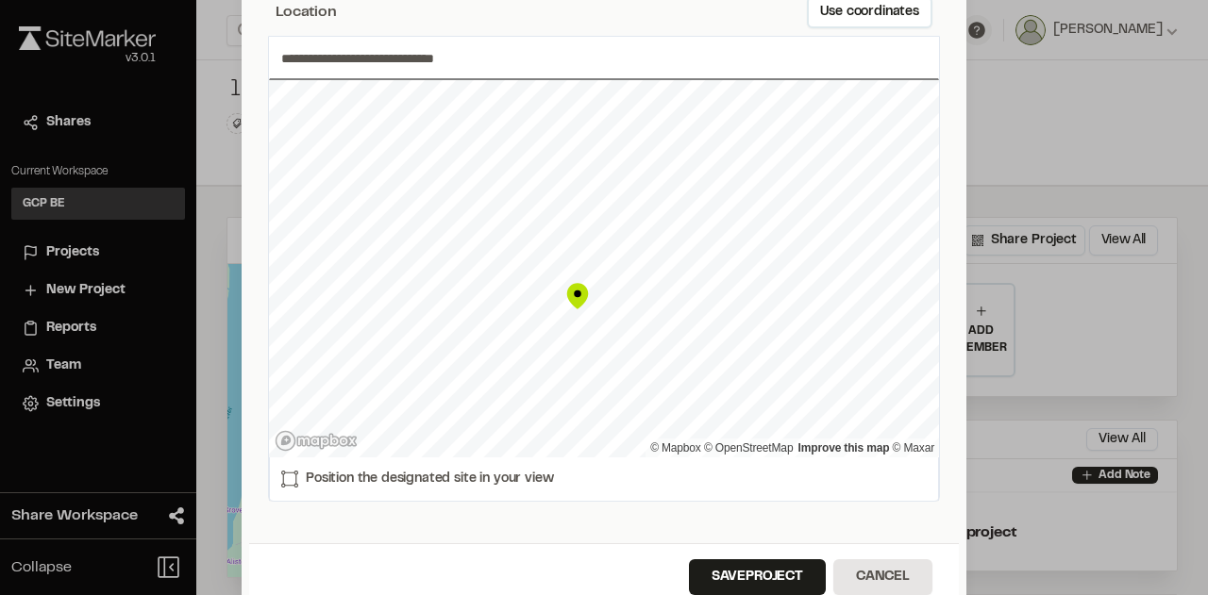
scroll to position [283, 0]
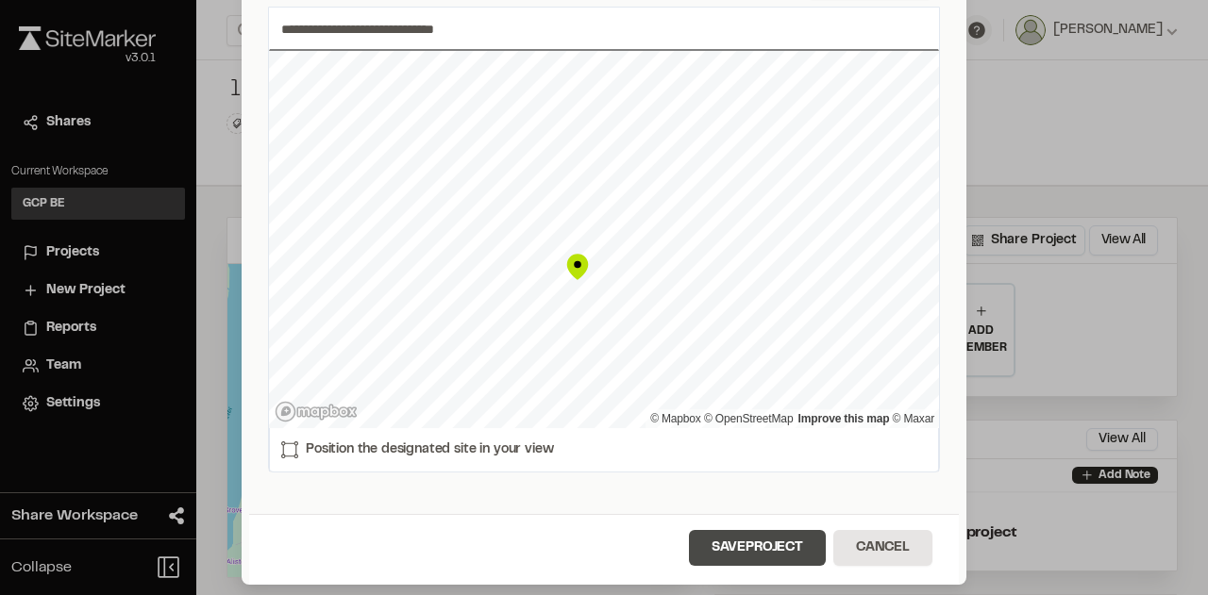
click at [748, 543] on button "Save Project" at bounding box center [757, 548] width 137 height 36
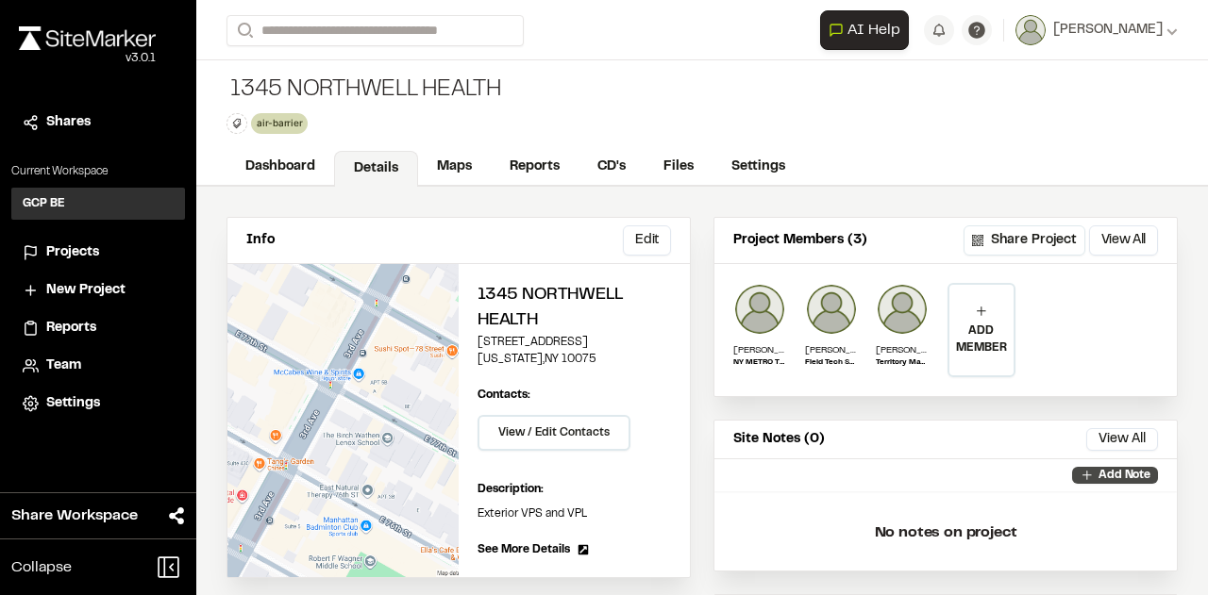
click at [1098, 473] on p "Add Note" at bounding box center [1124, 475] width 52 height 17
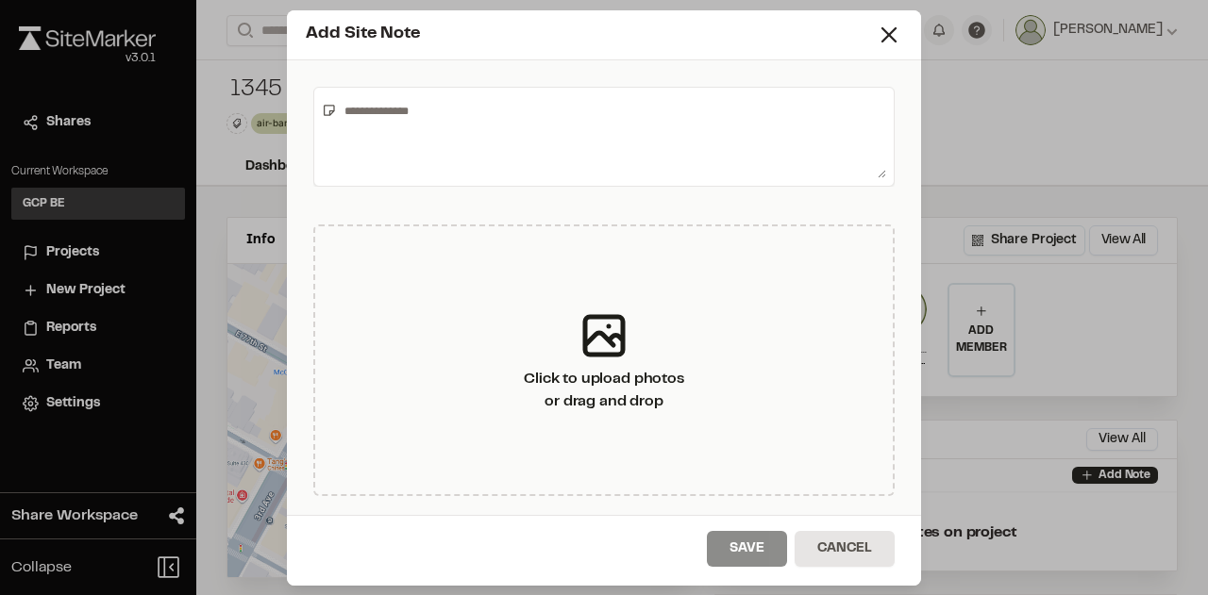
click at [377, 112] on textarea at bounding box center [611, 136] width 549 height 83
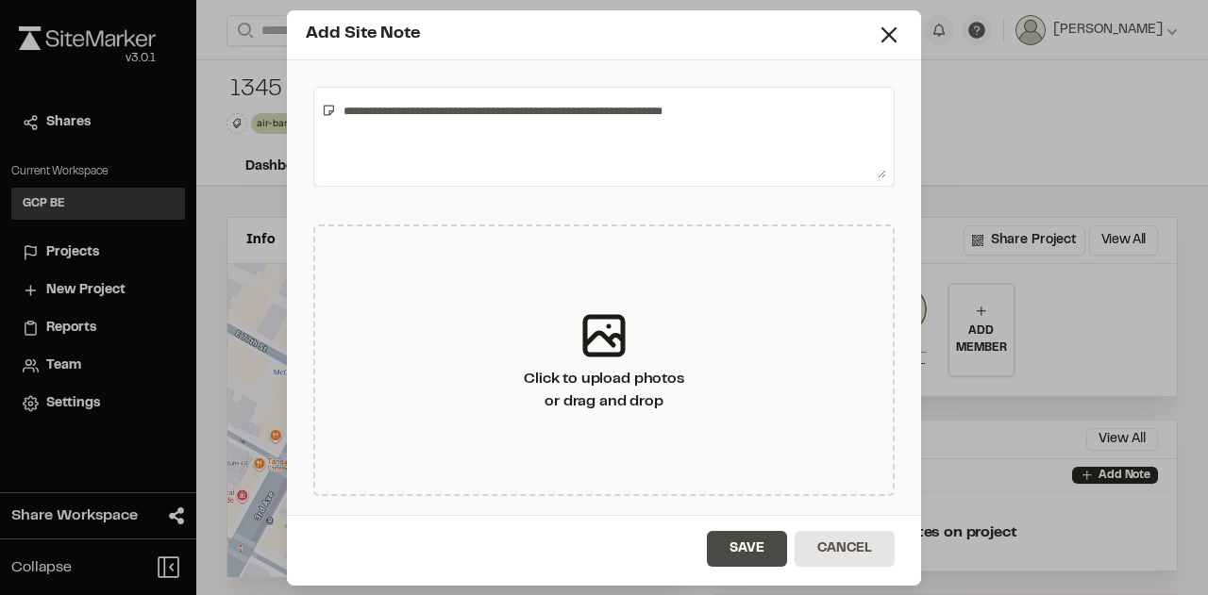
type textarea "**********"
click at [762, 546] on button "Save" at bounding box center [747, 549] width 80 height 36
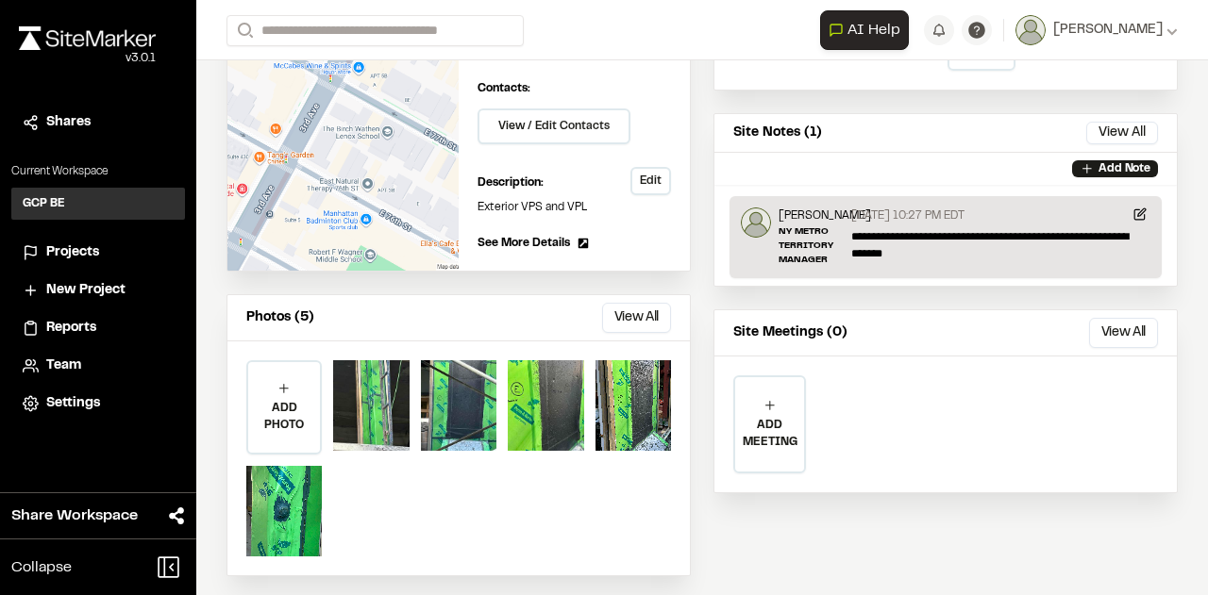
scroll to position [313, 0]
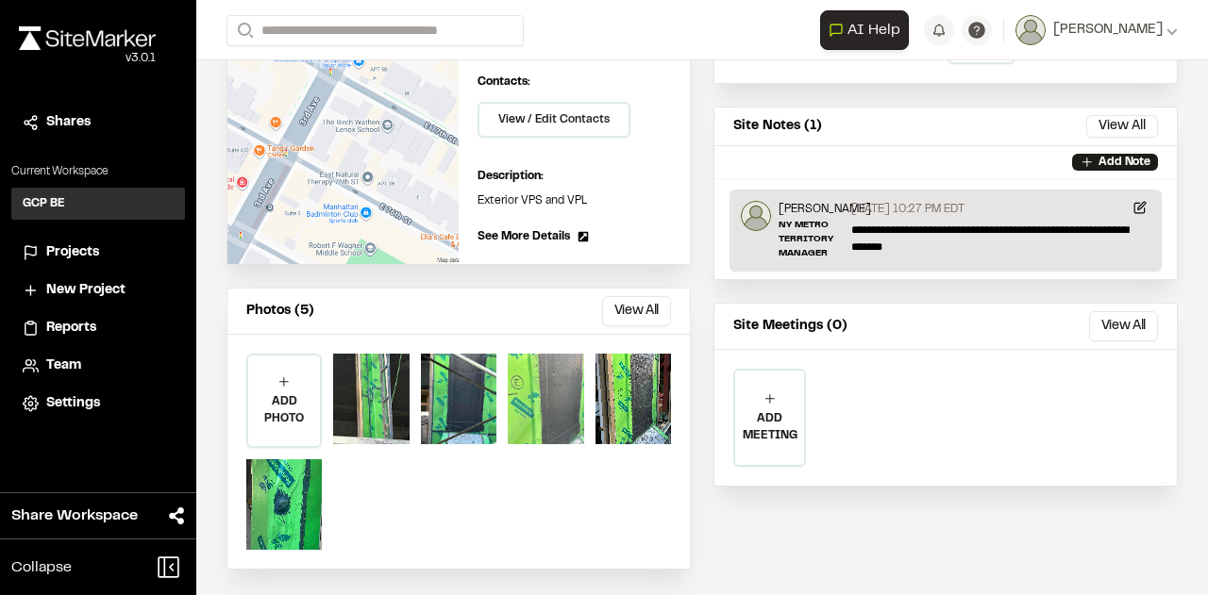
click at [538, 382] on div at bounding box center [545, 399] width 75 height 91
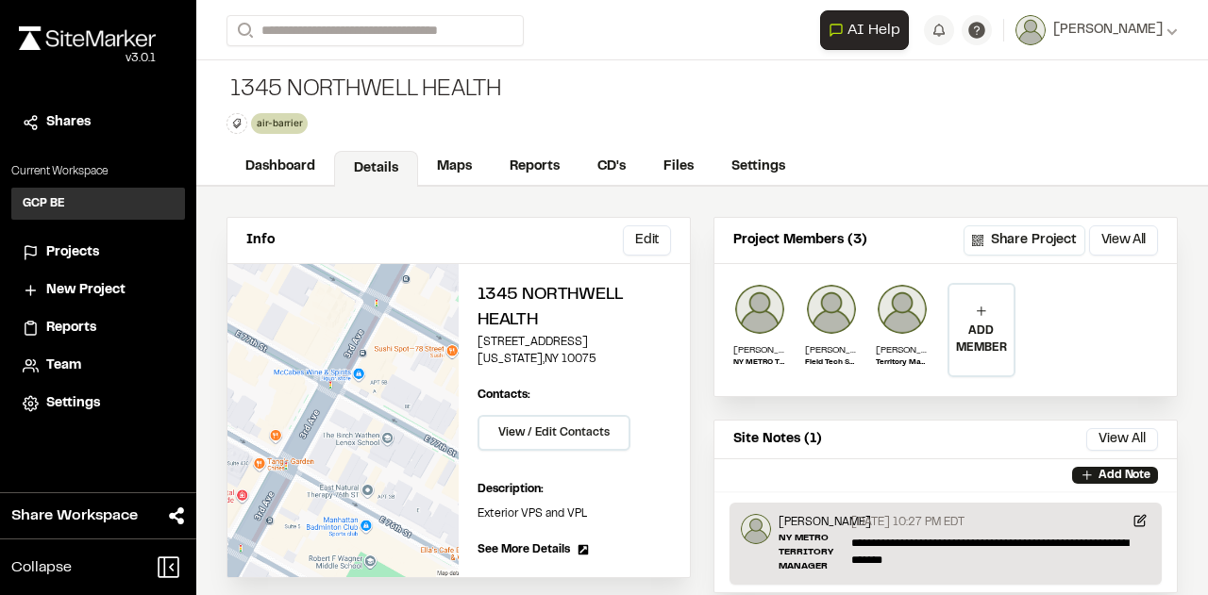
click at [70, 252] on span "Projects" at bounding box center [72, 253] width 53 height 21
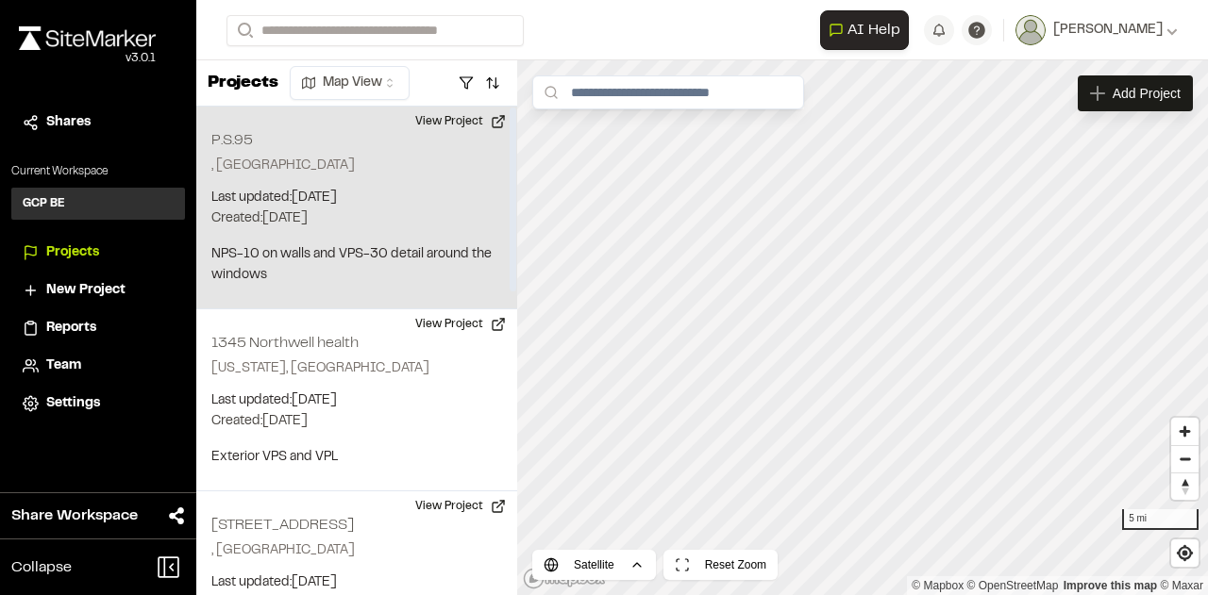
click at [348, 217] on p "Created: Aug 14, 2025" at bounding box center [356, 219] width 291 height 21
click at [309, 205] on p "Last updated: Aug 14, 2025" at bounding box center [356, 198] width 291 height 21
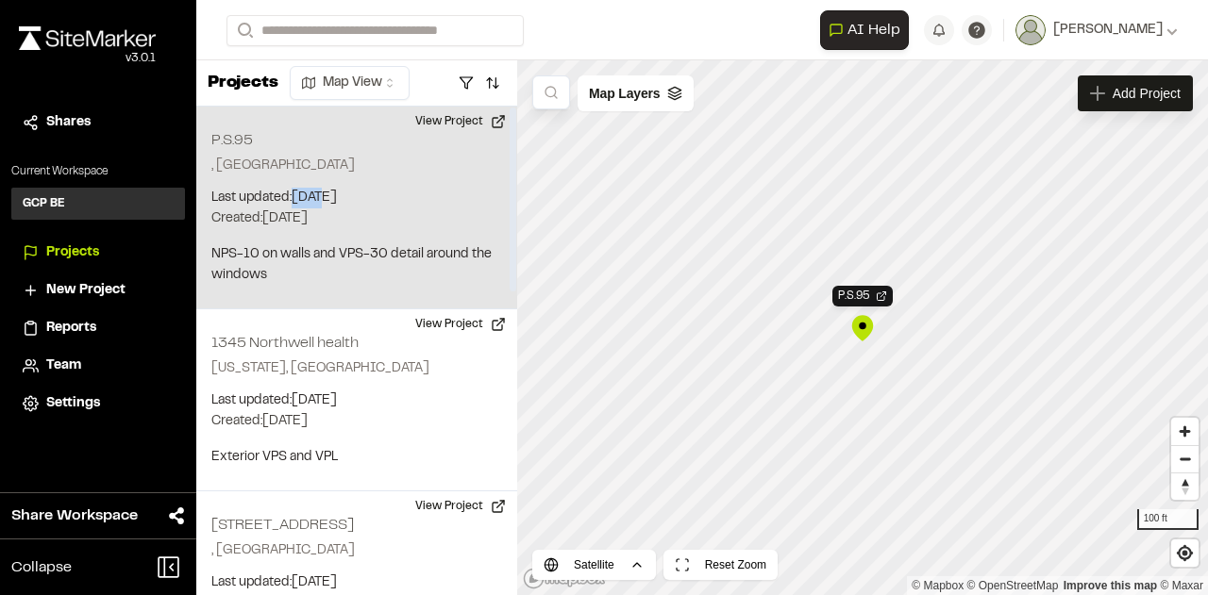
click at [309, 205] on p "Last updated: Aug 14, 2025" at bounding box center [356, 198] width 291 height 21
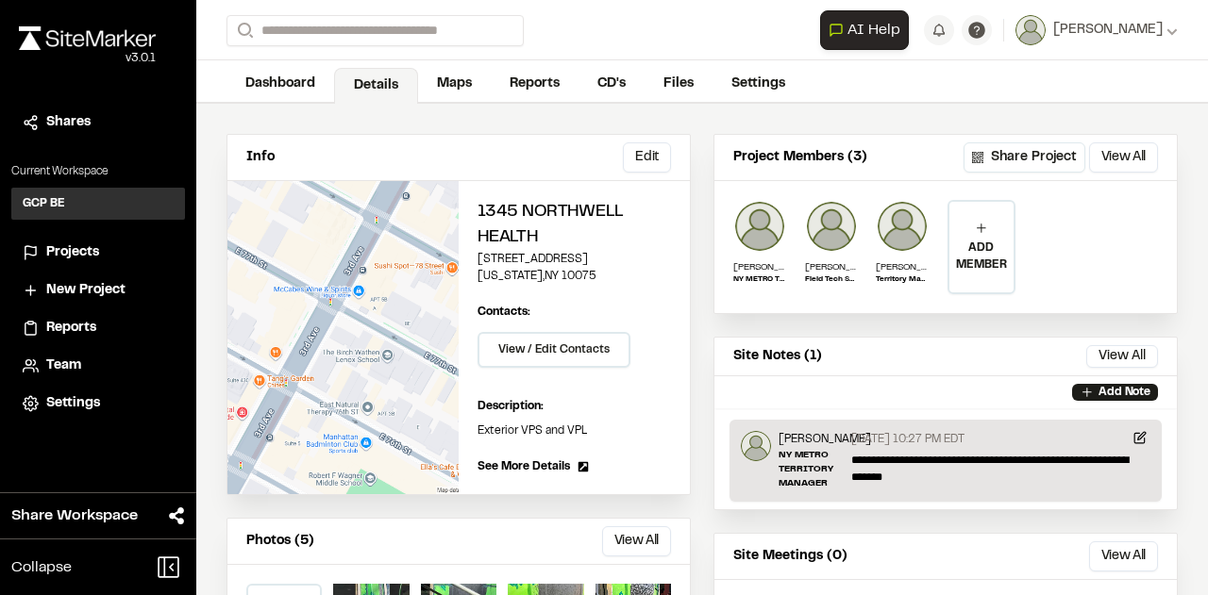
scroll to position [125, 0]
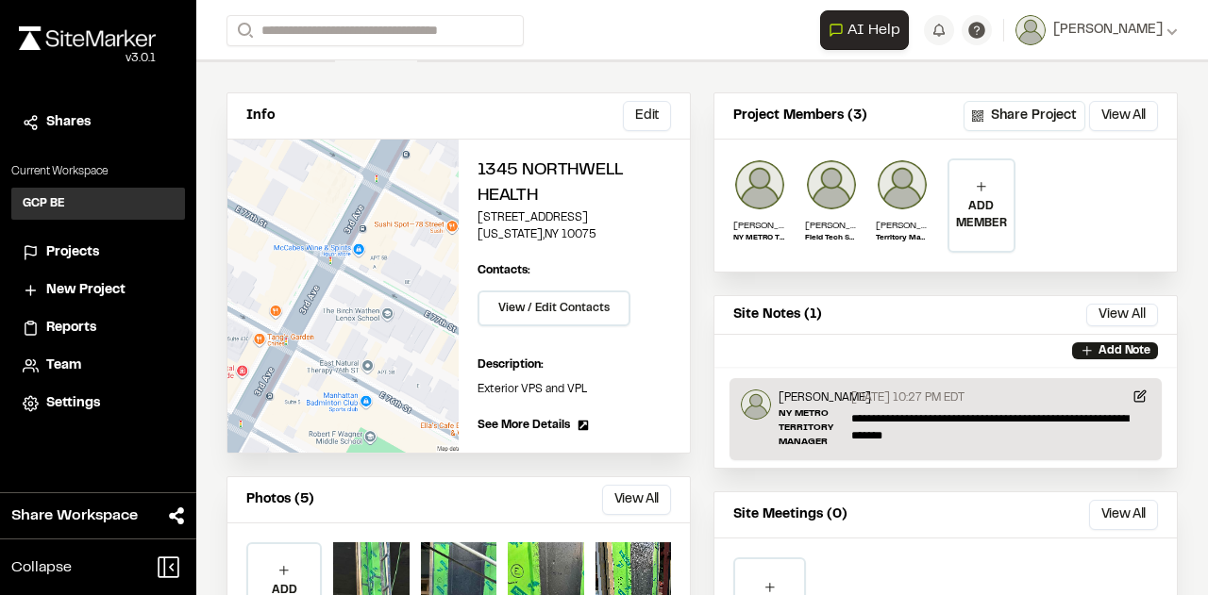
click at [538, 424] on span "See More Details" at bounding box center [523, 425] width 92 height 17
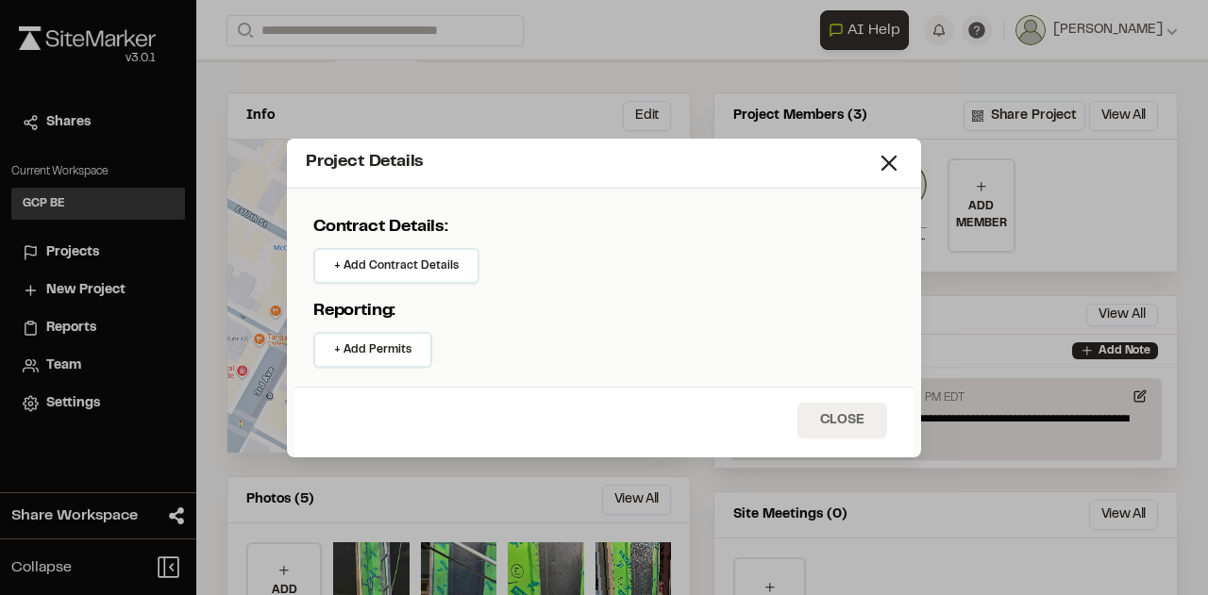
click at [814, 424] on button "Close" at bounding box center [842, 421] width 90 height 36
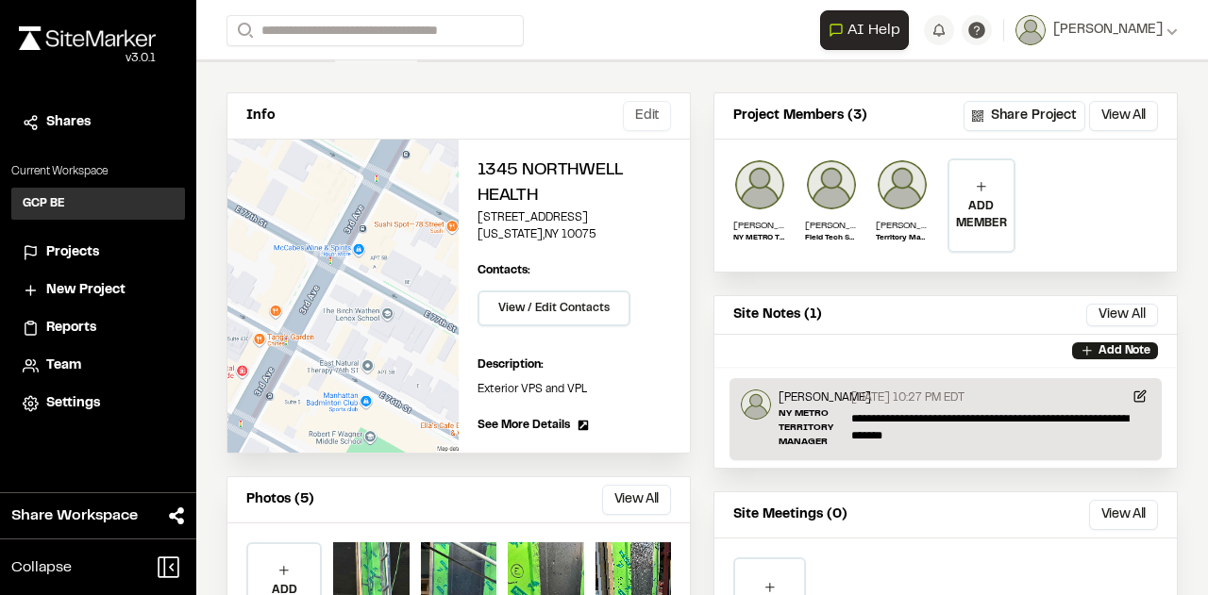
click at [634, 118] on button "Edit" at bounding box center [647, 116] width 48 height 30
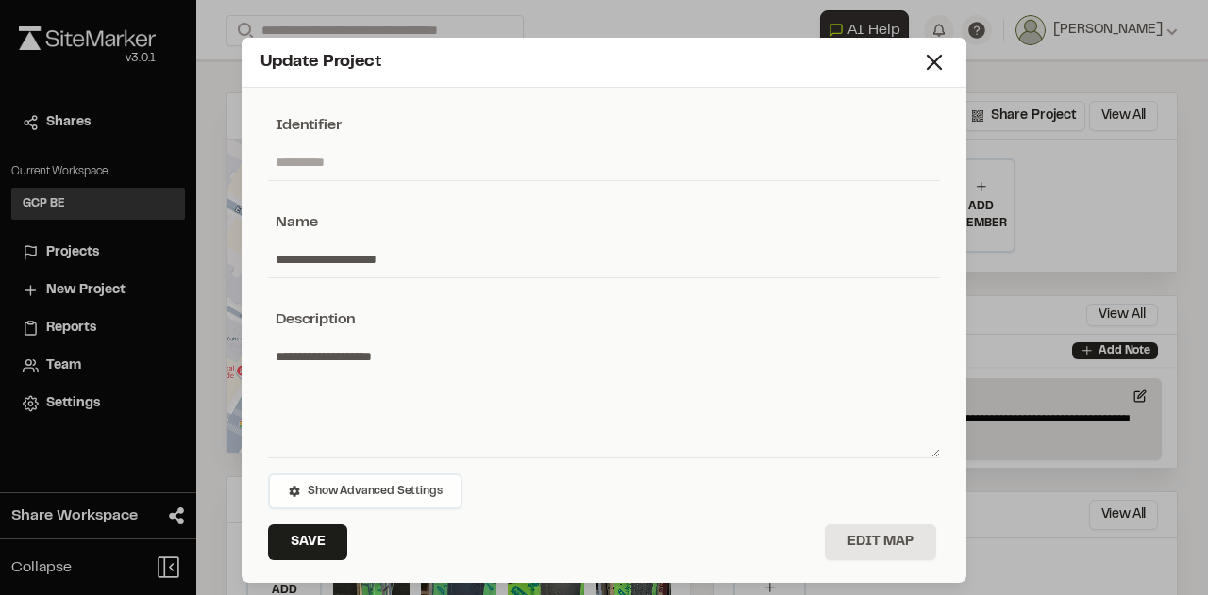
click at [400, 486] on span "Show Advanced Settings" at bounding box center [375, 491] width 134 height 17
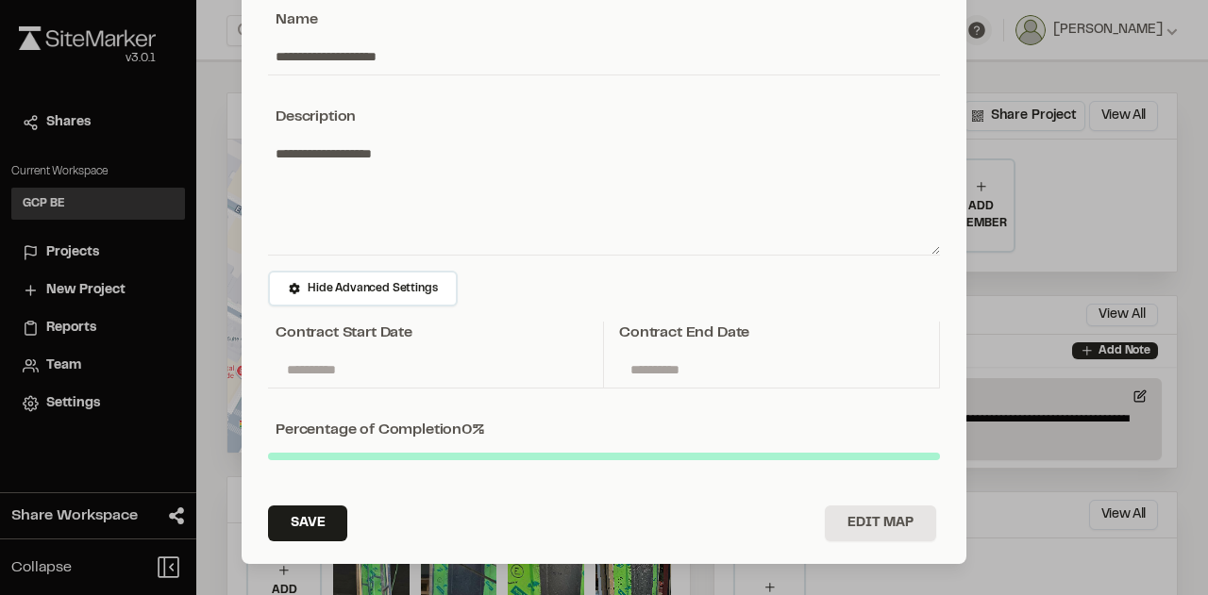
scroll to position [208, 0]
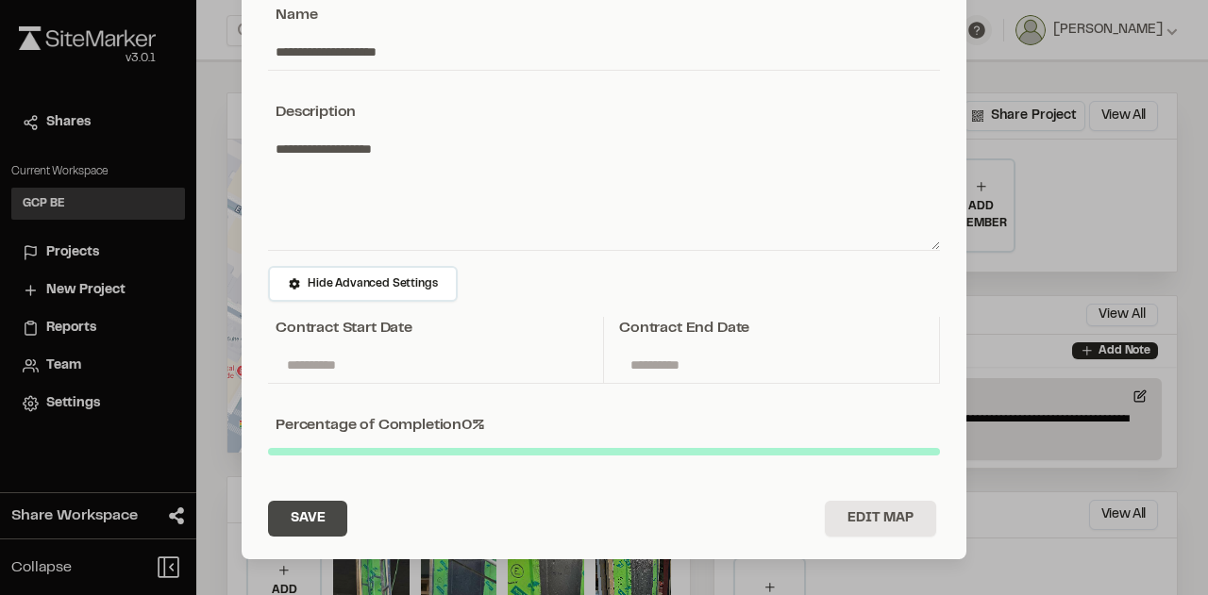
click at [308, 512] on button "Save" at bounding box center [307, 519] width 79 height 36
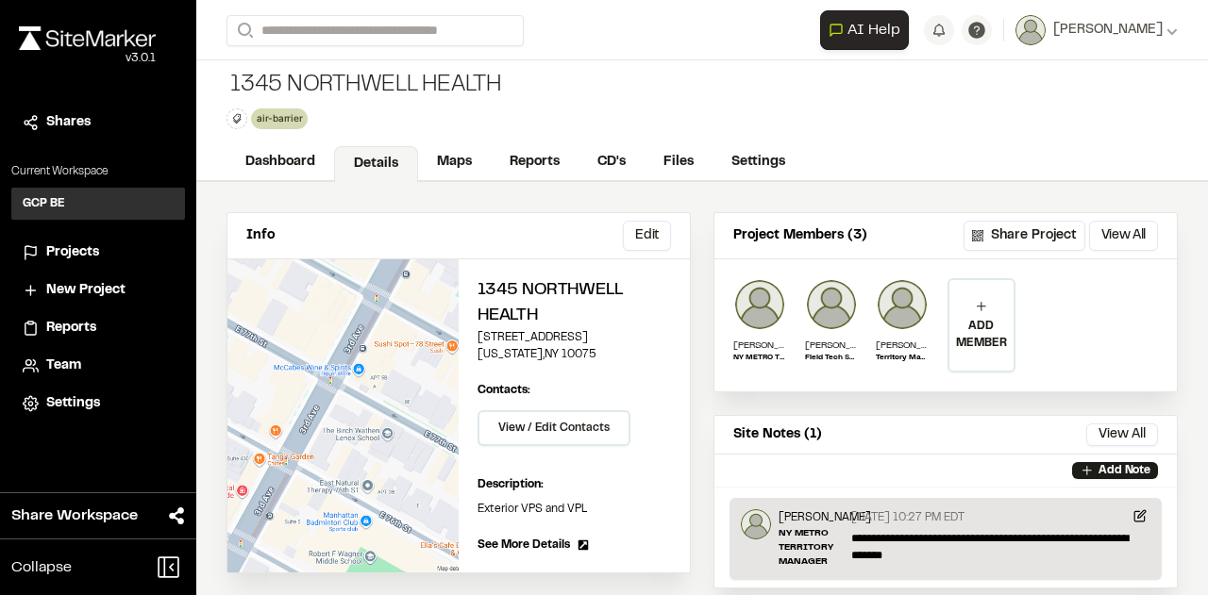
scroll to position [0, 0]
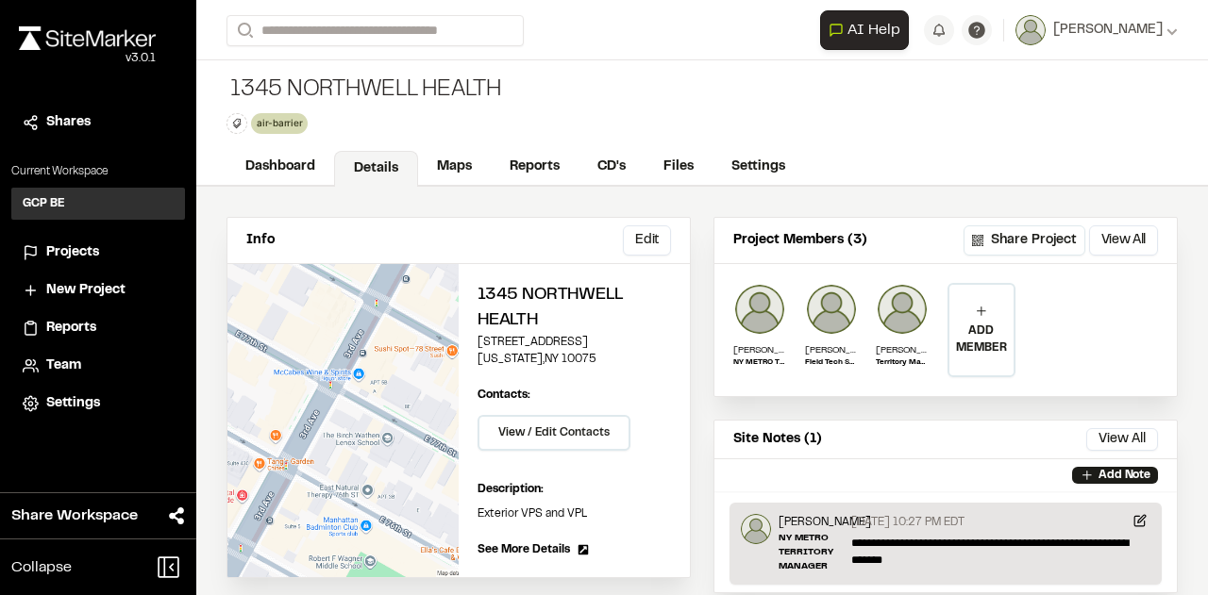
click at [1103, 241] on button "View All" at bounding box center [1123, 241] width 69 height 30
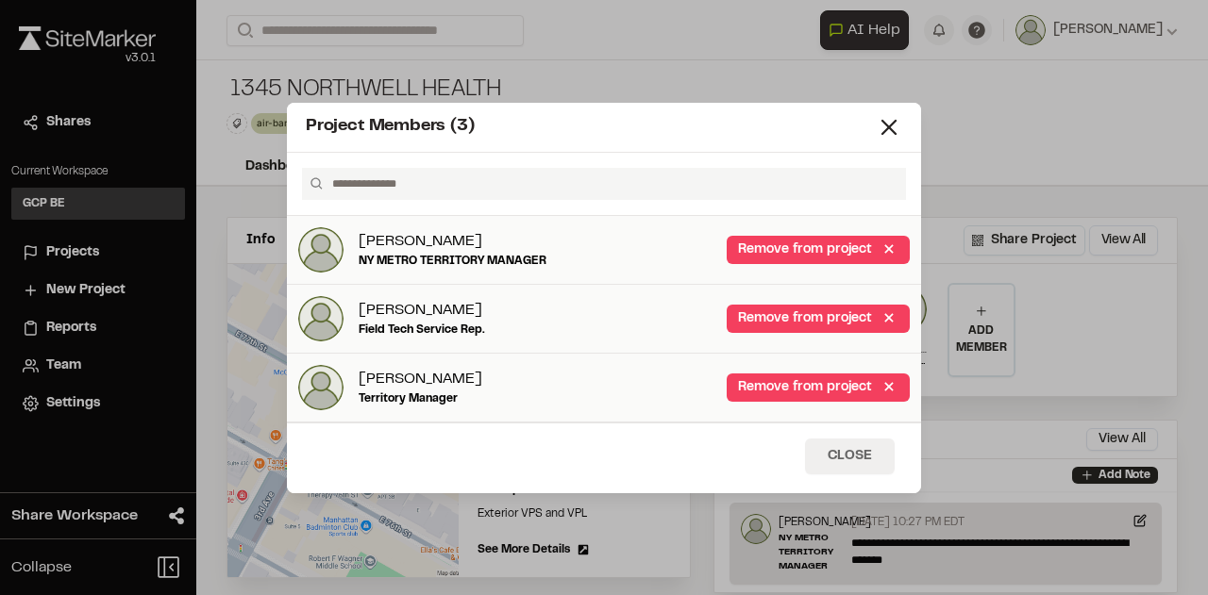
click at [862, 460] on button "Close" at bounding box center [850, 457] width 90 height 36
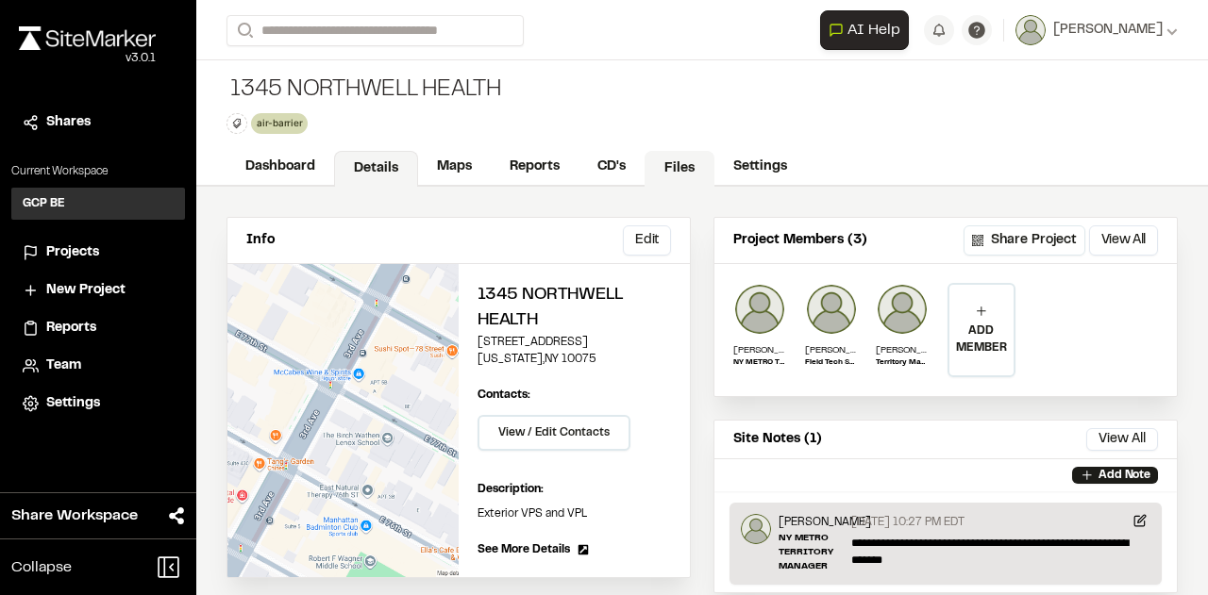
click at [686, 179] on link "Files" at bounding box center [679, 169] width 70 height 36
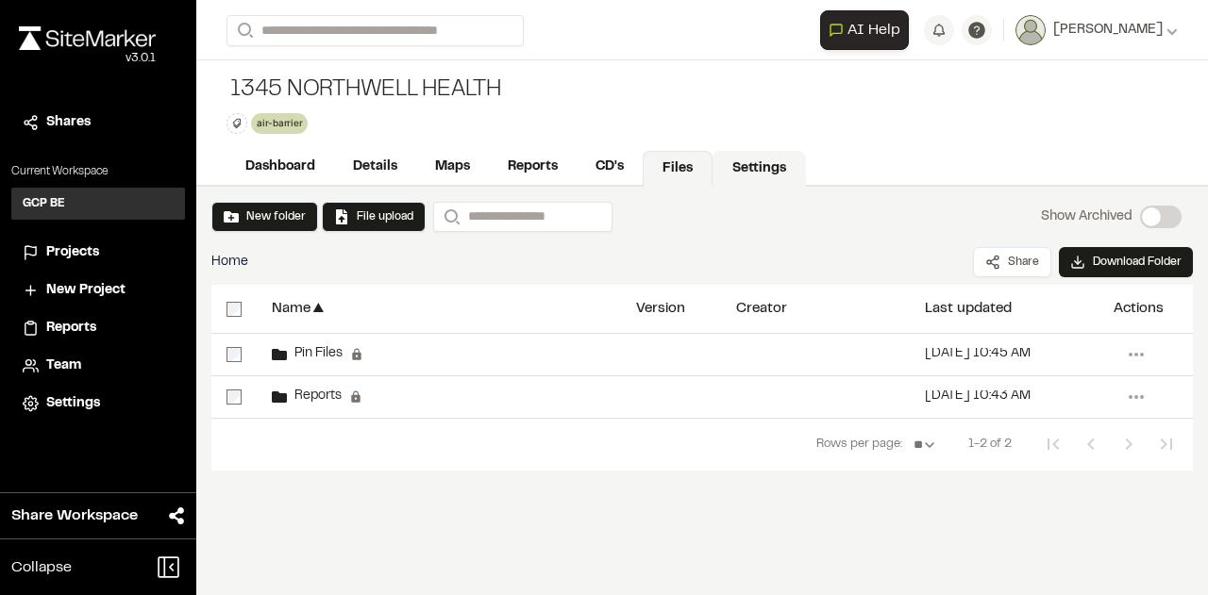
click at [768, 171] on link "Settings" at bounding box center [758, 169] width 93 height 36
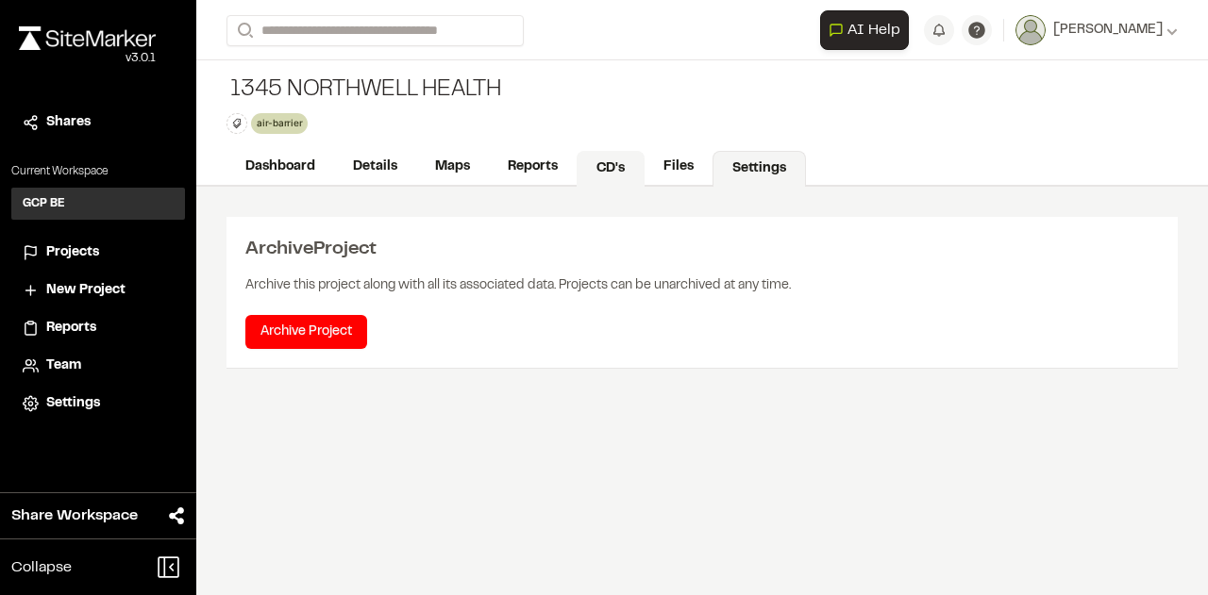
click at [613, 165] on link "CD's" at bounding box center [611, 169] width 68 height 36
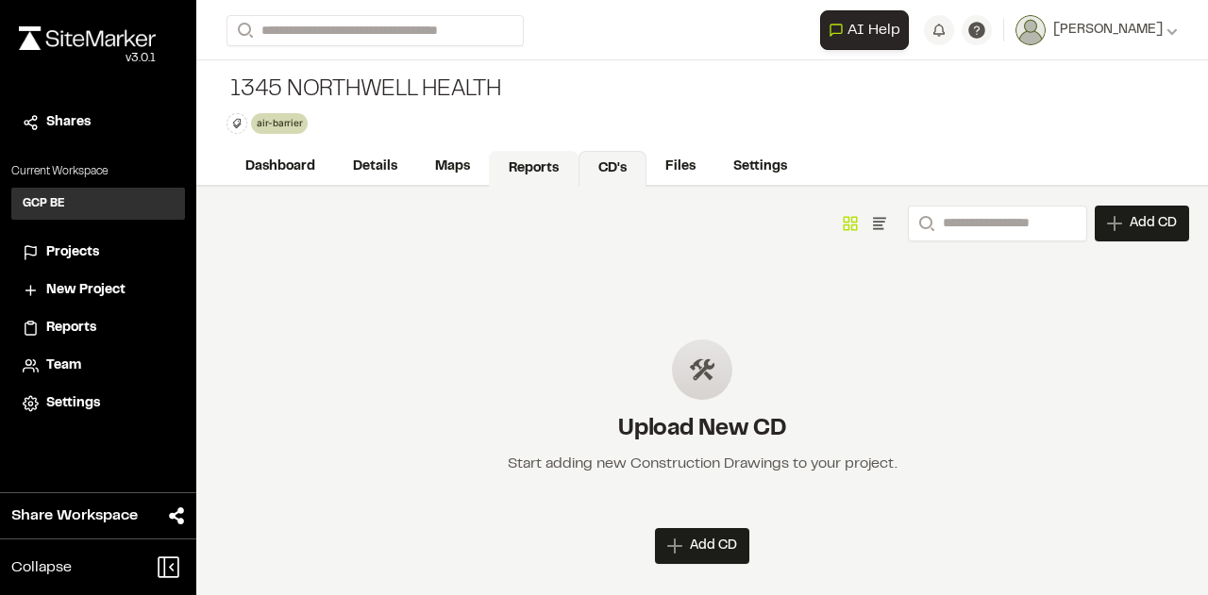
click at [542, 163] on link "Reports" at bounding box center [534, 169] width 90 height 36
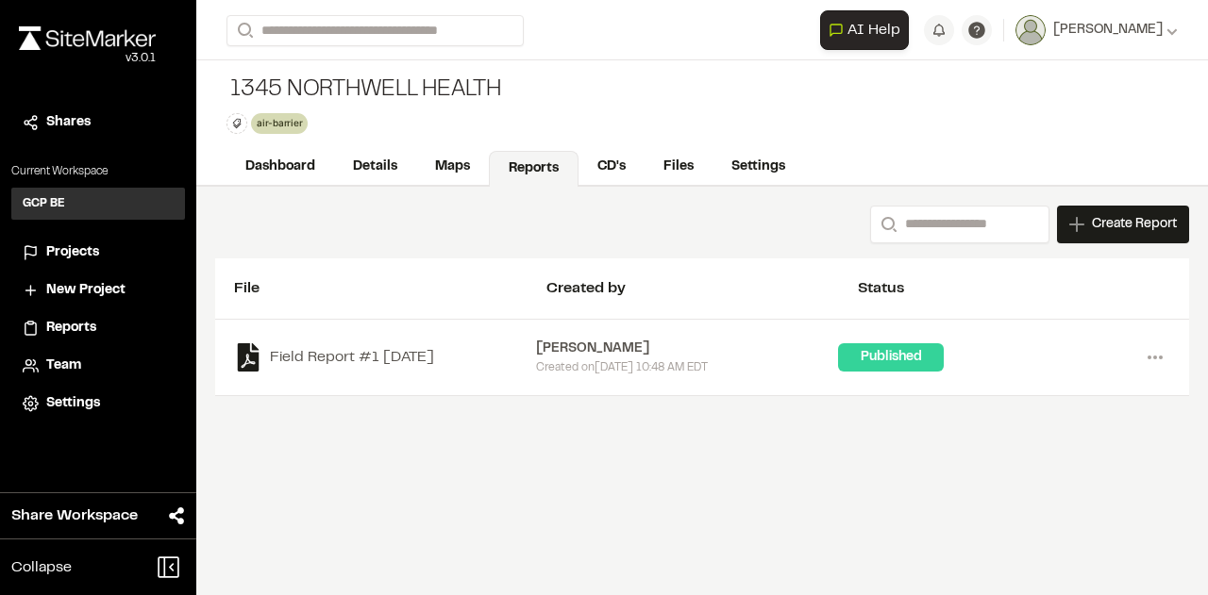
click at [570, 360] on div "Created on Mon, Aug 11, 2025 10:48 AM EDT" at bounding box center [687, 368] width 302 height 17
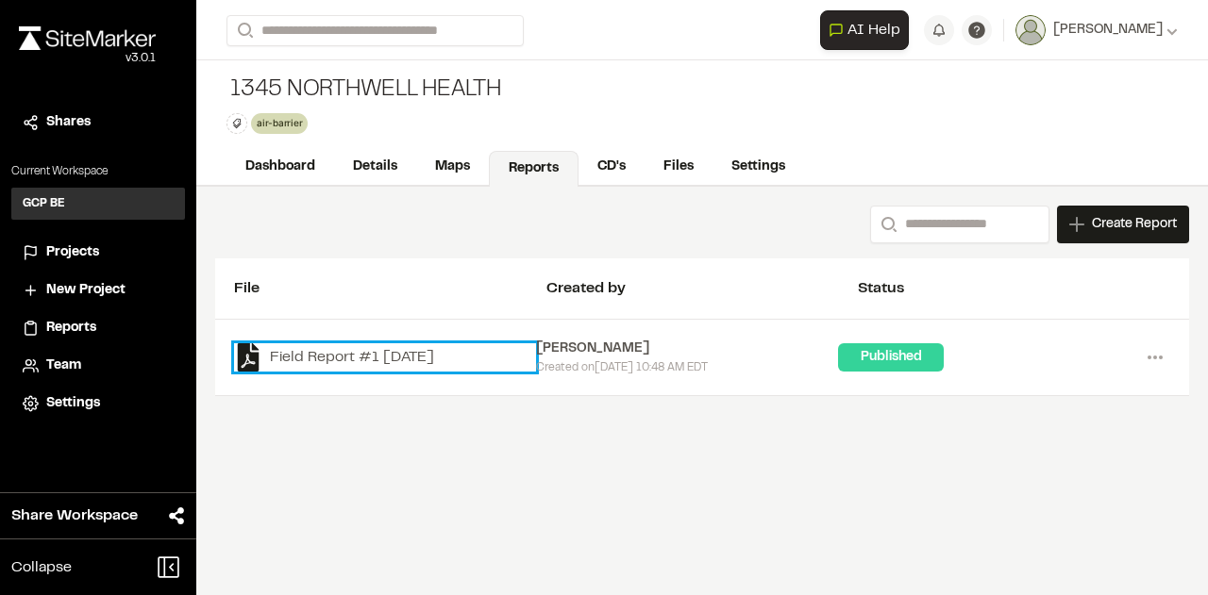
click at [427, 350] on link "Field Report #1 2025-08-11" at bounding box center [385, 357] width 302 height 28
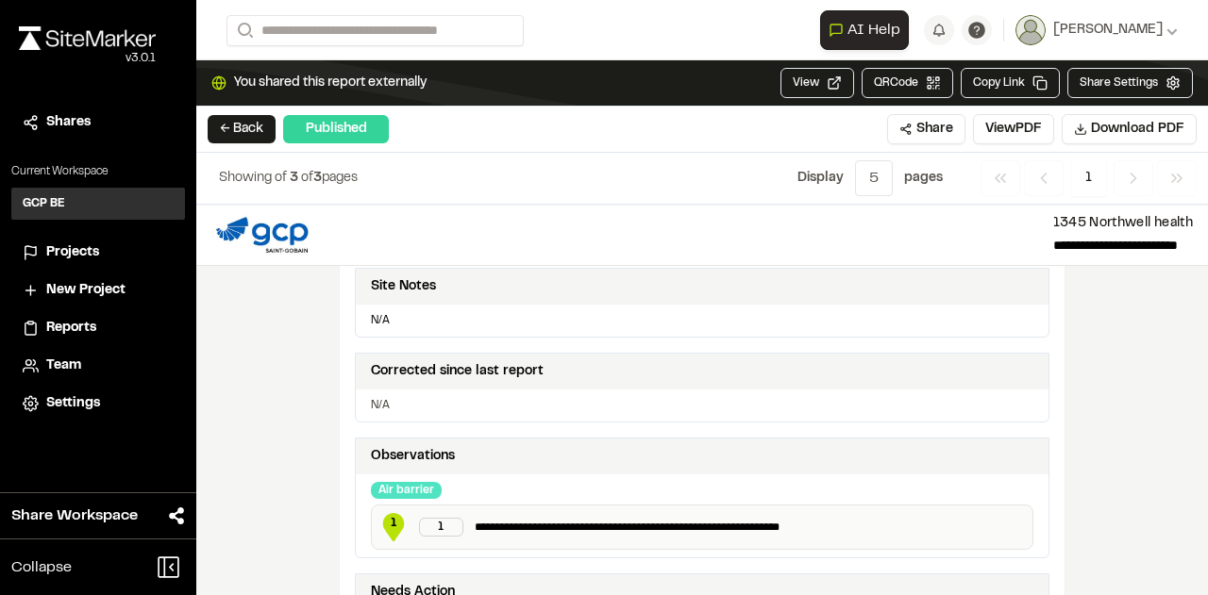
scroll to position [172, 0]
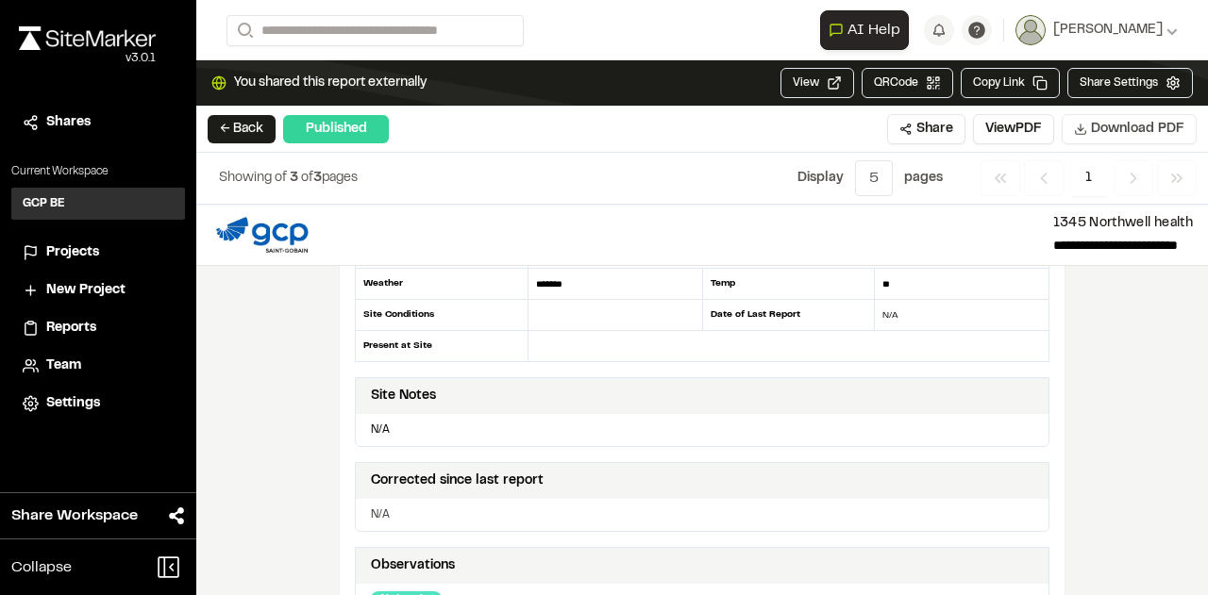
click at [1123, 133] on span "Download PDF" at bounding box center [1137, 129] width 93 height 21
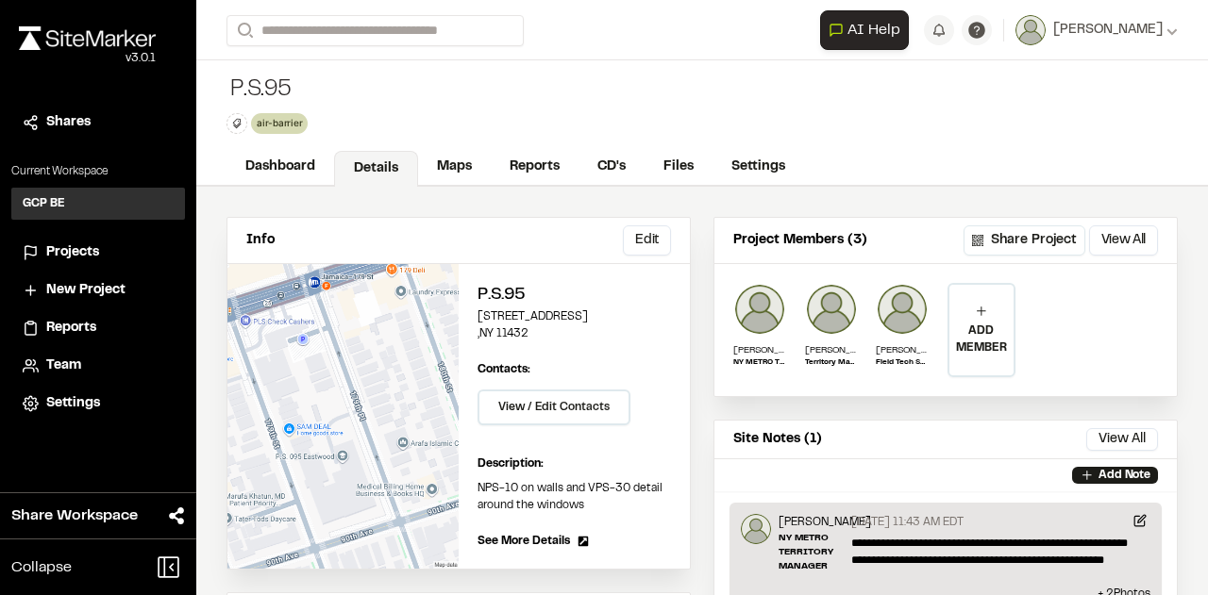
click at [91, 248] on span "Projects" at bounding box center [72, 253] width 53 height 21
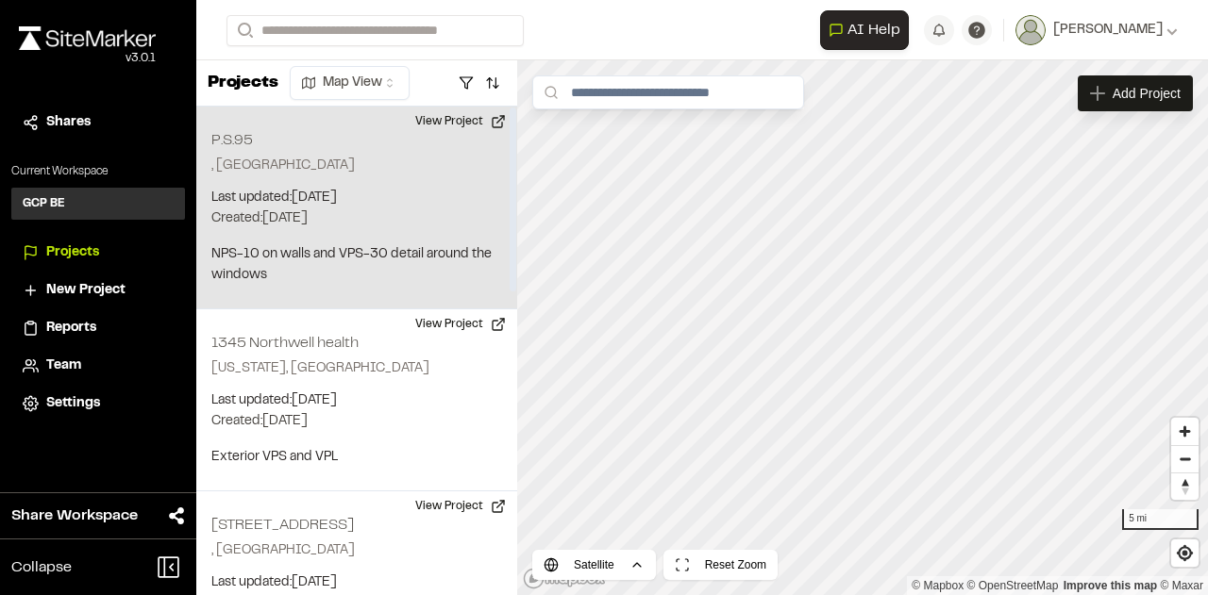
click at [290, 226] on p "Created: Aug 14, 2025" at bounding box center [356, 219] width 291 height 21
click at [351, 197] on p "Last updated: Aug 14, 2025" at bounding box center [356, 198] width 291 height 21
click at [351, 197] on p "Last updated: [DATE]" at bounding box center [356, 198] width 291 height 21
click at [340, 188] on p "Last updated: [DATE]" at bounding box center [356, 198] width 291 height 21
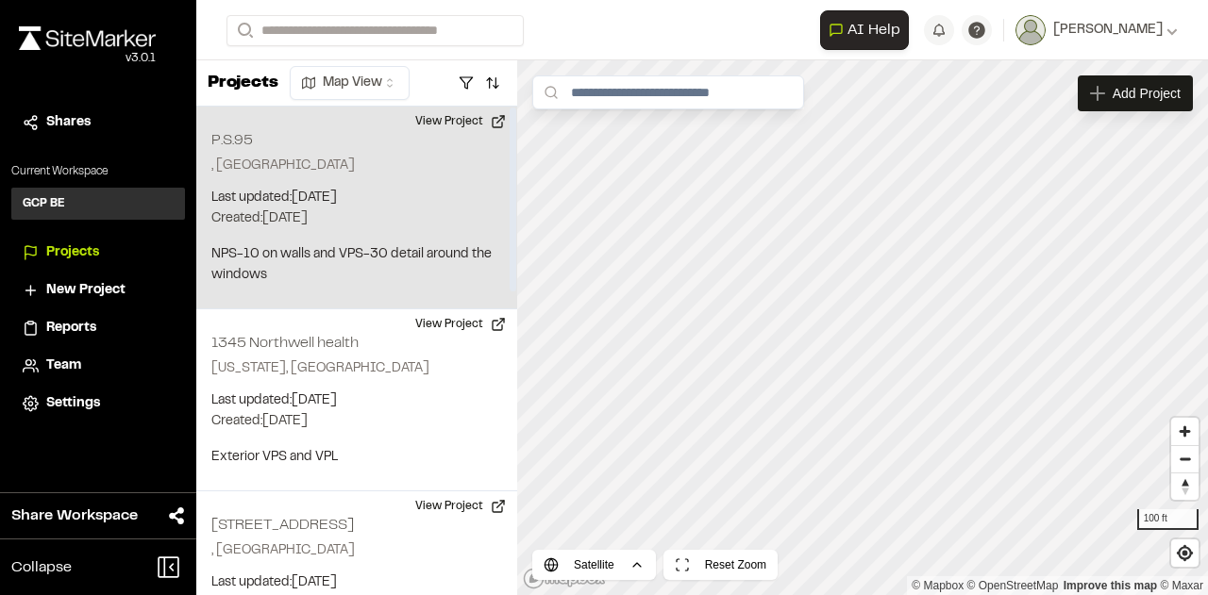
click at [340, 188] on p "Last updated: [DATE]" at bounding box center [356, 198] width 291 height 21
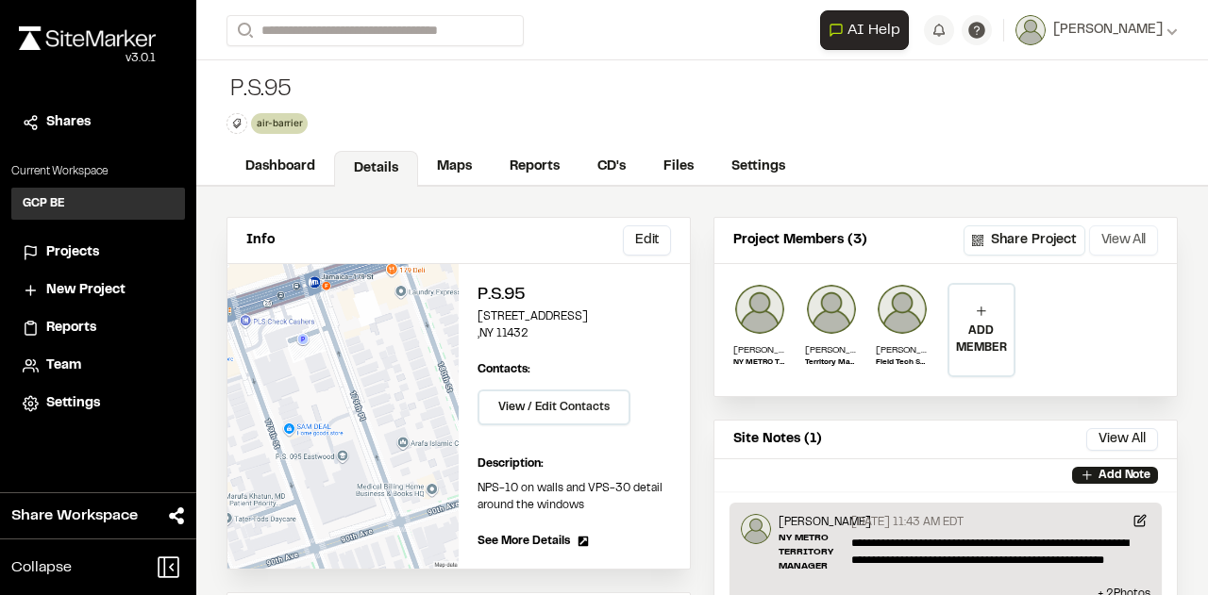
click at [1123, 239] on button "View All" at bounding box center [1123, 241] width 69 height 30
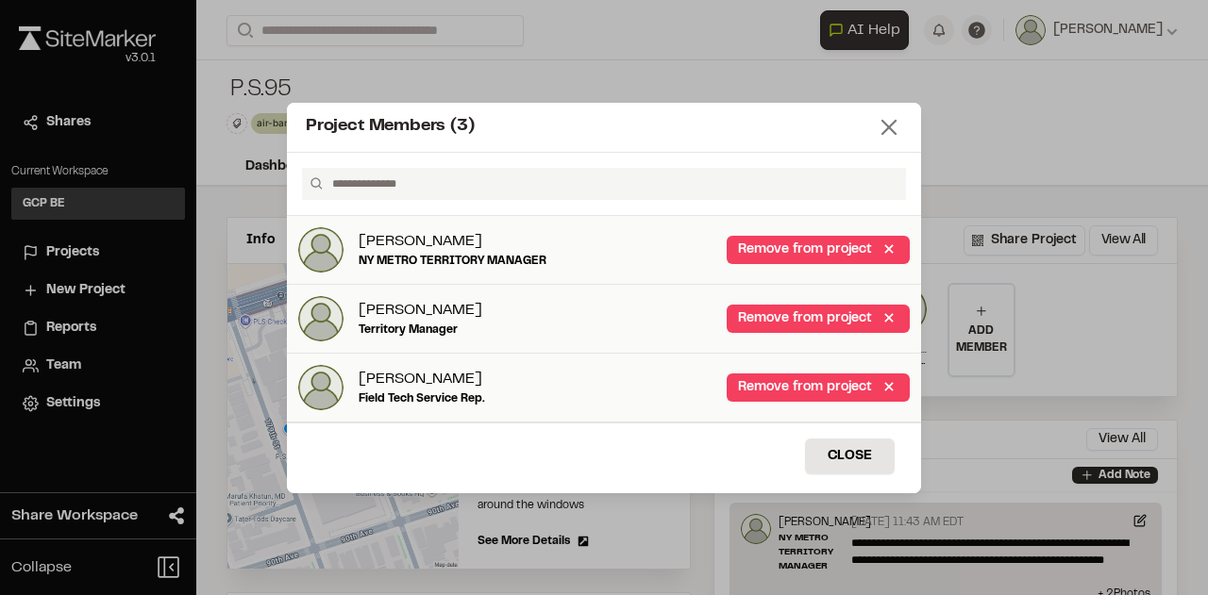
click at [893, 139] on icon at bounding box center [889, 127] width 26 height 26
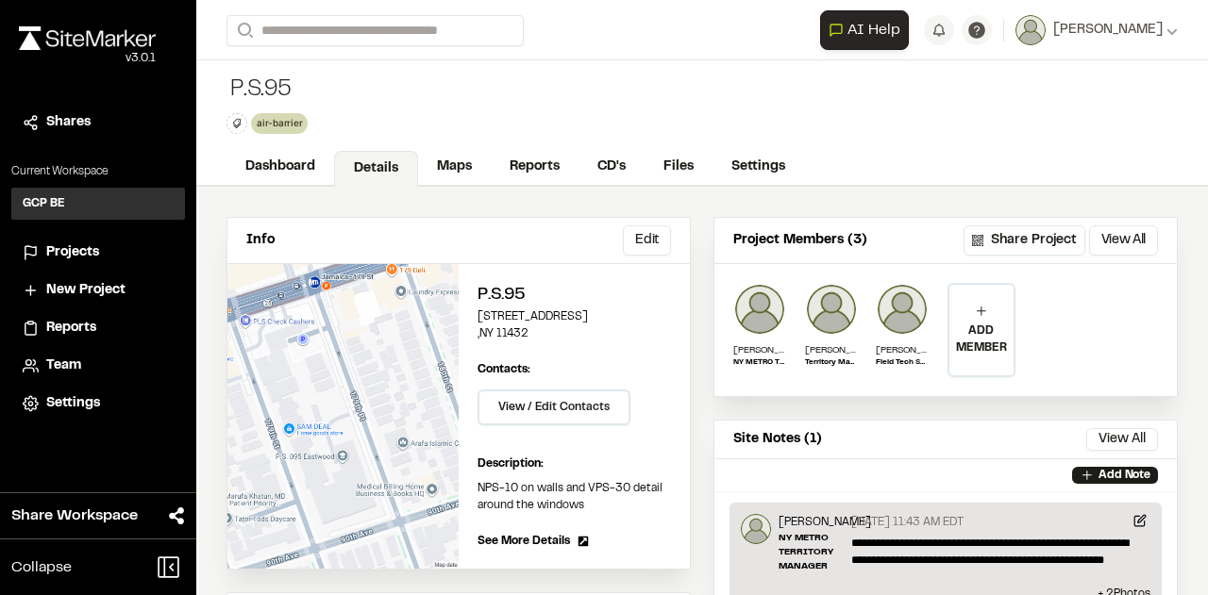
scroll to position [94, 0]
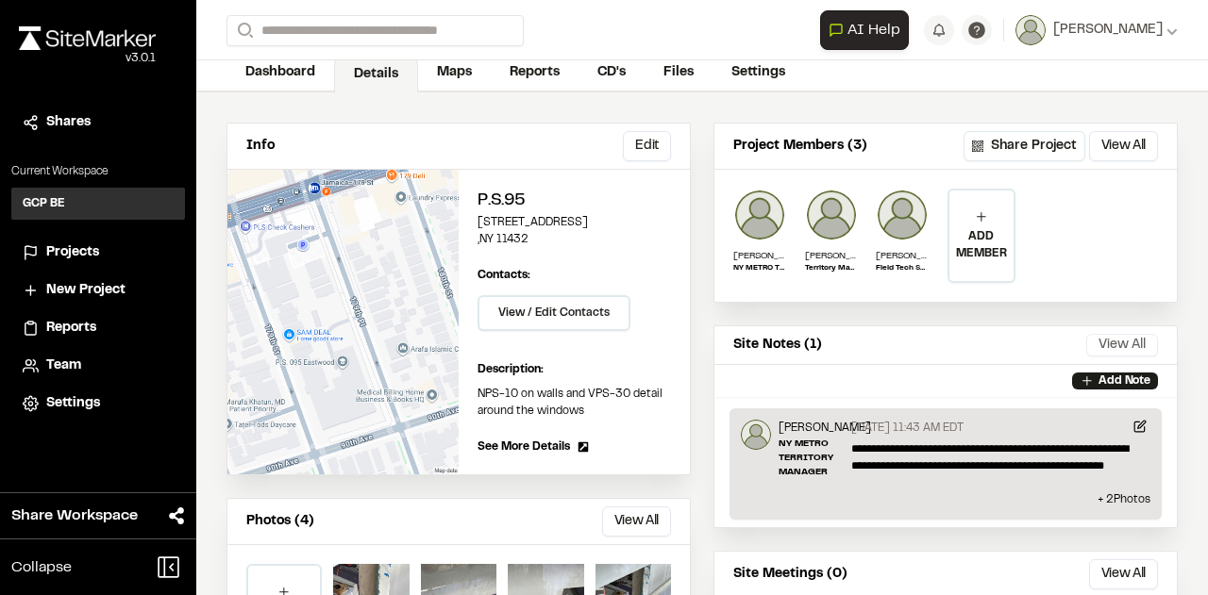
click at [1120, 339] on button "View All" at bounding box center [1122, 345] width 72 height 23
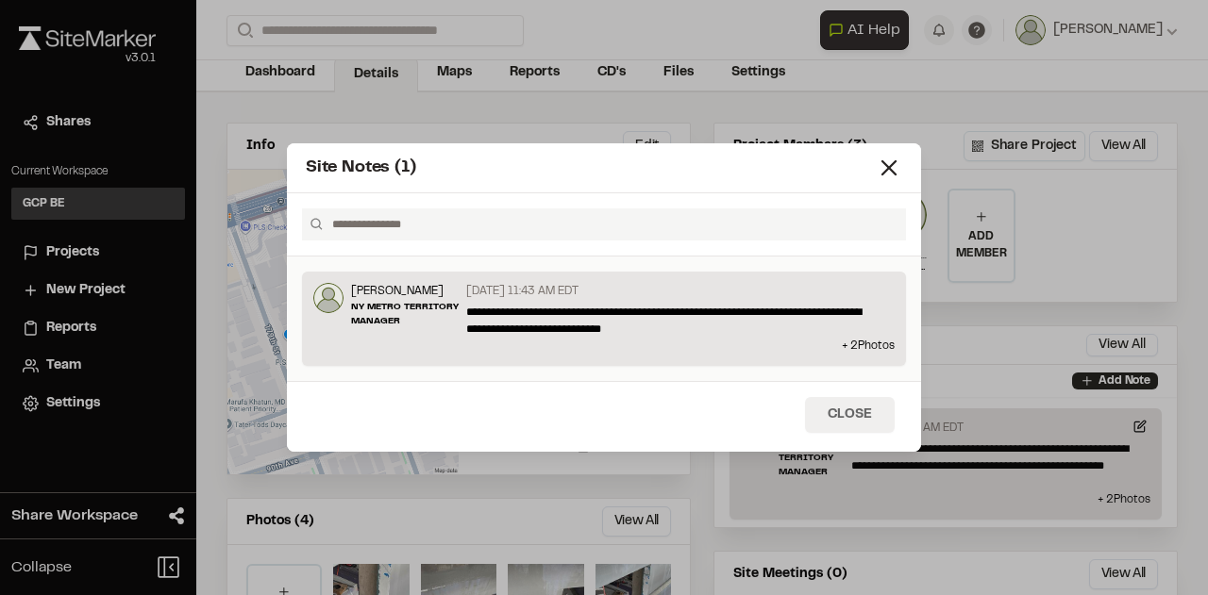
click at [855, 417] on button "Close" at bounding box center [850, 415] width 90 height 36
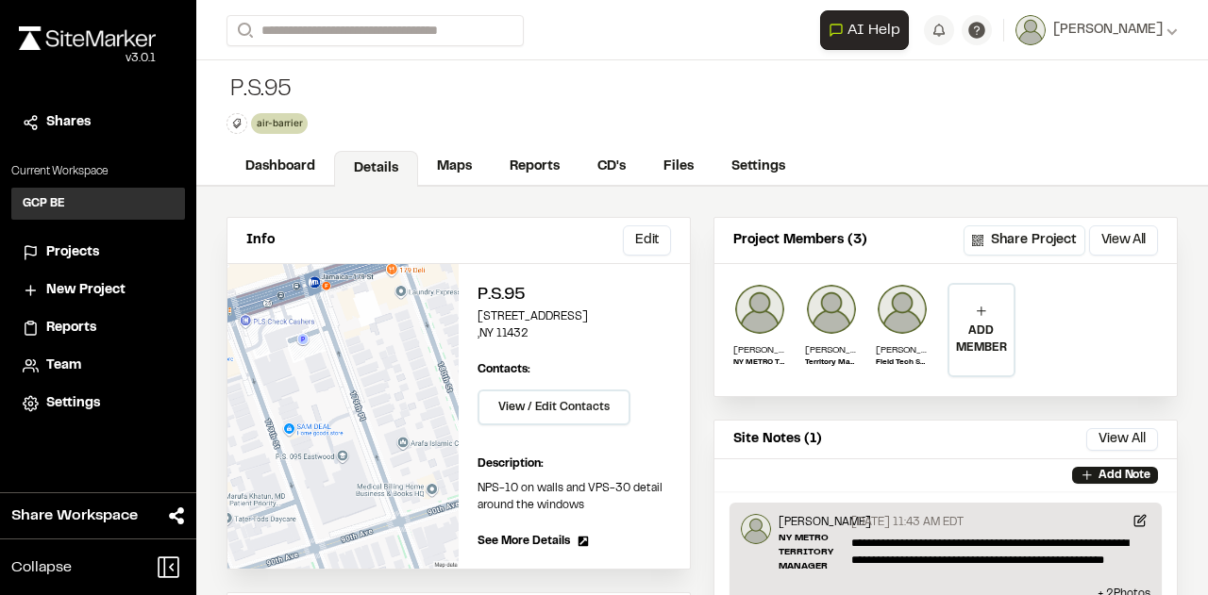
scroll to position [0, 0]
click at [276, 93] on div "P.S.95" at bounding box center [268, 90] width 85 height 30
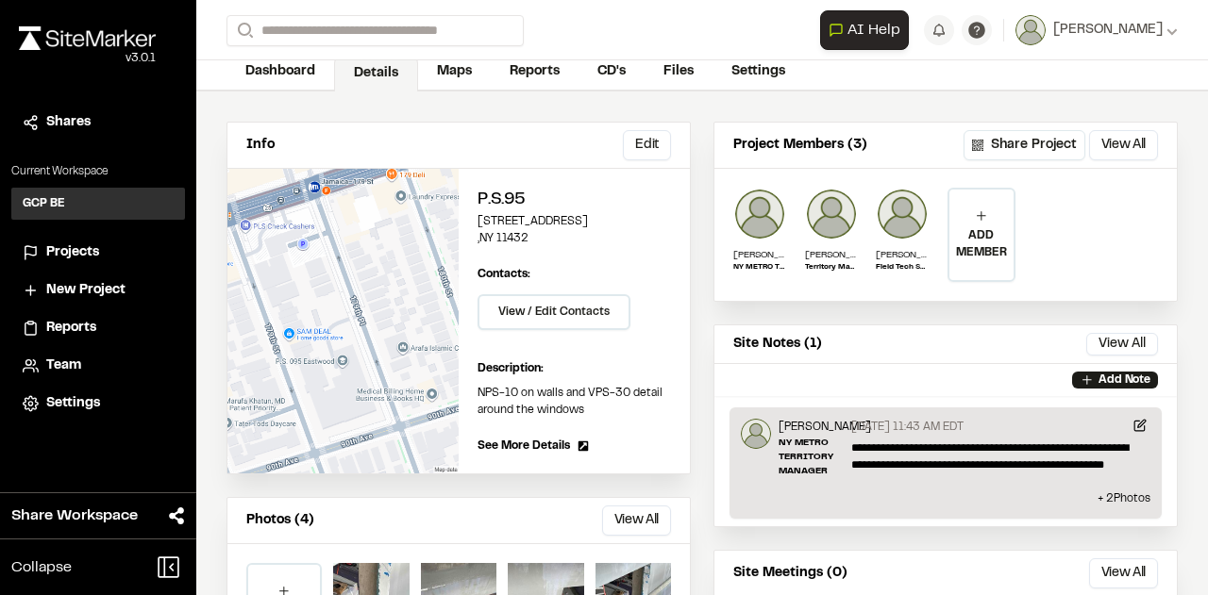
scroll to position [94, 0]
click at [642, 148] on button "Edit" at bounding box center [647, 146] width 48 height 30
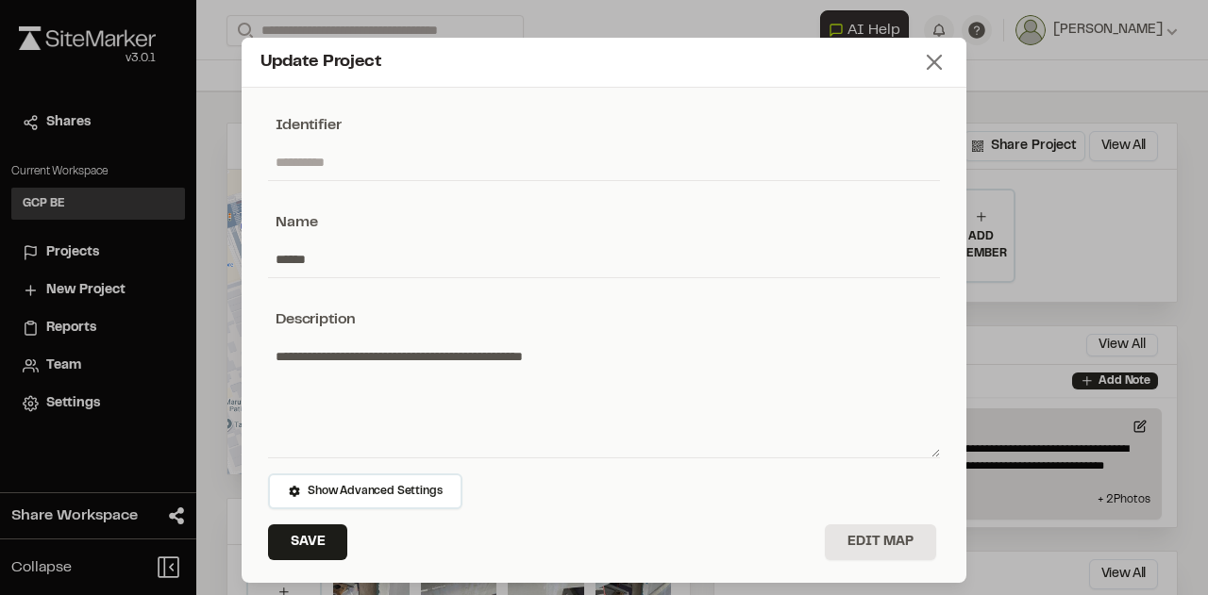
click at [927, 64] on icon at bounding box center [934, 62] width 26 height 26
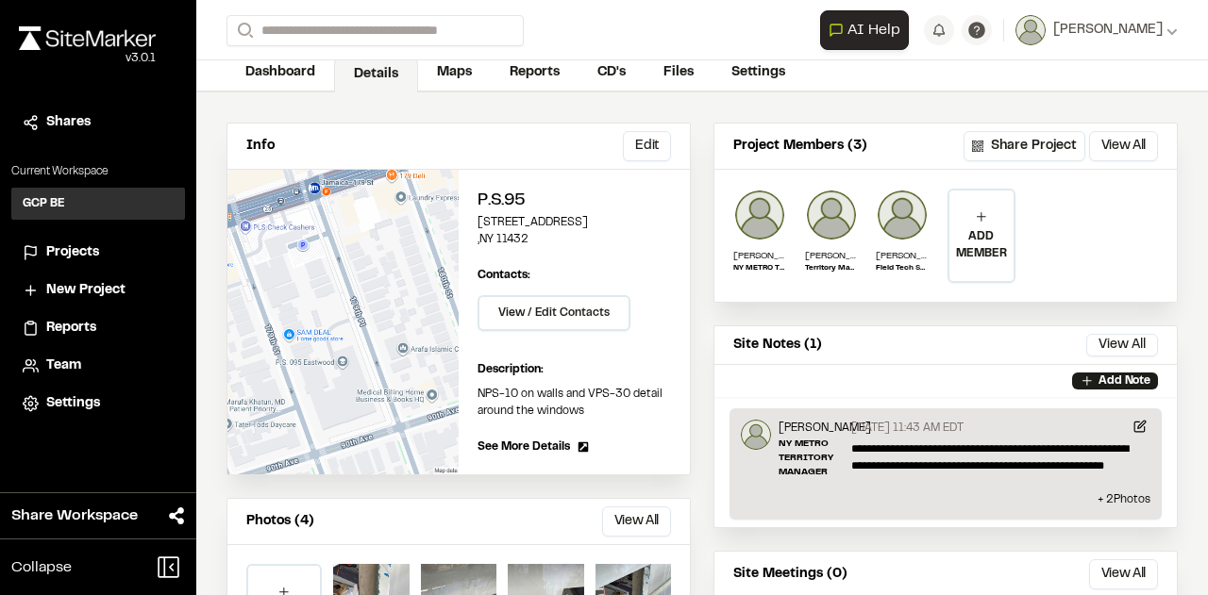
scroll to position [189, 0]
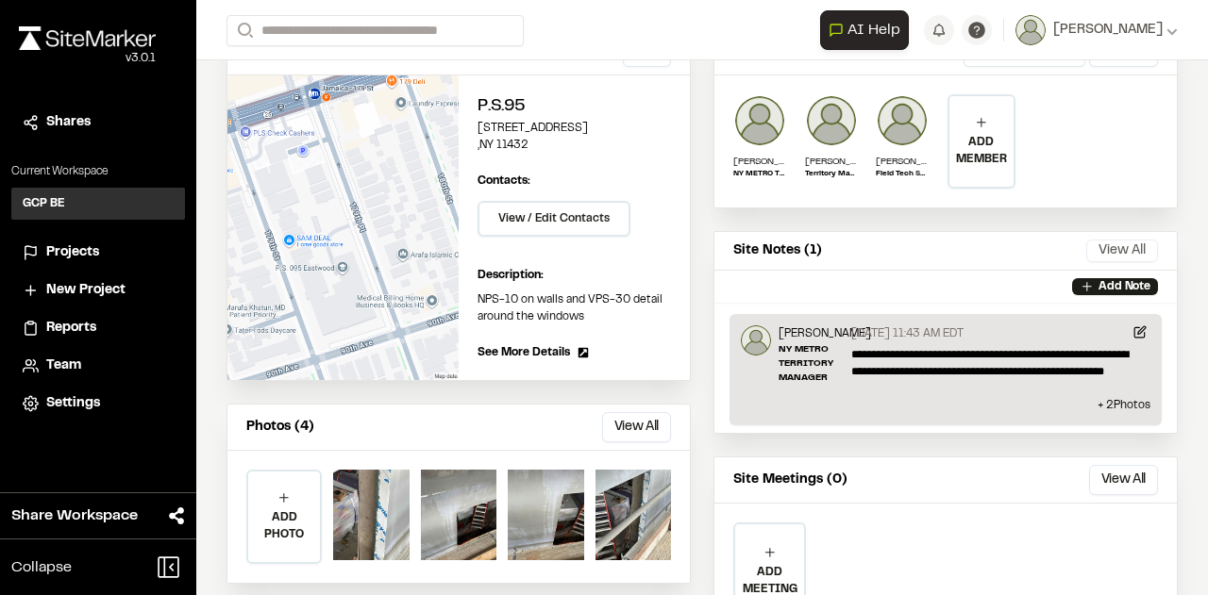
click at [1116, 252] on button "View All" at bounding box center [1122, 251] width 72 height 23
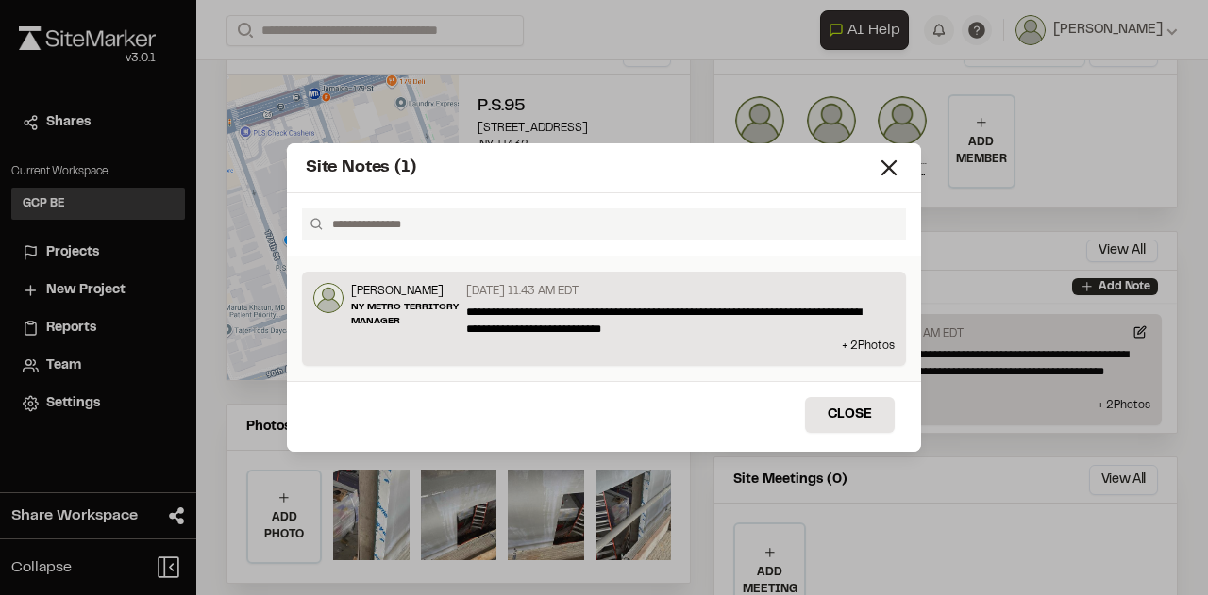
click at [890, 161] on icon at bounding box center [889, 168] width 26 height 26
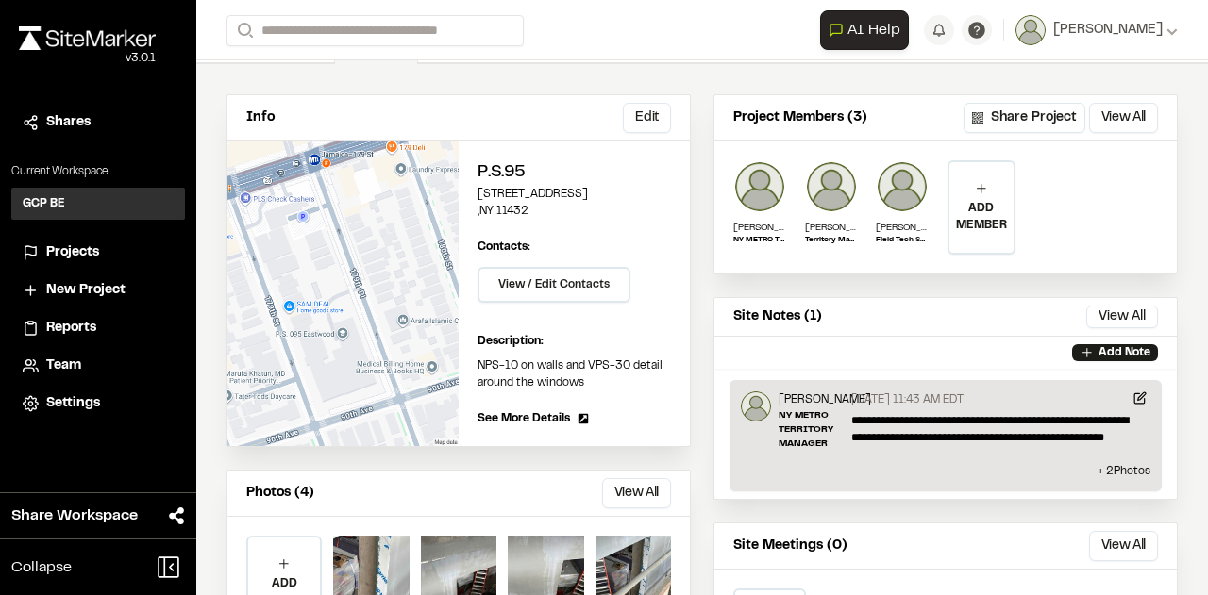
scroll to position [94, 0]
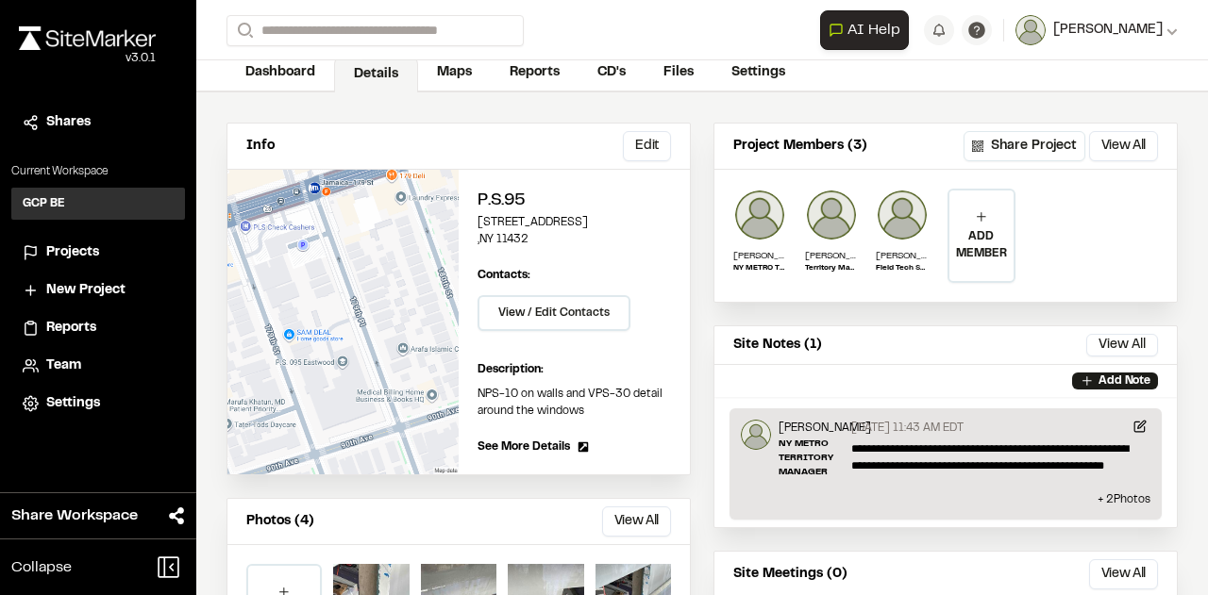
click at [1121, 27] on span "[PERSON_NAME]" at bounding box center [1107, 30] width 109 height 21
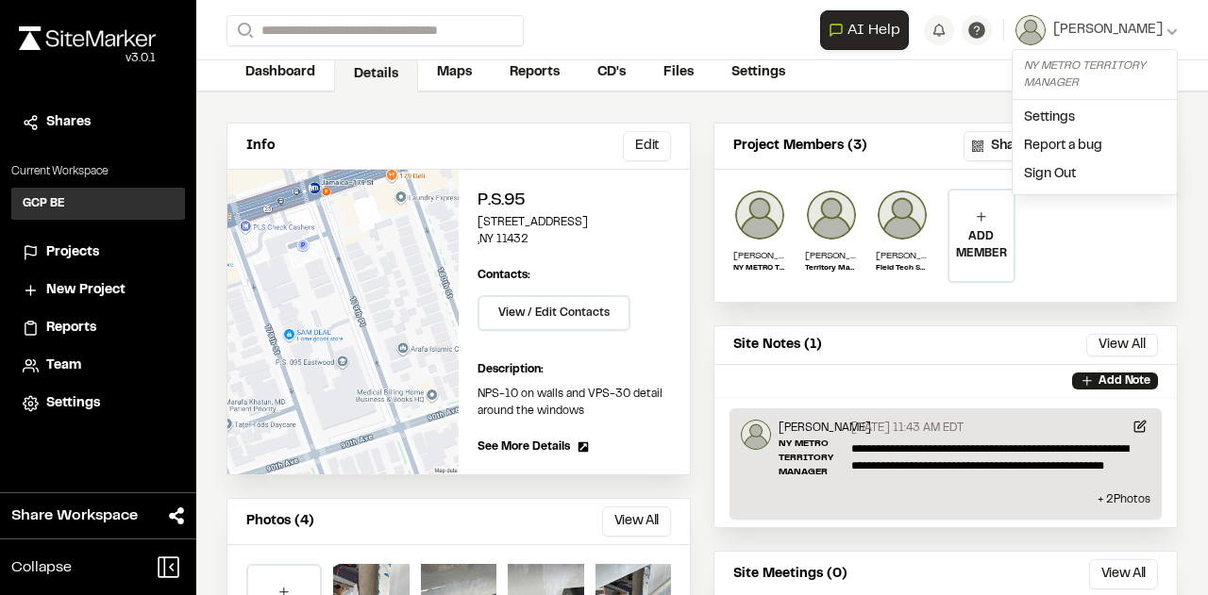
click at [1175, 177] on div "Info Edit Edit P.S.[STREET_ADDRESS] Edit Contacts: View / Edit Contacts Manage …" at bounding box center [702, 439] width 1012 height 695
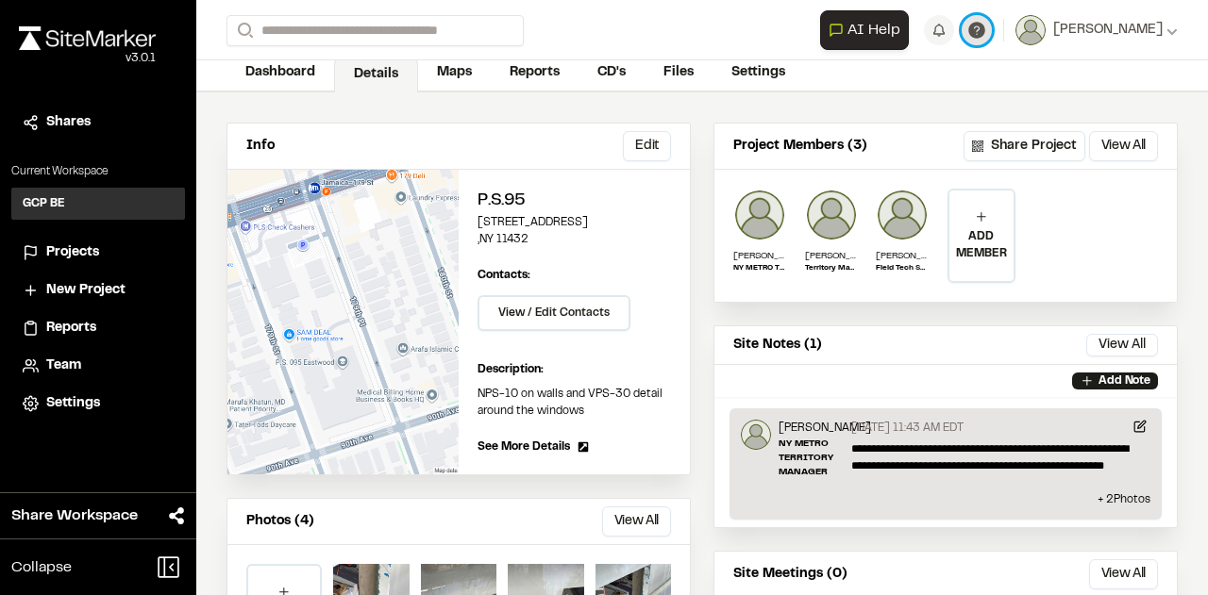
click at [985, 32] on icon at bounding box center [976, 30] width 17 height 17
click at [1188, 196] on div "Info Edit Edit P.S.[STREET_ADDRESS] Edit Contacts: View / Edit Contacts Manage …" at bounding box center [702, 439] width 1012 height 695
click at [519, 75] on link "Reports" at bounding box center [536, 75] width 90 height 36
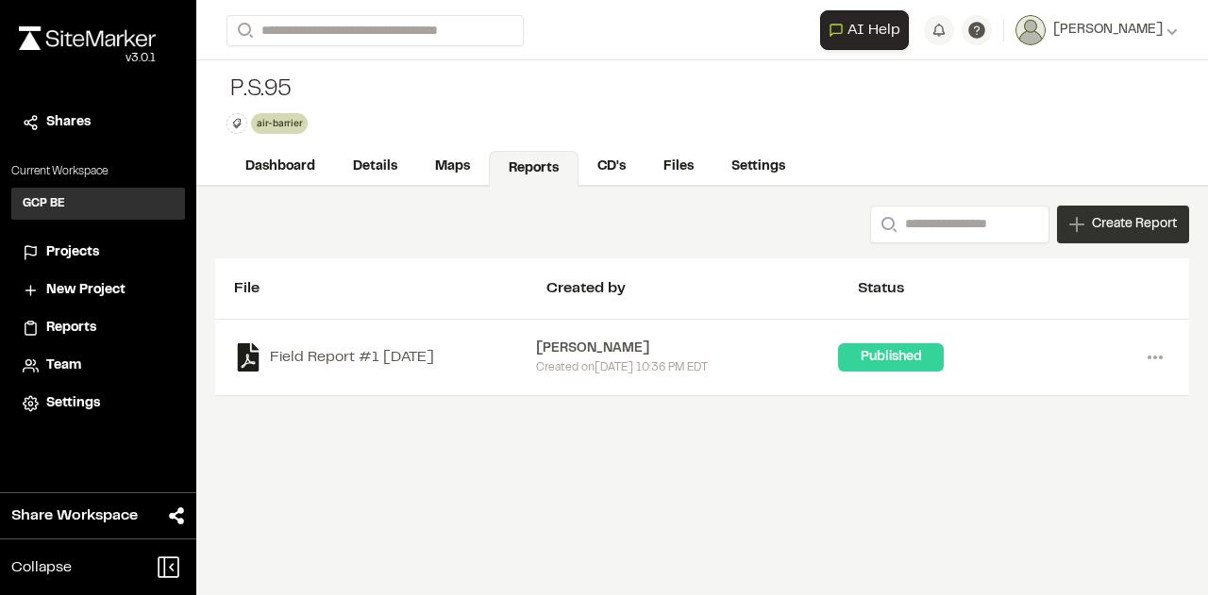
click at [1111, 231] on span "Create Report" at bounding box center [1134, 224] width 85 height 21
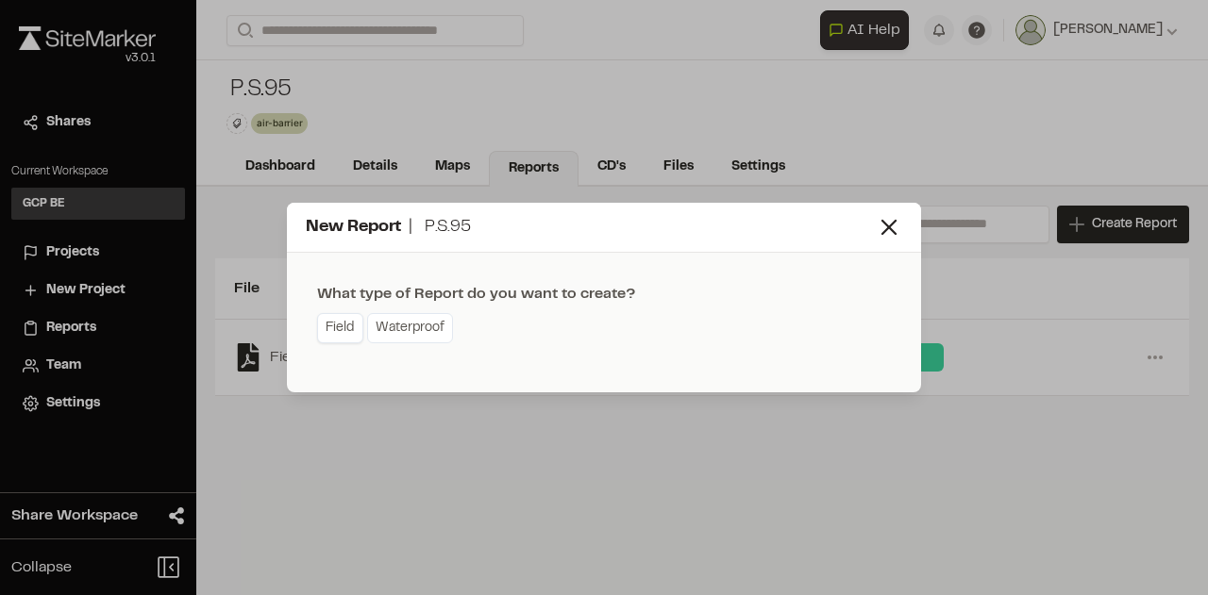
click at [353, 333] on link "Field" at bounding box center [340, 328] width 46 height 30
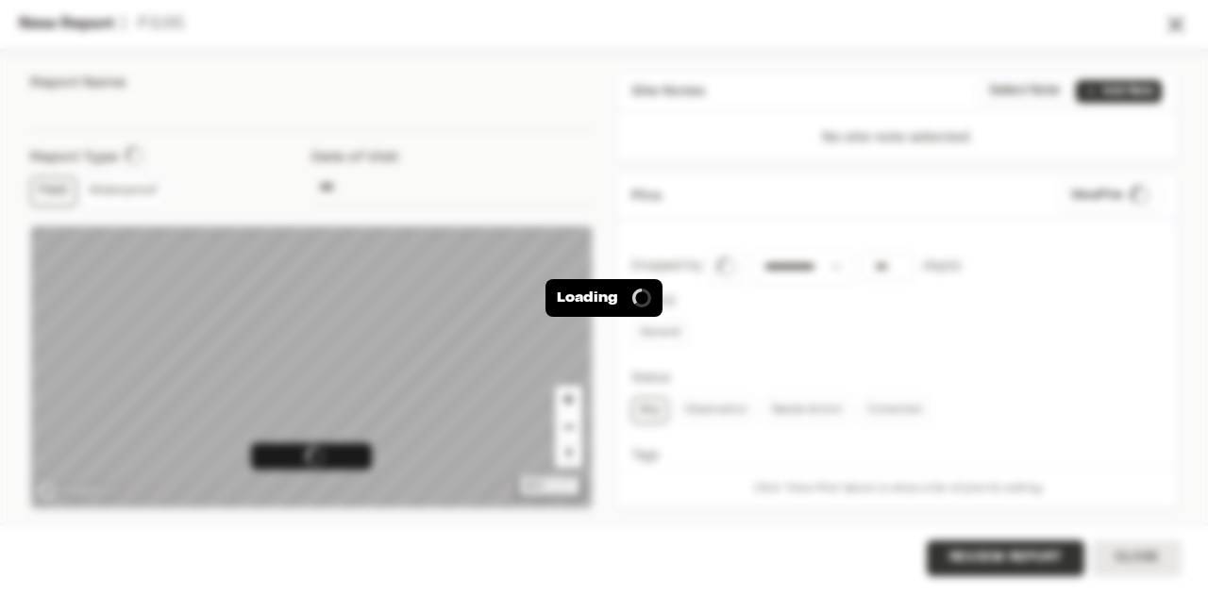
type input "**********"
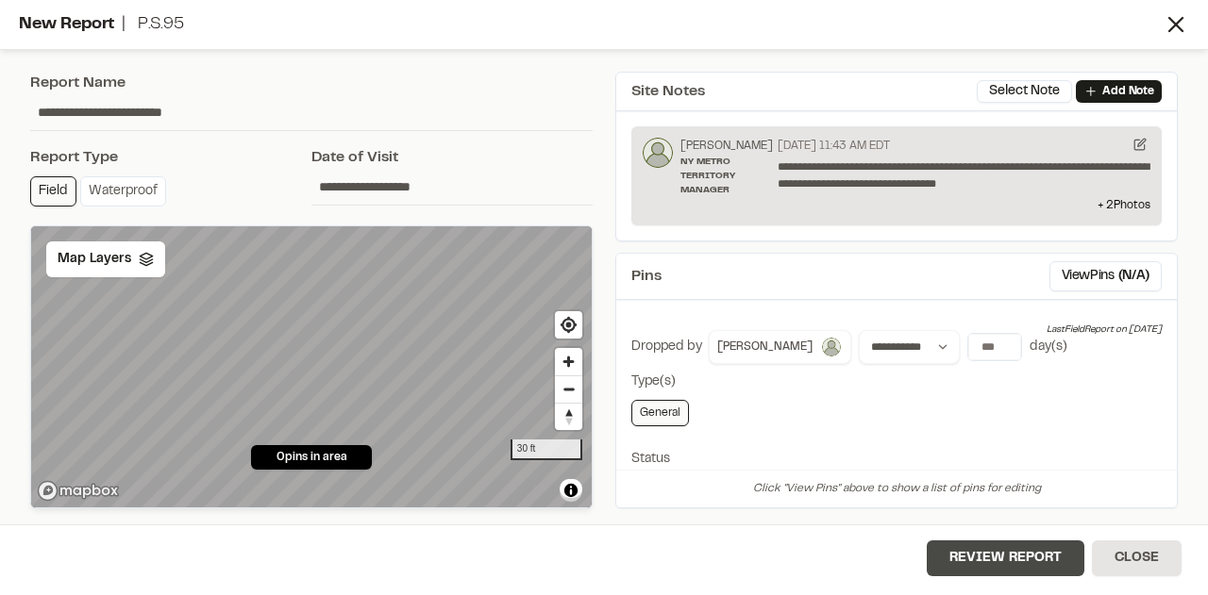
click at [1042, 565] on button "Review Report" at bounding box center [1006, 559] width 158 height 36
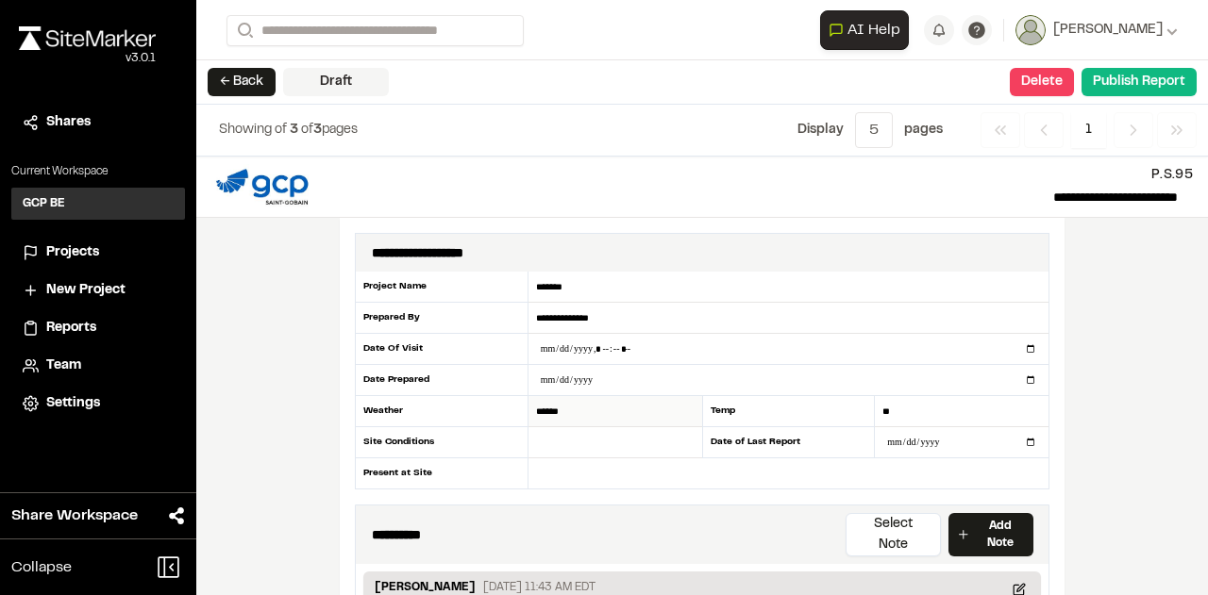
click at [570, 411] on input "******" at bounding box center [615, 411] width 174 height 31
type input "*"
type input "*****"
click at [894, 410] on input "**" at bounding box center [962, 411] width 174 height 31
type input "*"
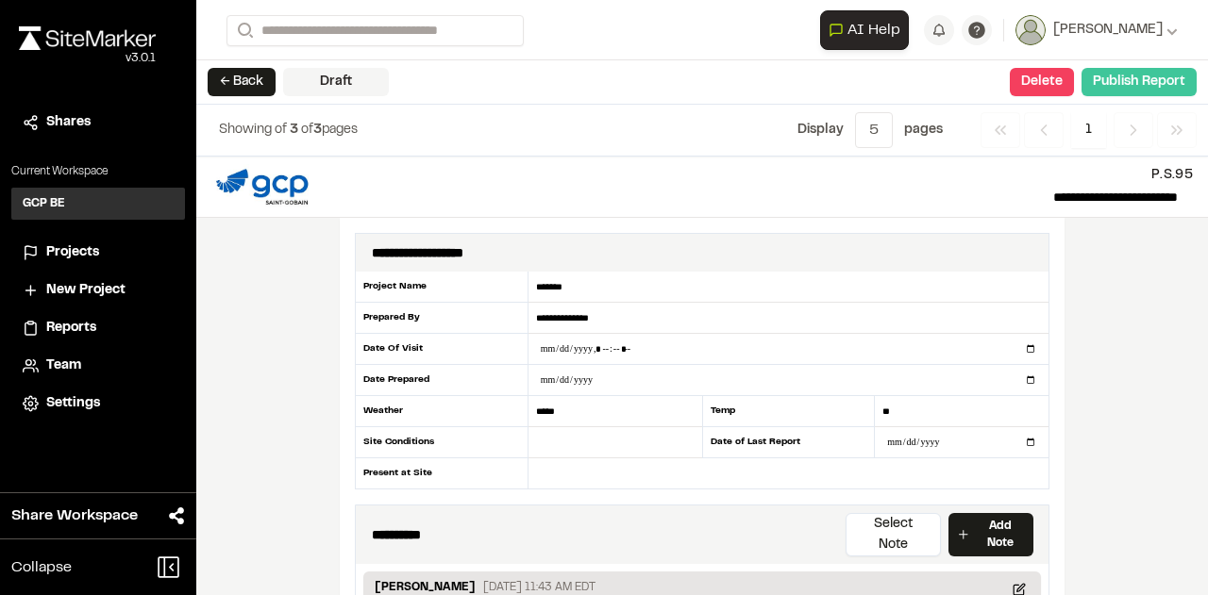
type input "**"
click at [1149, 82] on button "Publish Report" at bounding box center [1138, 82] width 115 height 28
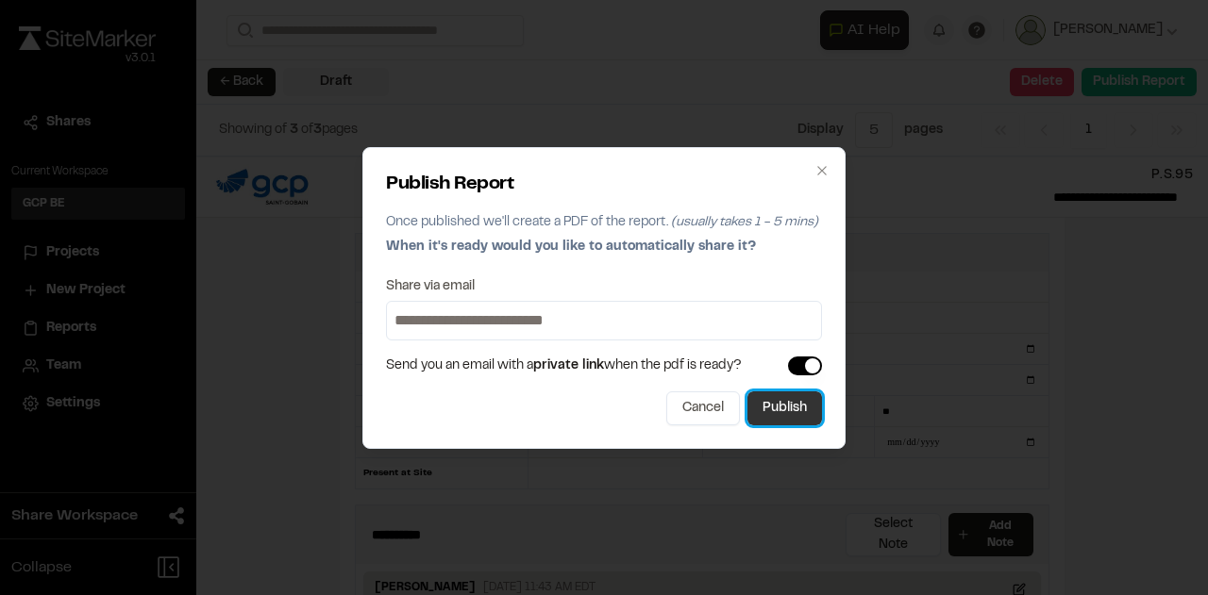
click at [781, 407] on button "Publish" at bounding box center [784, 409] width 75 height 34
